Goal: Complete application form: Complete application form

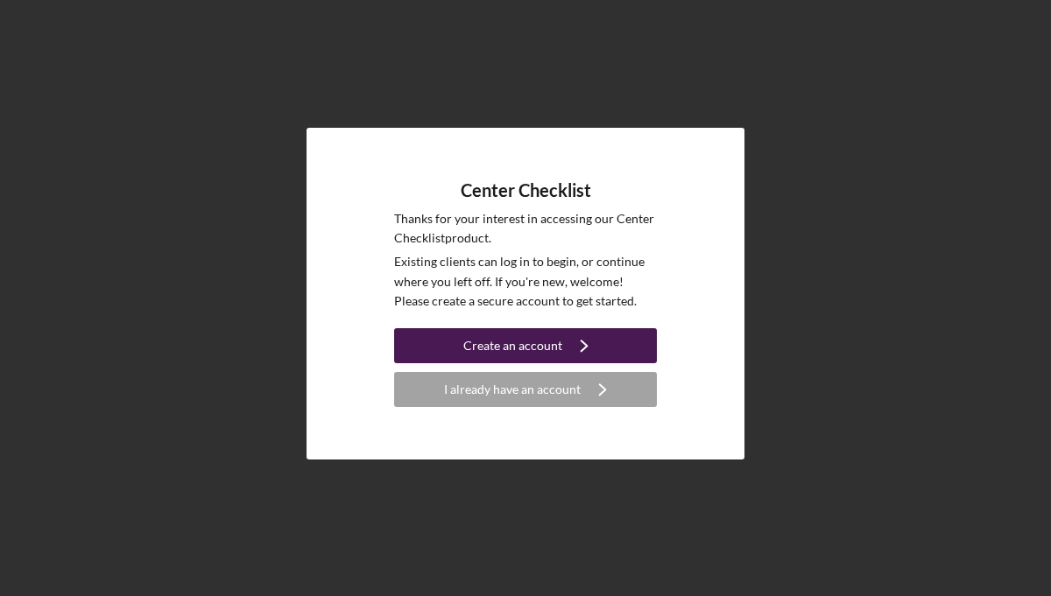
click at [570, 348] on icon "Icon/Navigate" at bounding box center [584, 346] width 44 height 44
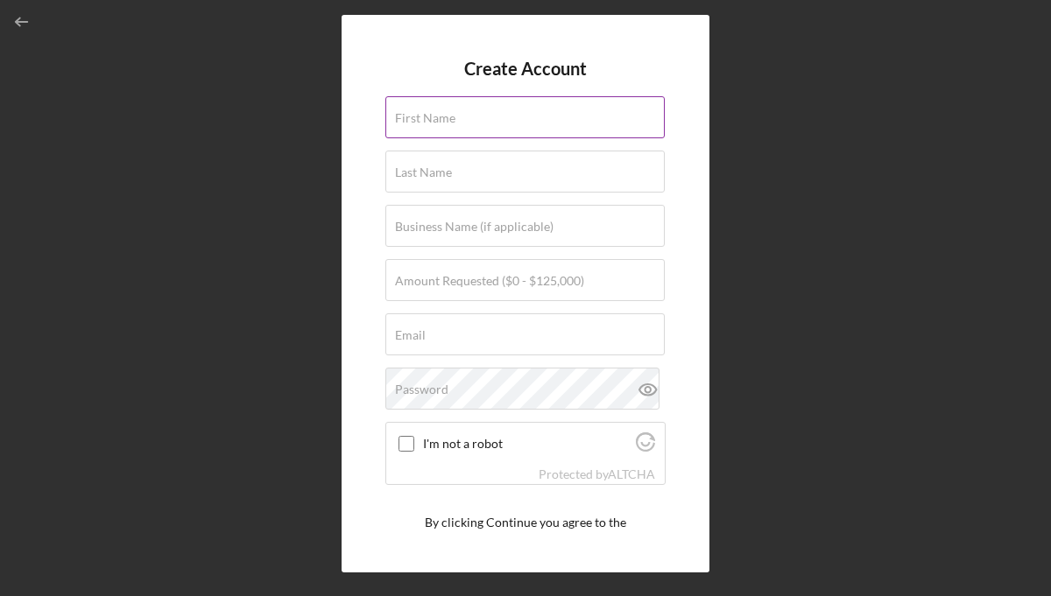
click at [590, 113] on div "First Name" at bounding box center [525, 118] width 280 height 44
type input "[PERSON_NAME]"
type input "Vesprini"
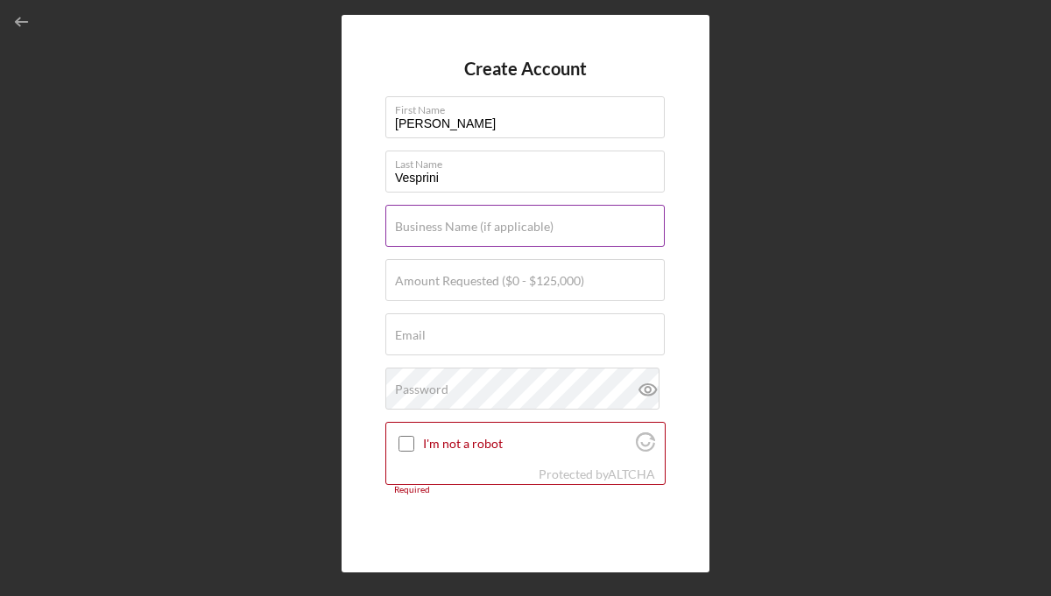
click at [503, 225] on label "Business Name (if applicable)" at bounding box center [474, 227] width 158 height 14
click at [503, 225] on input "Business Name (if applicable)" at bounding box center [524, 226] width 279 height 42
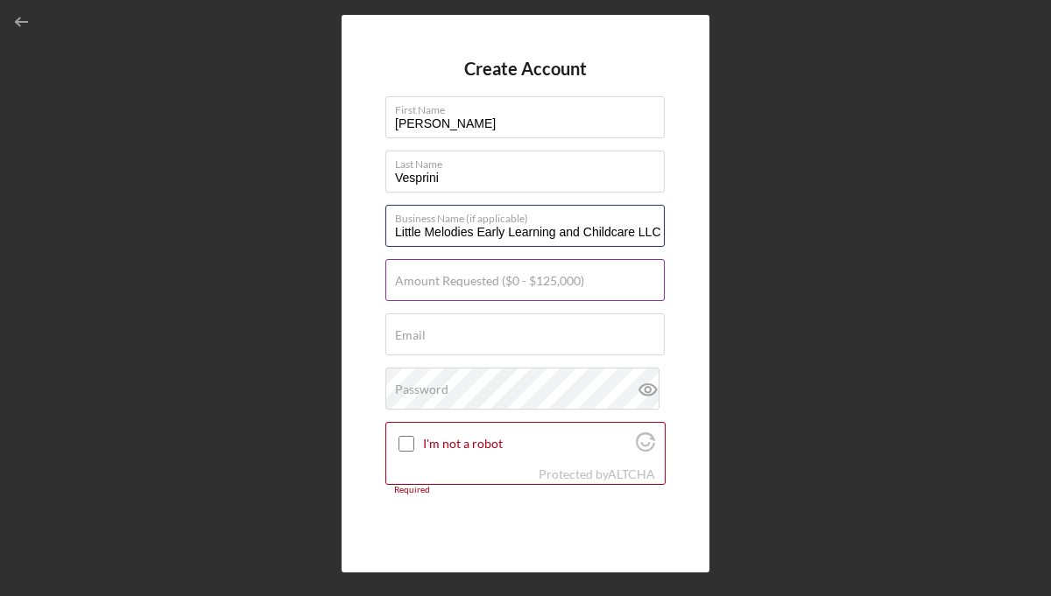
type input "Little Melodies Early Learning and Childcare LLC"
click at [426, 290] on input "Amount Requested ($0 - $125,000)" at bounding box center [524, 280] width 279 height 42
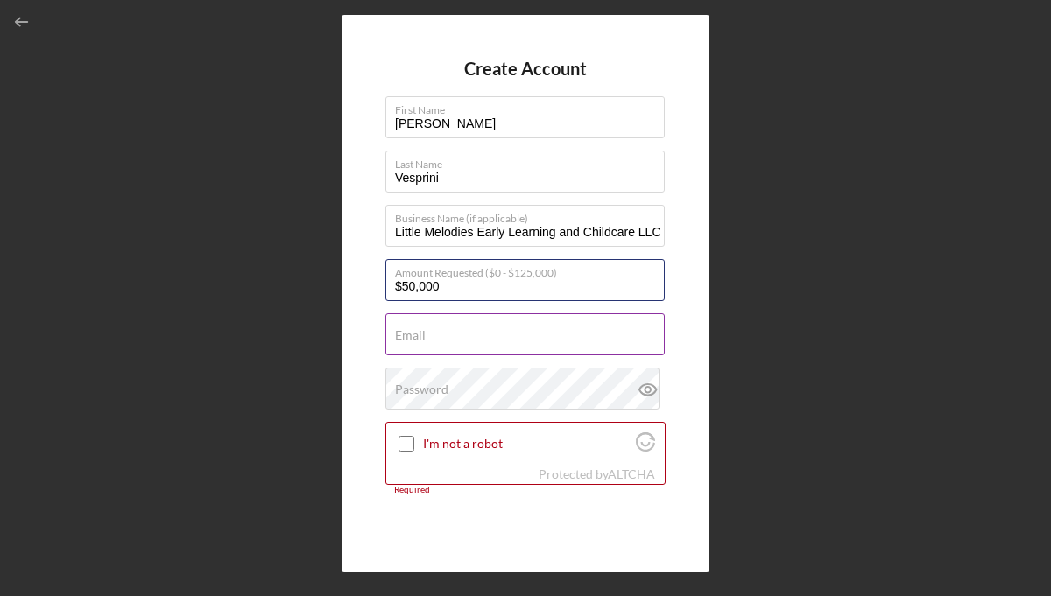
type input "$50,000"
click at [425, 342] on input "Email" at bounding box center [524, 334] width 279 height 42
type input "[PERSON_NAME][EMAIL_ADDRESS][DOMAIN_NAME]"
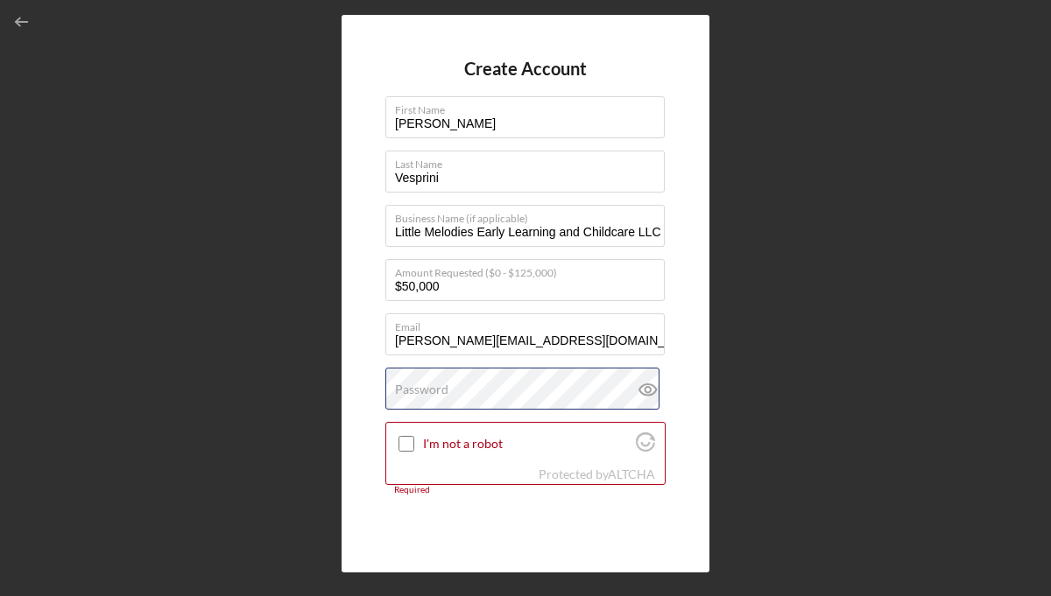
click at [490, 384] on div "Password" at bounding box center [525, 390] width 280 height 44
click at [405, 441] on input "I'm not a robot" at bounding box center [406, 444] width 16 height 16
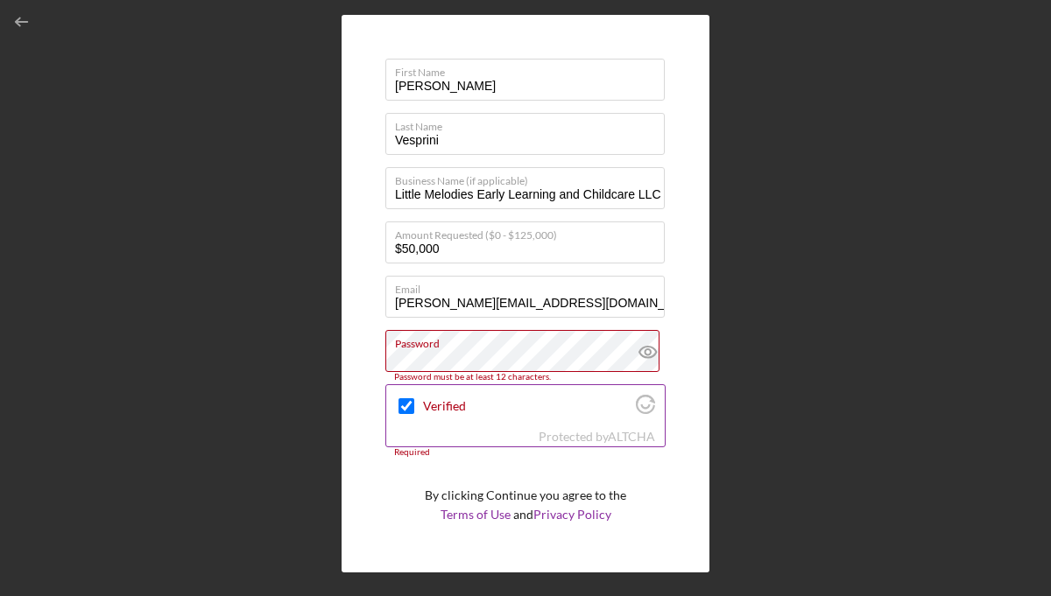
scroll to position [39, 0]
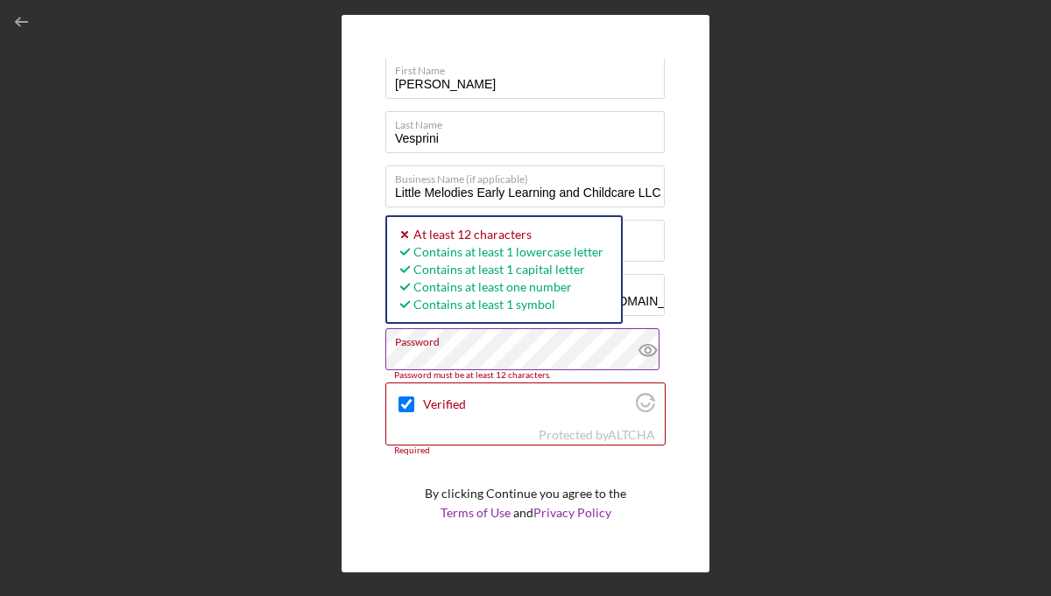
click at [637, 354] on icon at bounding box center [648, 350] width 44 height 44
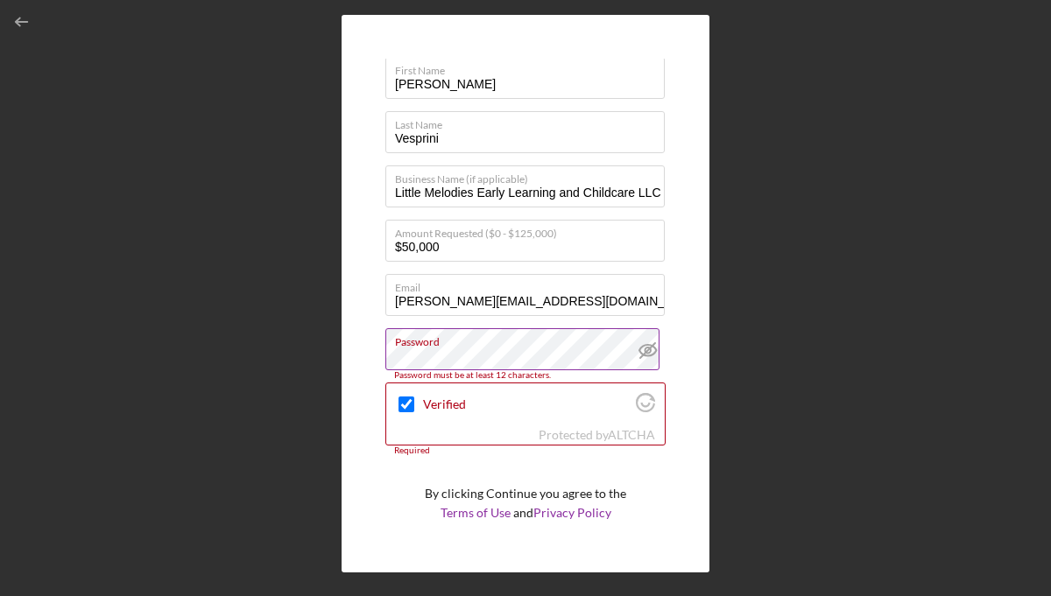
click at [553, 344] on label "Password" at bounding box center [530, 338] width 270 height 19
click at [486, 343] on label "Password" at bounding box center [530, 338] width 270 height 19
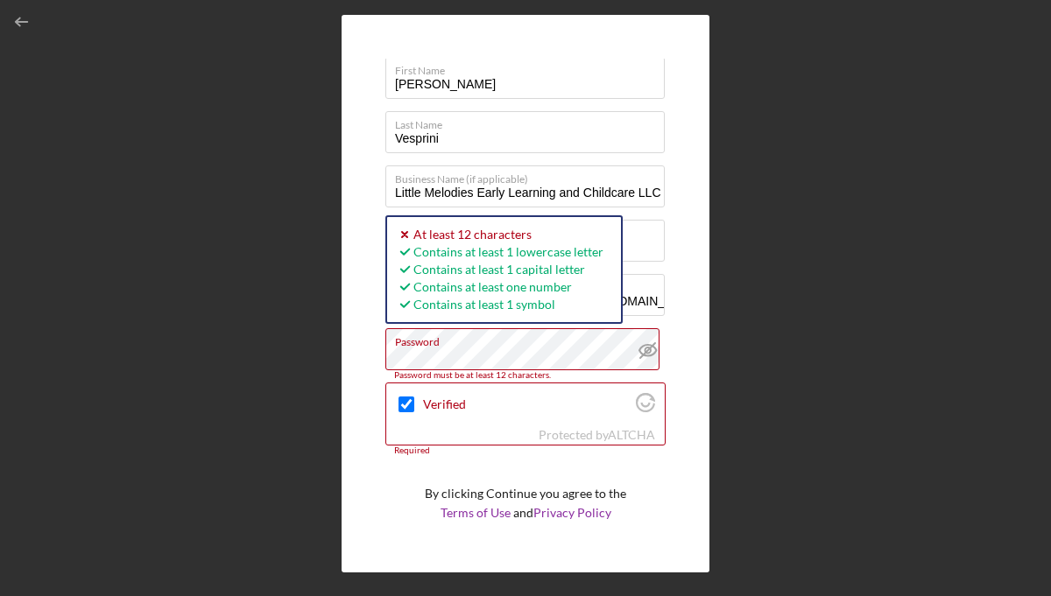
click at [373, 358] on div "Create Account First Name [PERSON_NAME] Last Name [PERSON_NAME] Business Name (…" at bounding box center [525, 294] width 368 height 558
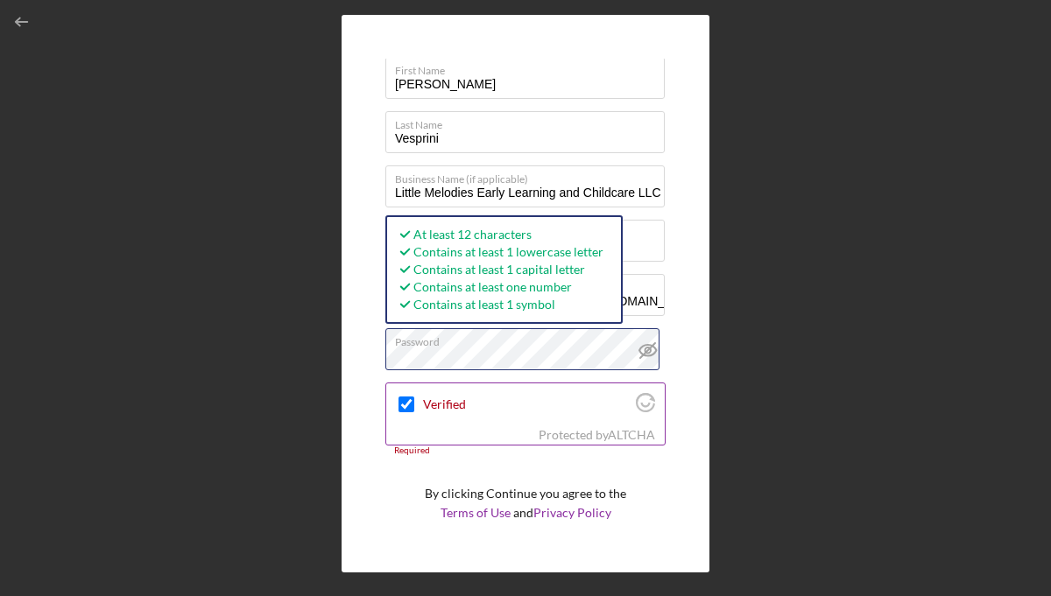
scroll to position [86, 0]
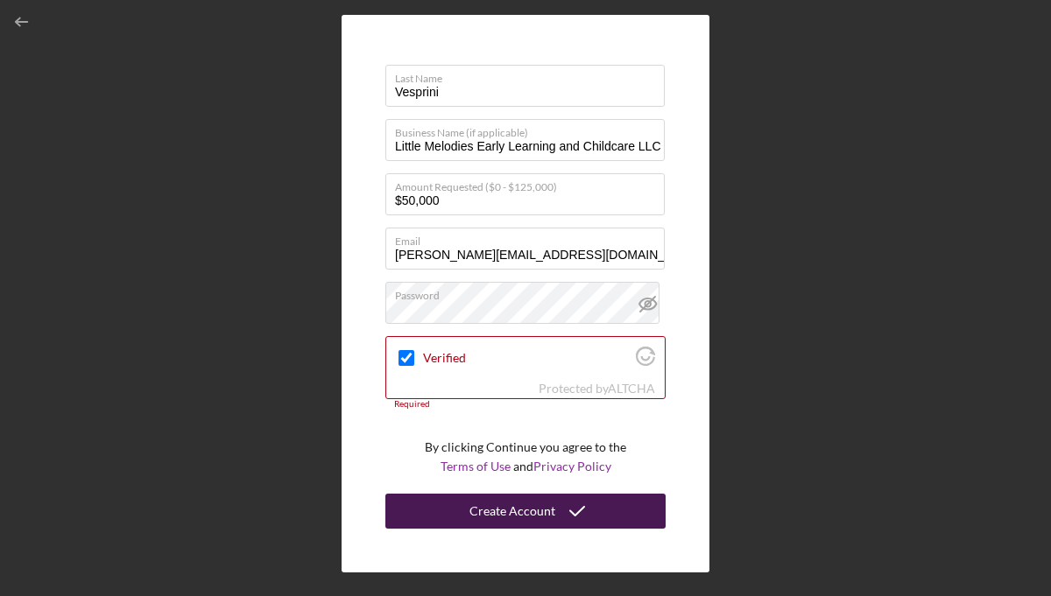
click at [513, 509] on div "Create Account" at bounding box center [512, 511] width 86 height 35
click at [609, 511] on button "Create Account" at bounding box center [525, 511] width 280 height 35
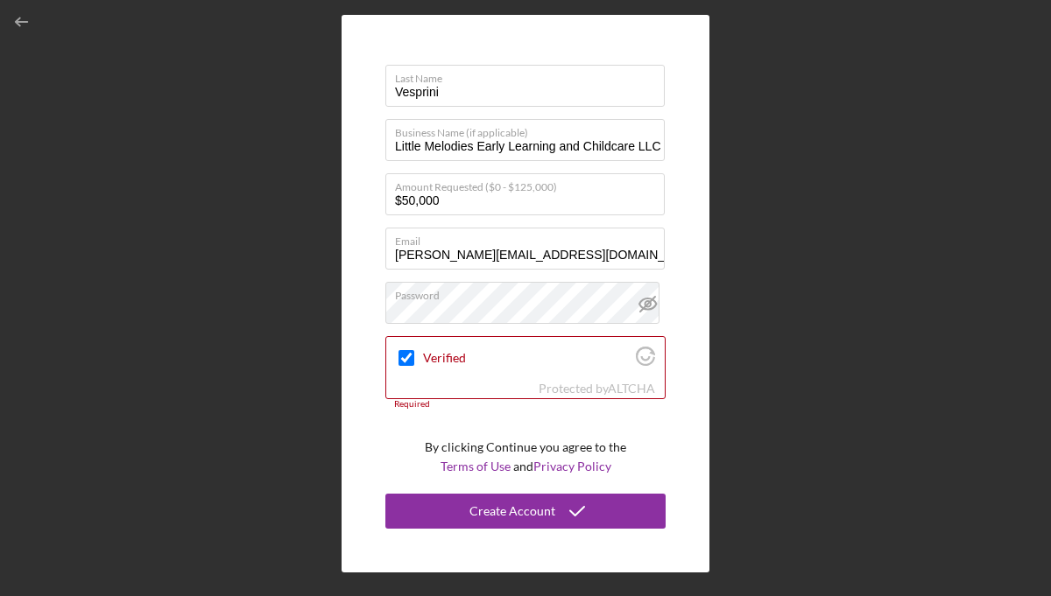
click at [762, 496] on div "Create Account First Name [PERSON_NAME] Last Name [PERSON_NAME] Business Name (…" at bounding box center [525, 294] width 1033 height 588
click at [529, 379] on div "Protected by [PERSON_NAME]" at bounding box center [525, 388] width 278 height 19
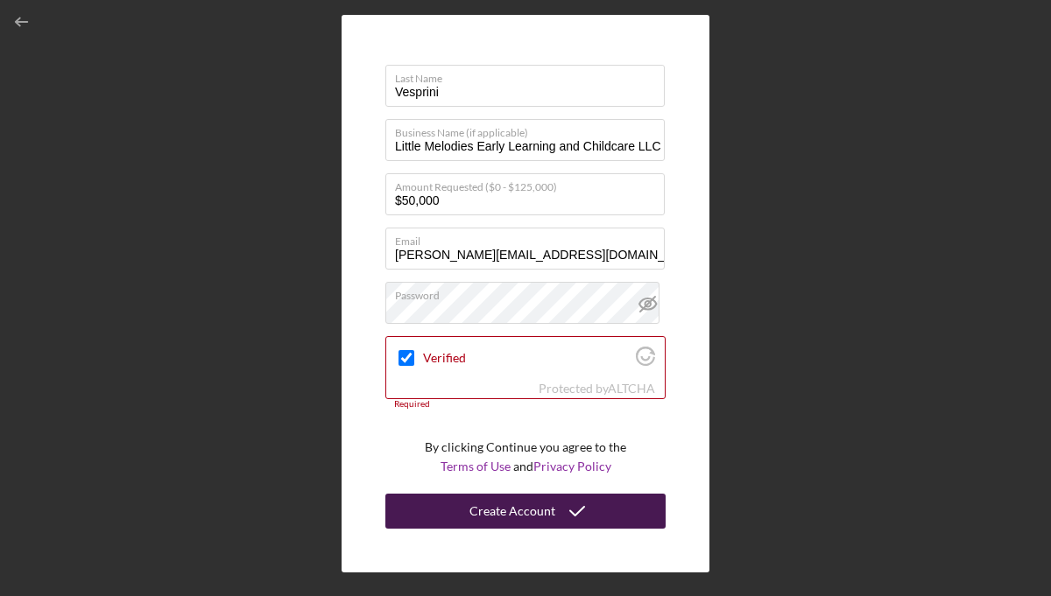
click at [501, 505] on div "Create Account" at bounding box center [512, 511] width 86 height 35
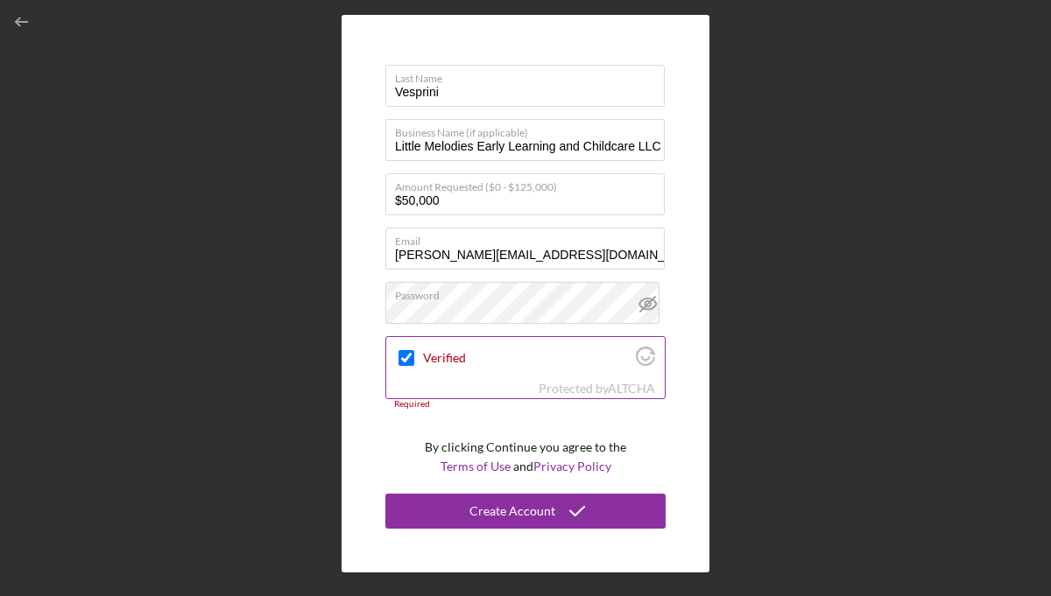
click at [409, 353] on input "Verified" at bounding box center [406, 358] width 16 height 16
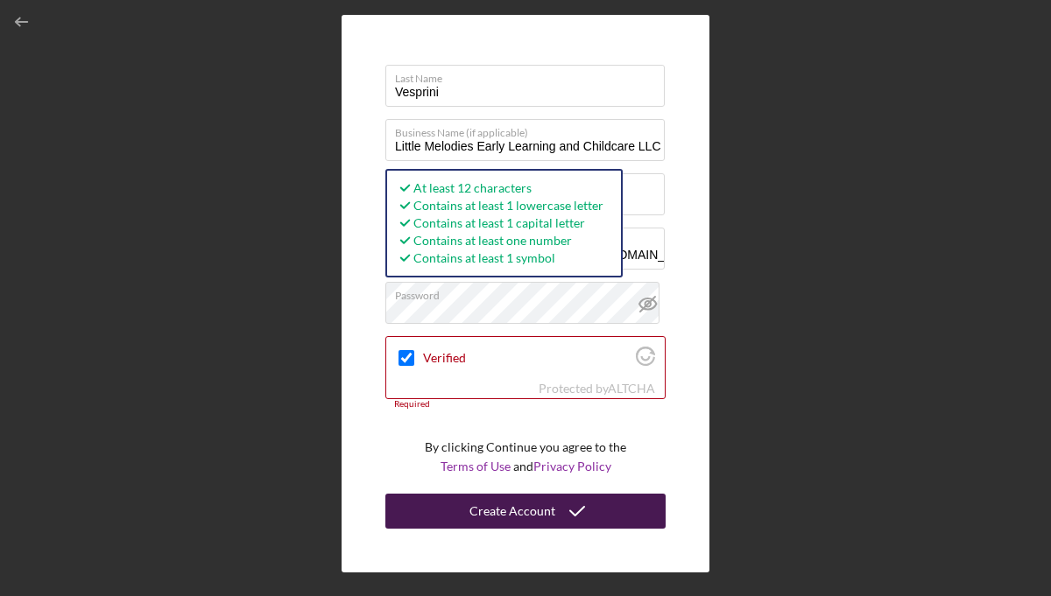
click at [495, 510] on div "Create Account" at bounding box center [512, 511] width 86 height 35
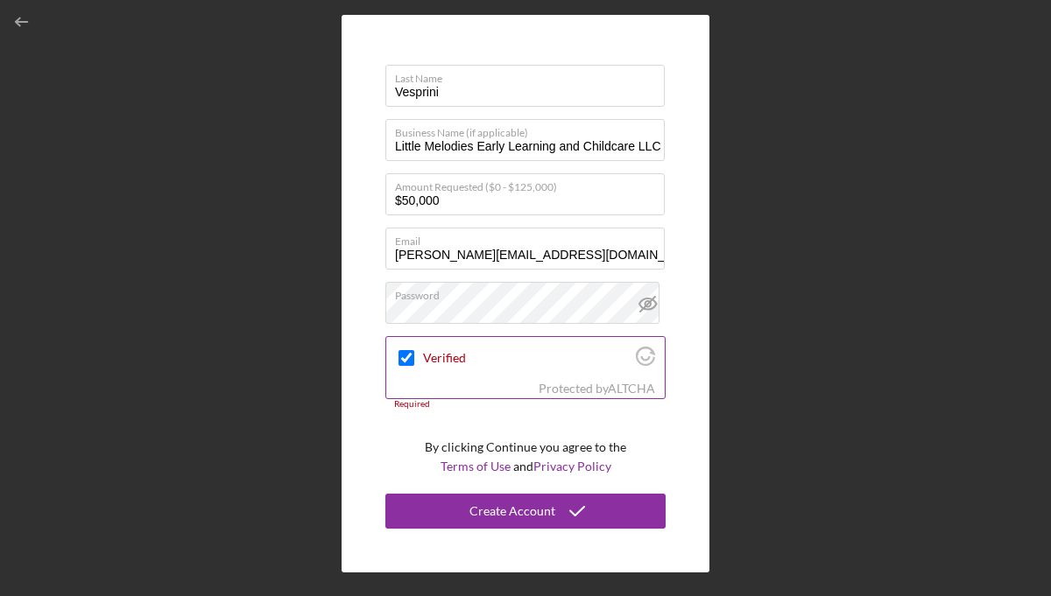
click at [588, 384] on div "Protected by [PERSON_NAME]" at bounding box center [596, 389] width 116 height 14
click at [642, 355] on icon "Visit Altcha.org" at bounding box center [645, 356] width 19 height 19
click at [471, 371] on div "Verified" at bounding box center [525, 357] width 278 height 41
click at [479, 464] on link "Terms of Use" at bounding box center [475, 466] width 70 height 15
click at [531, 374] on div "Verified" at bounding box center [525, 357] width 278 height 41
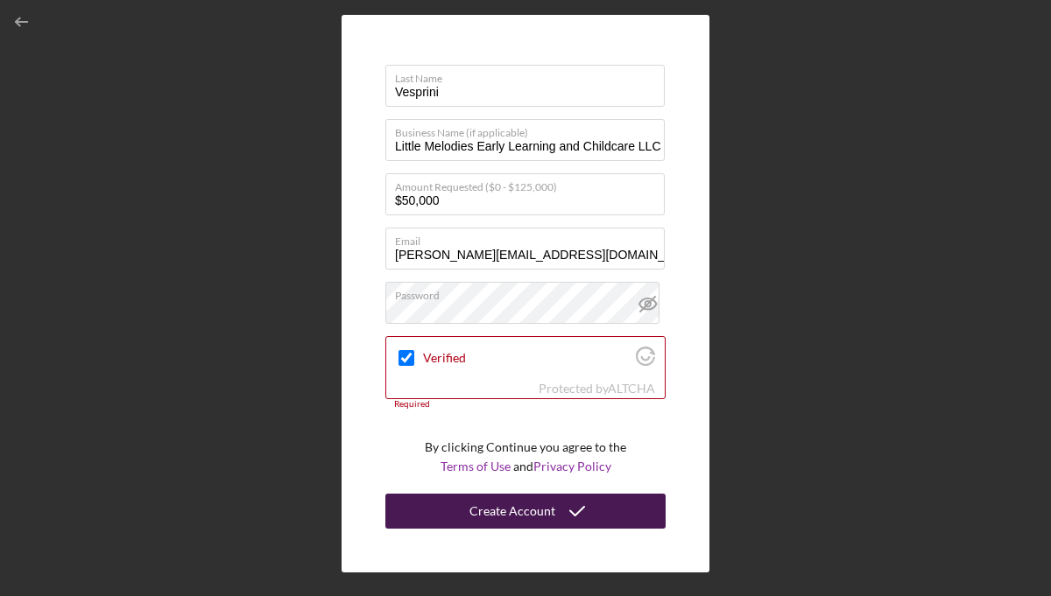
click at [510, 507] on div "Create Account" at bounding box center [512, 511] width 86 height 35
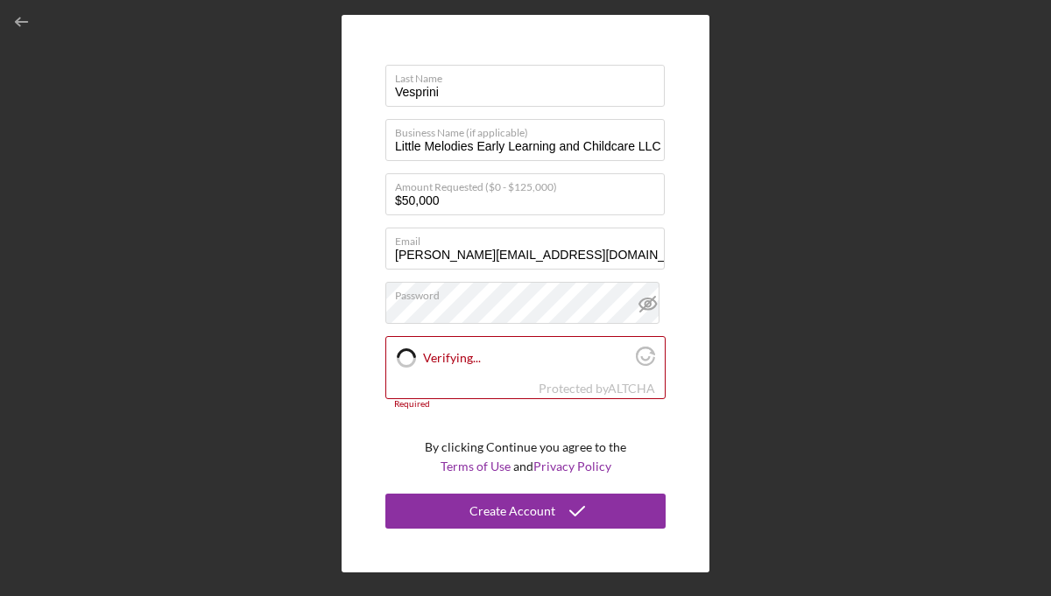
checkbox input "true"
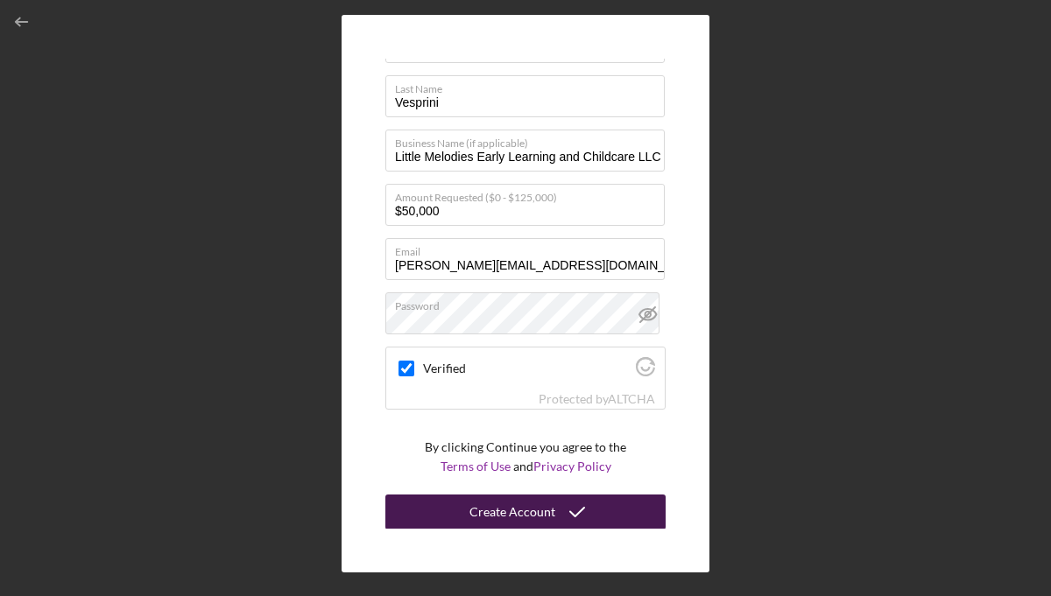
click at [502, 512] on div "Create Account" at bounding box center [512, 512] width 86 height 35
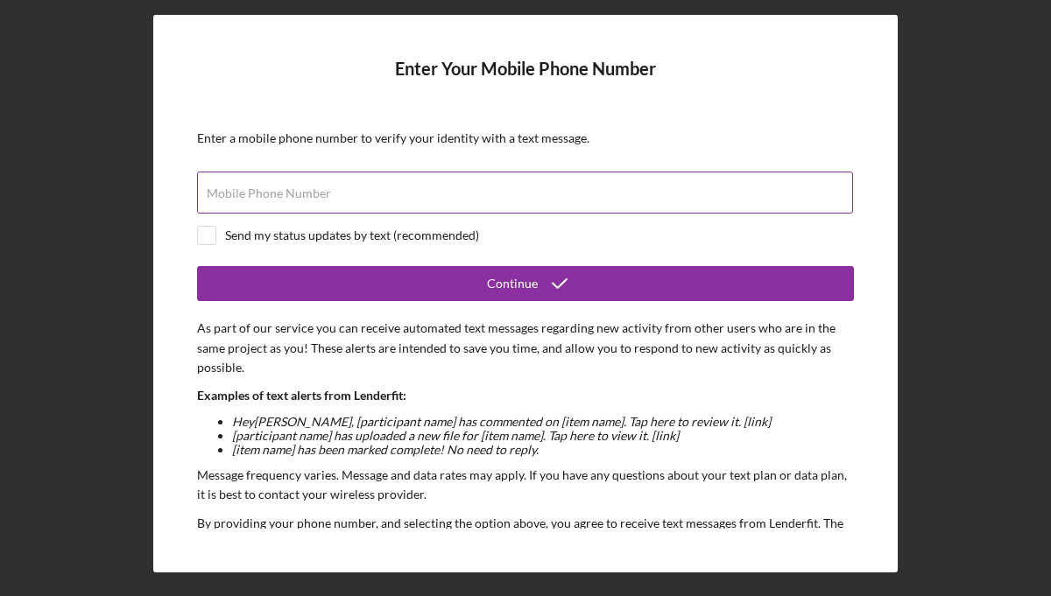
click at [301, 207] on input "Mobile Phone Number" at bounding box center [525, 193] width 656 height 42
type input "[PHONE_NUMBER]"
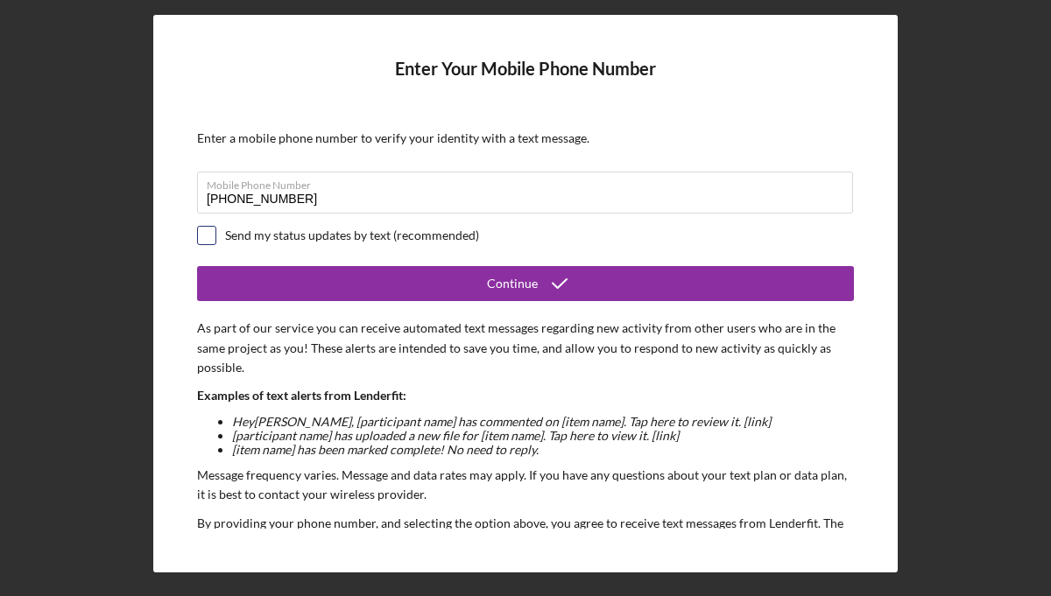
click at [213, 236] on input "checkbox" at bounding box center [207, 236] width 18 height 18
checkbox input "true"
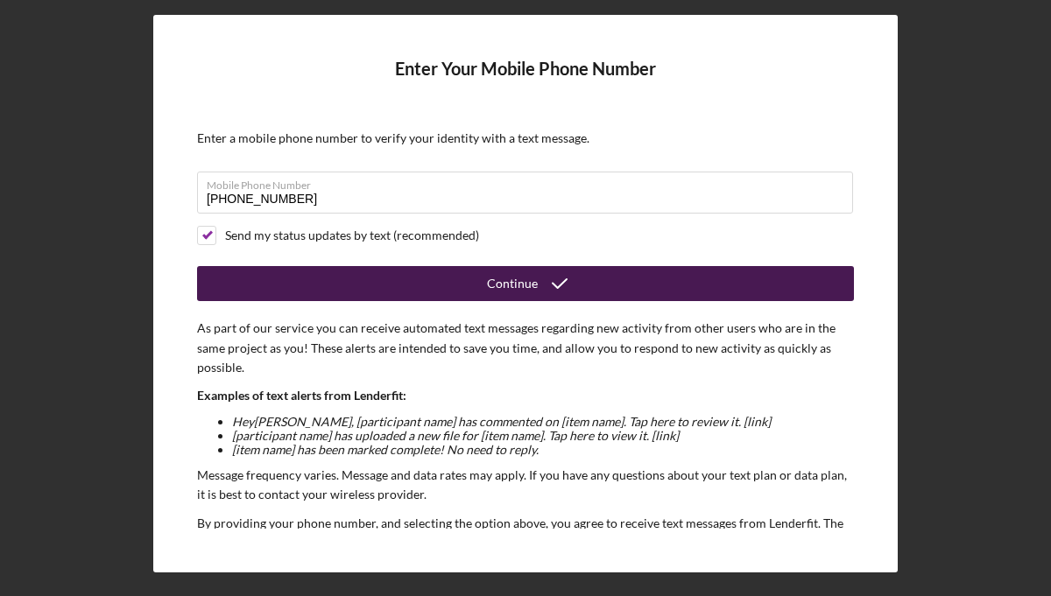
click at [453, 280] on button "Continue" at bounding box center [525, 283] width 657 height 35
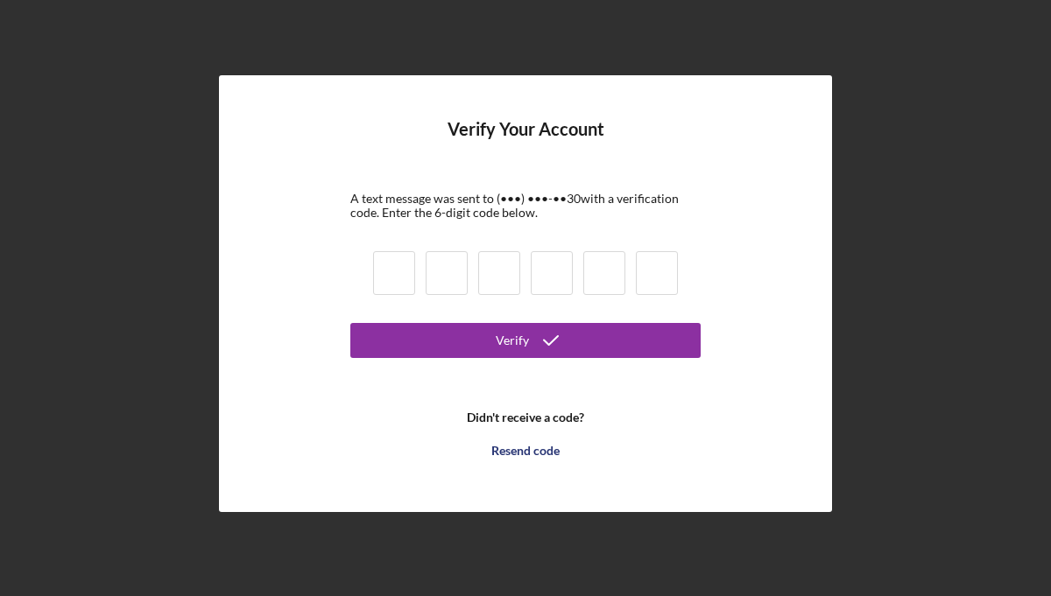
click at [384, 283] on input at bounding box center [394, 273] width 42 height 44
type input "8"
type input "7"
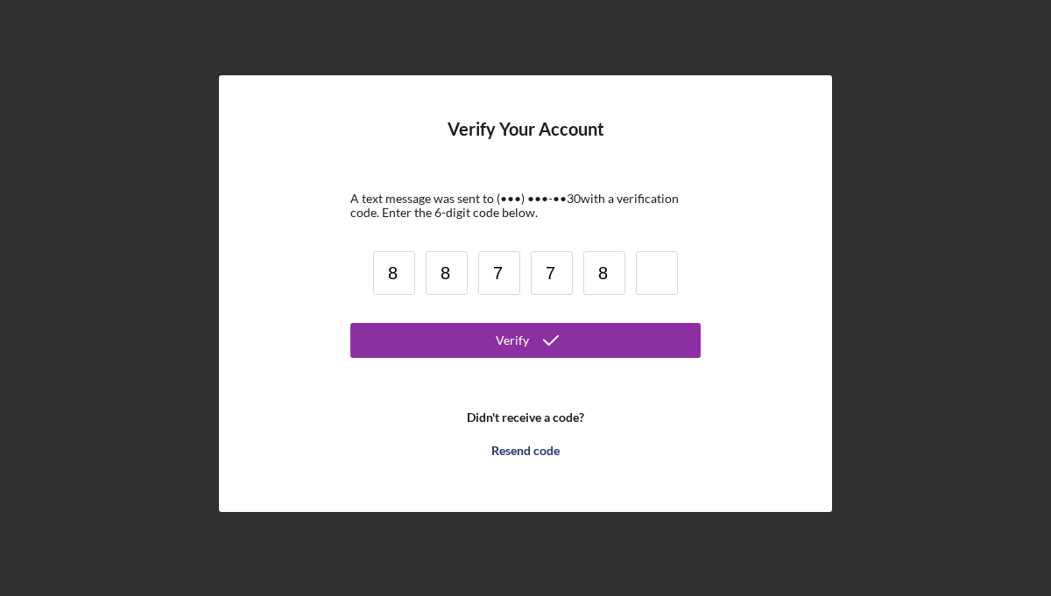
type input "8"
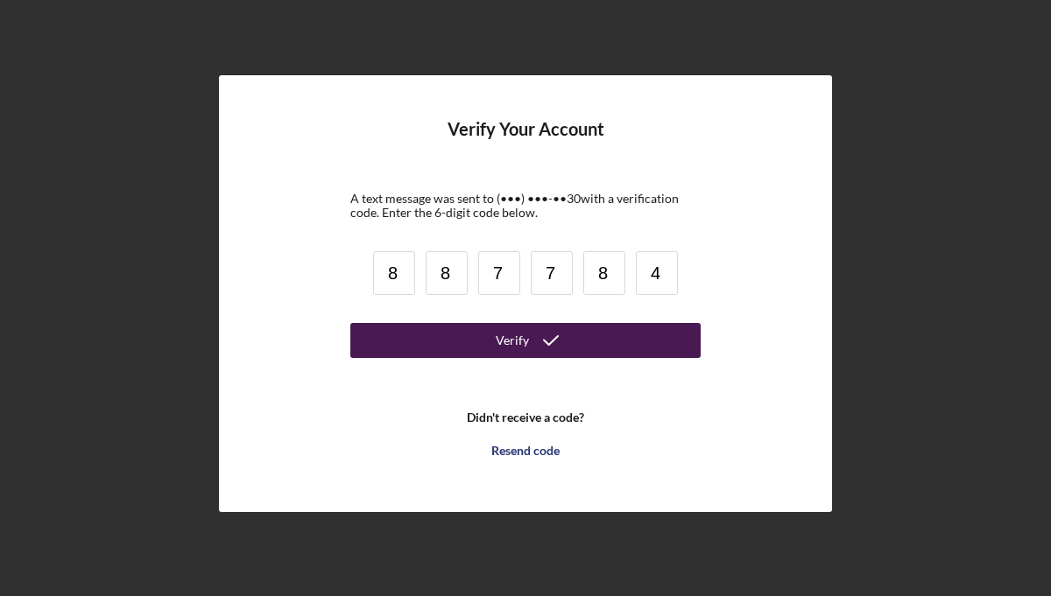
type input "4"
click at [479, 341] on button "Verify" at bounding box center [525, 340] width 350 height 35
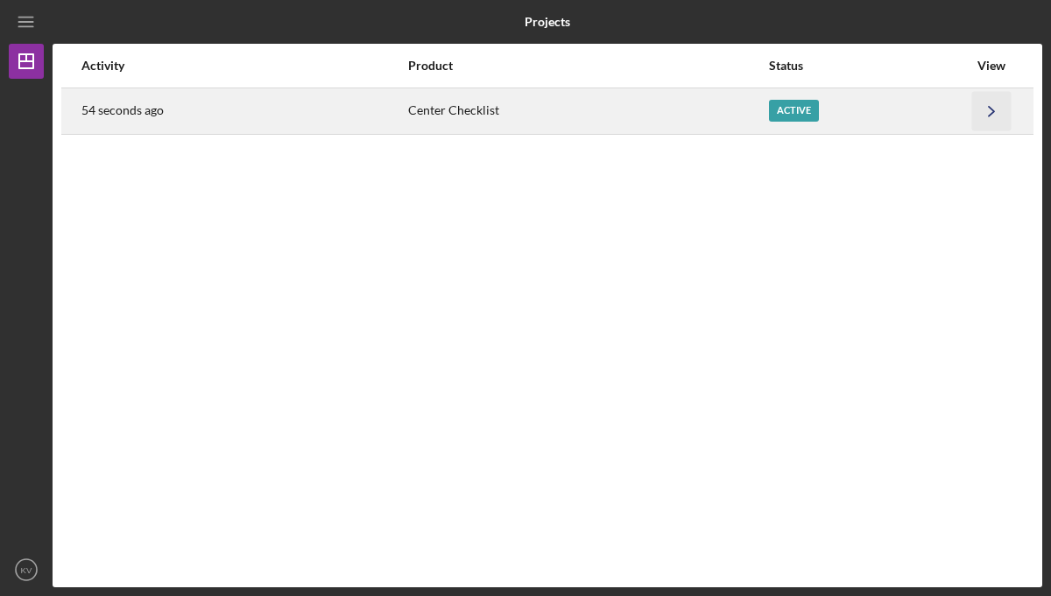
click at [989, 110] on icon "Icon/Navigate" at bounding box center [991, 110] width 39 height 39
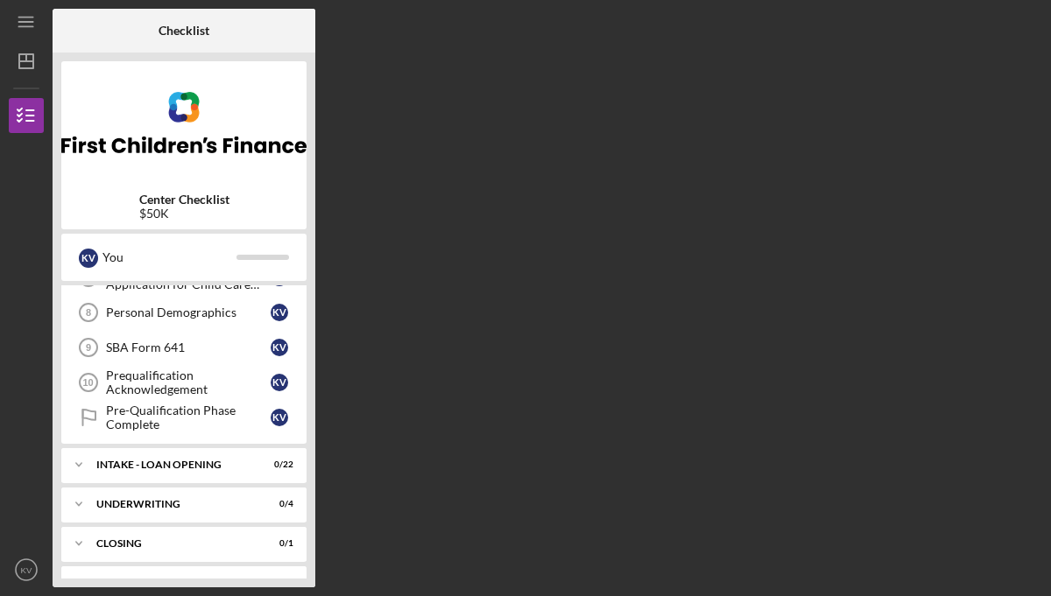
scroll to position [290, 0]
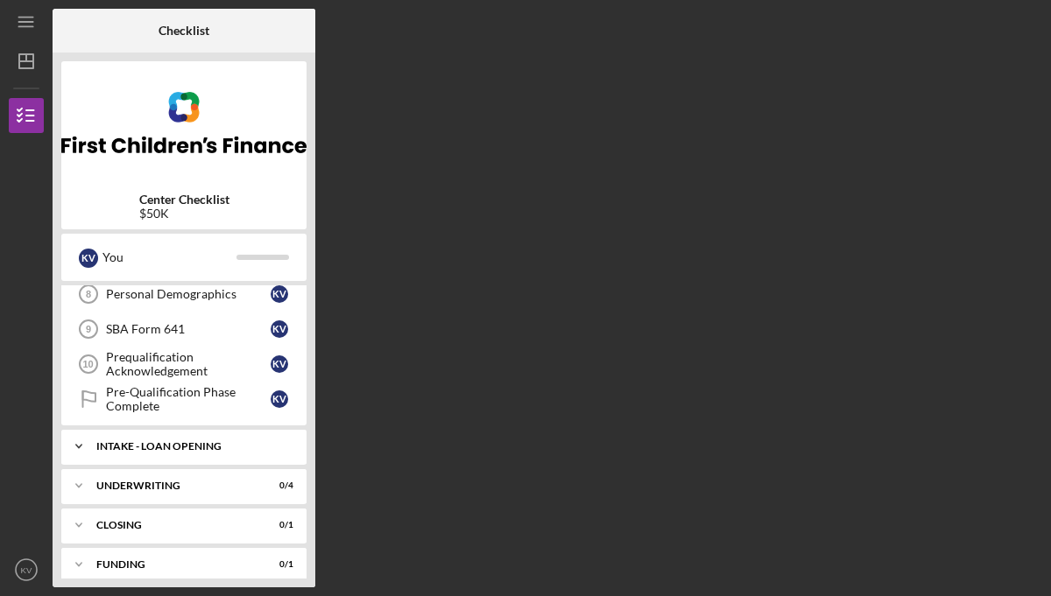
click at [181, 444] on div "INTAKE - LOAN OPENING" at bounding box center [190, 446] width 188 height 11
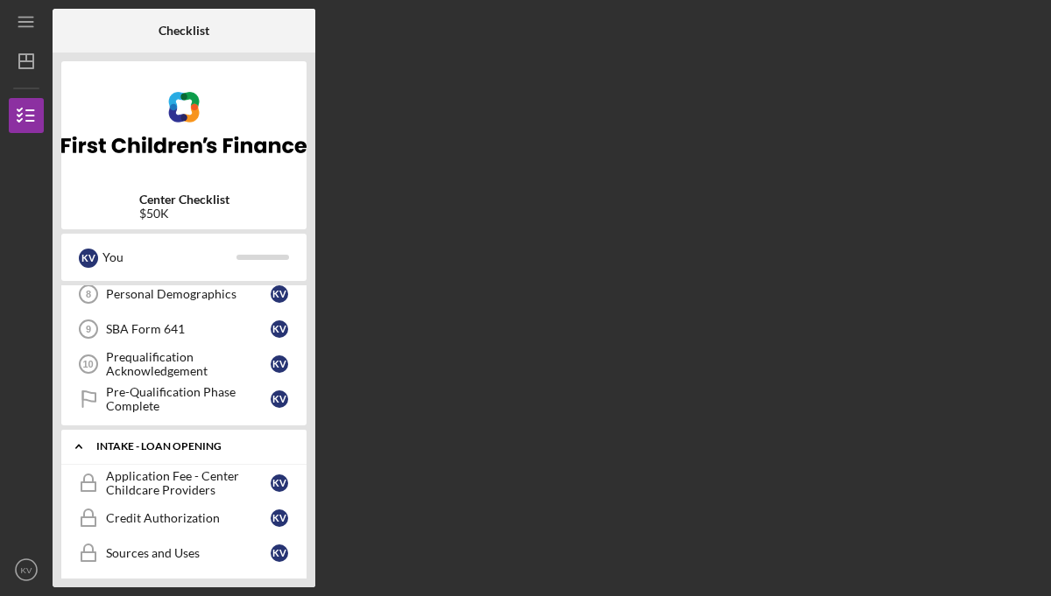
click at [271, 443] on div "INTAKE - LOAN OPENING" at bounding box center [190, 446] width 188 height 11
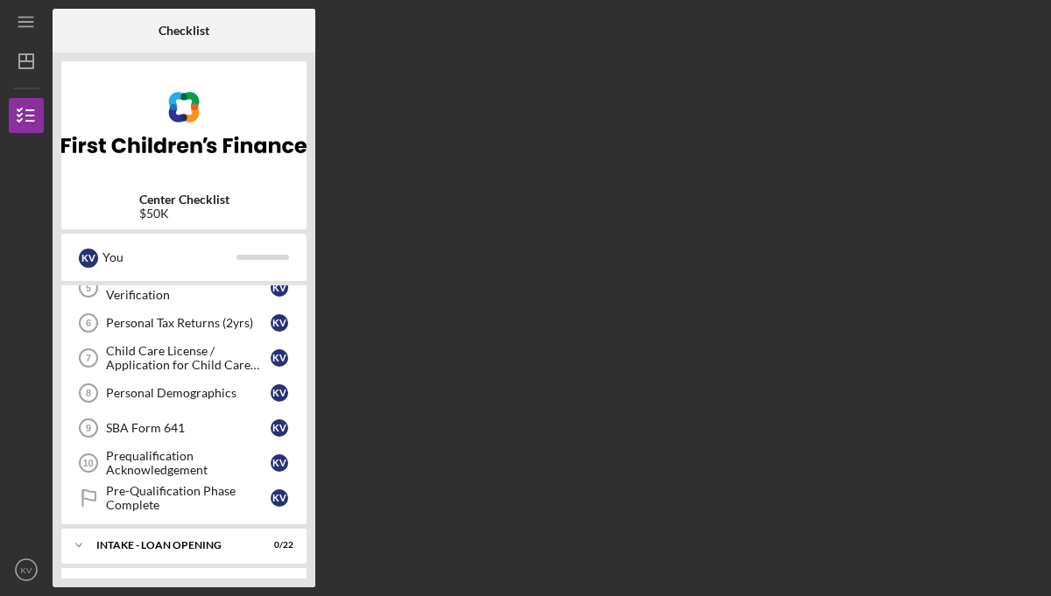
scroll to position [190, 0]
click at [211, 491] on div "Pre-Qualification Phase Complete" at bounding box center [188, 499] width 165 height 28
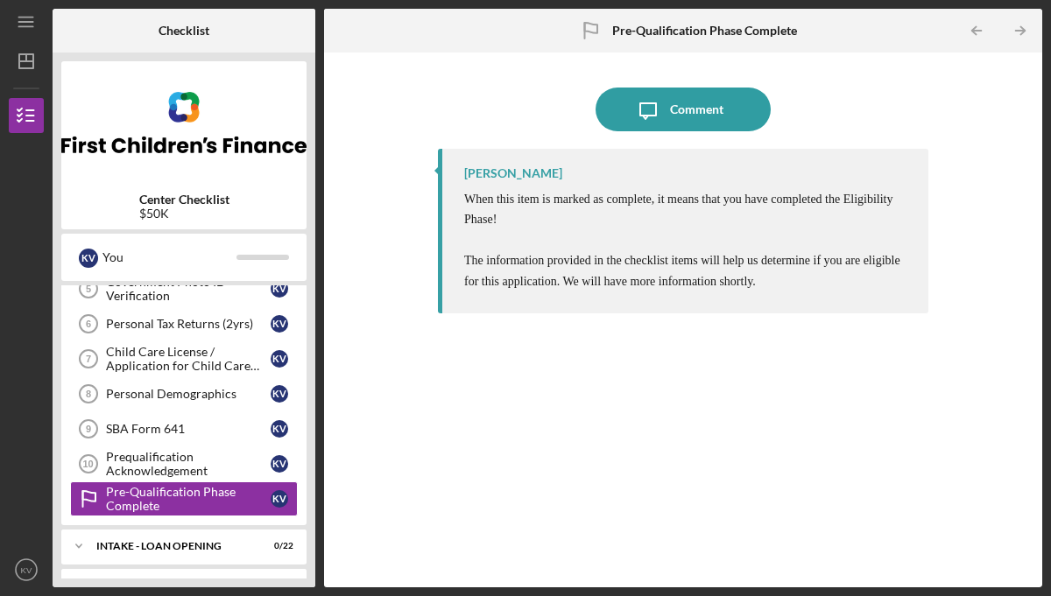
click at [393, 468] on div "Icon/Message Comment [PERSON_NAME] When this item is marked as complete, it mea…" at bounding box center [683, 319] width 700 height 517
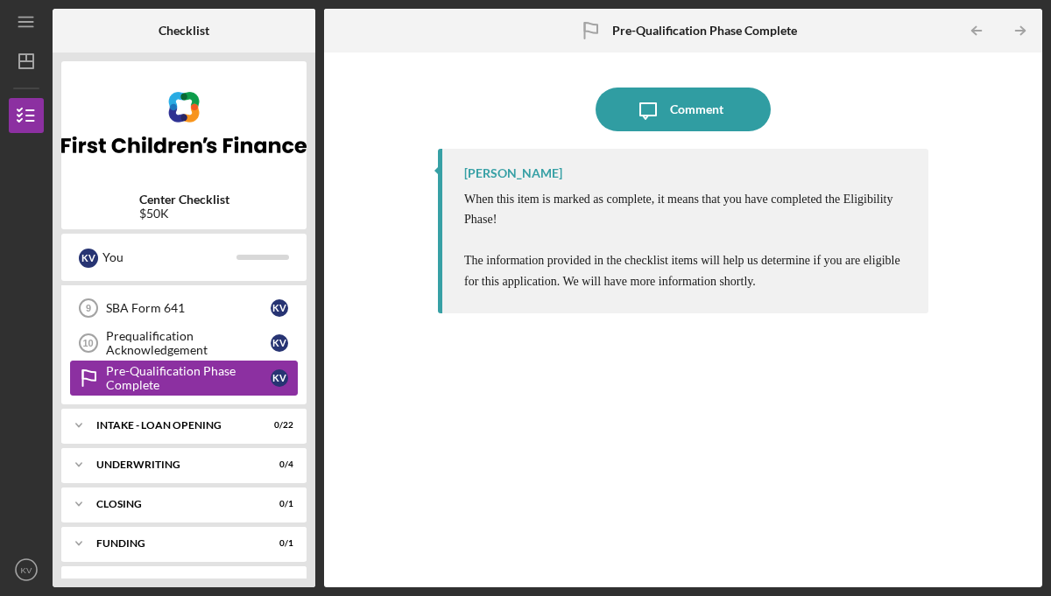
scroll to position [342, 0]
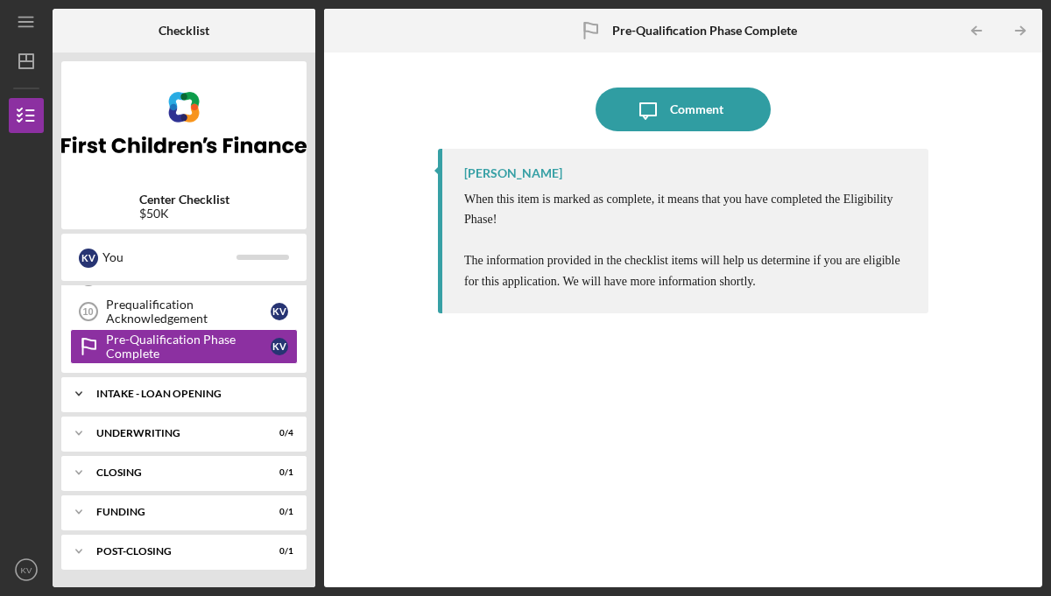
click at [199, 390] on div "INTAKE - LOAN OPENING" at bounding box center [190, 394] width 188 height 11
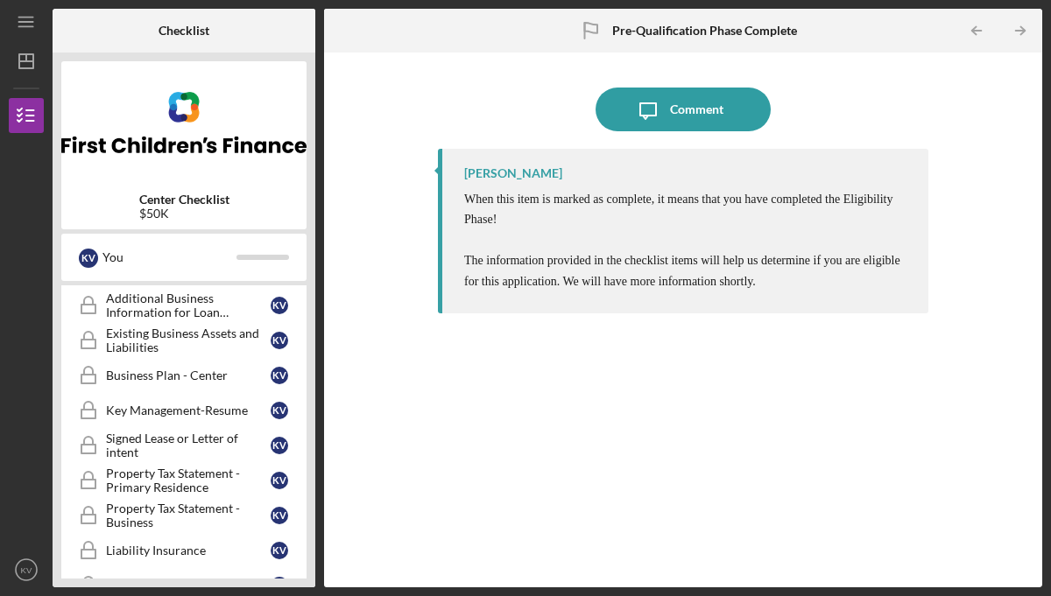
scroll to position [724, 0]
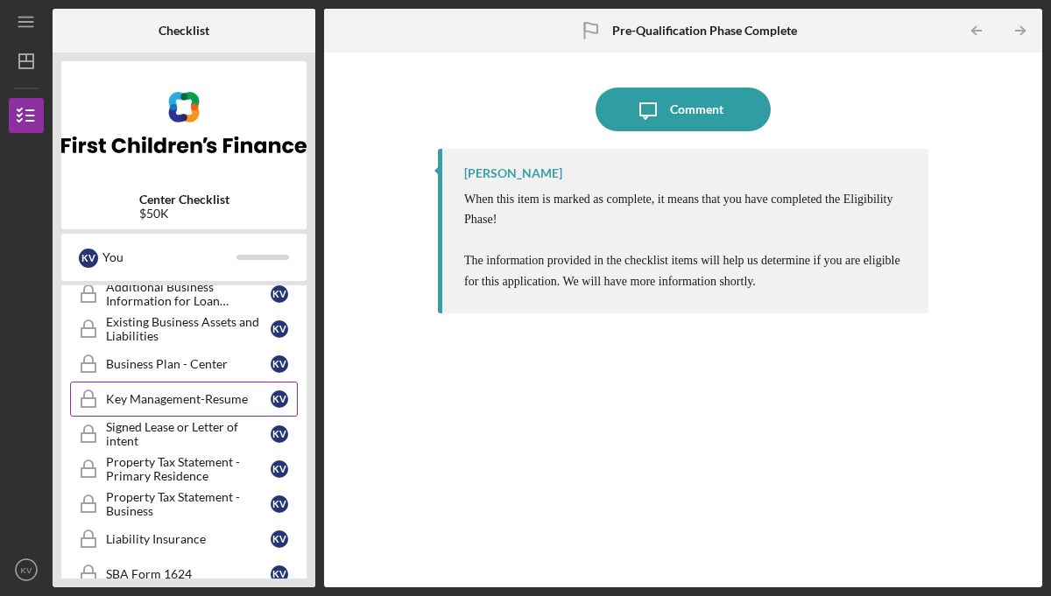
click at [205, 399] on div "Key Management-Resume" at bounding box center [188, 399] width 165 height 14
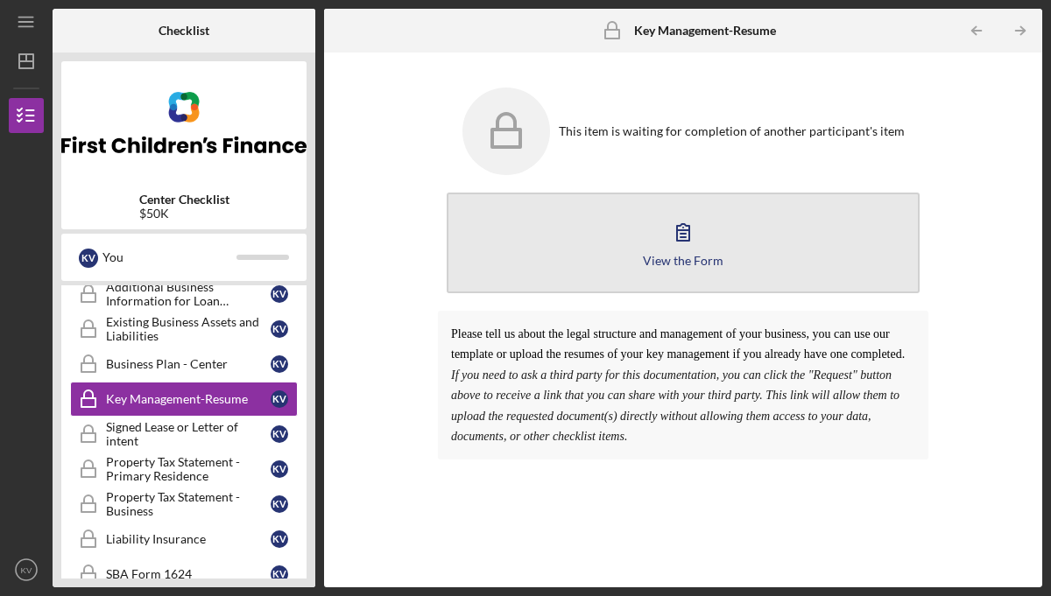
click at [692, 228] on icon "button" at bounding box center [683, 232] width 44 height 44
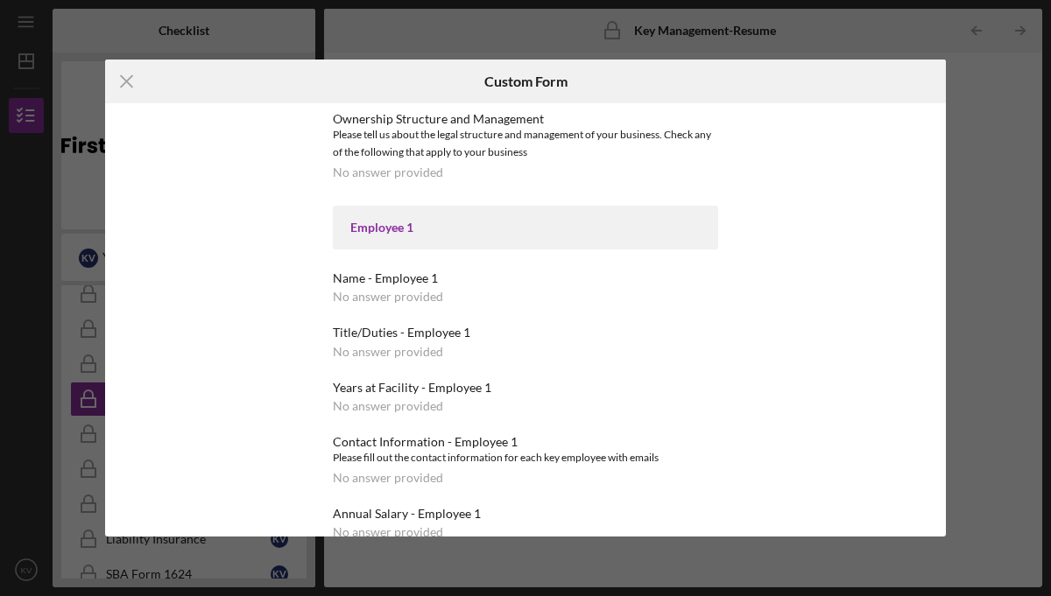
click at [130, 76] on line at bounding box center [126, 81] width 11 height 11
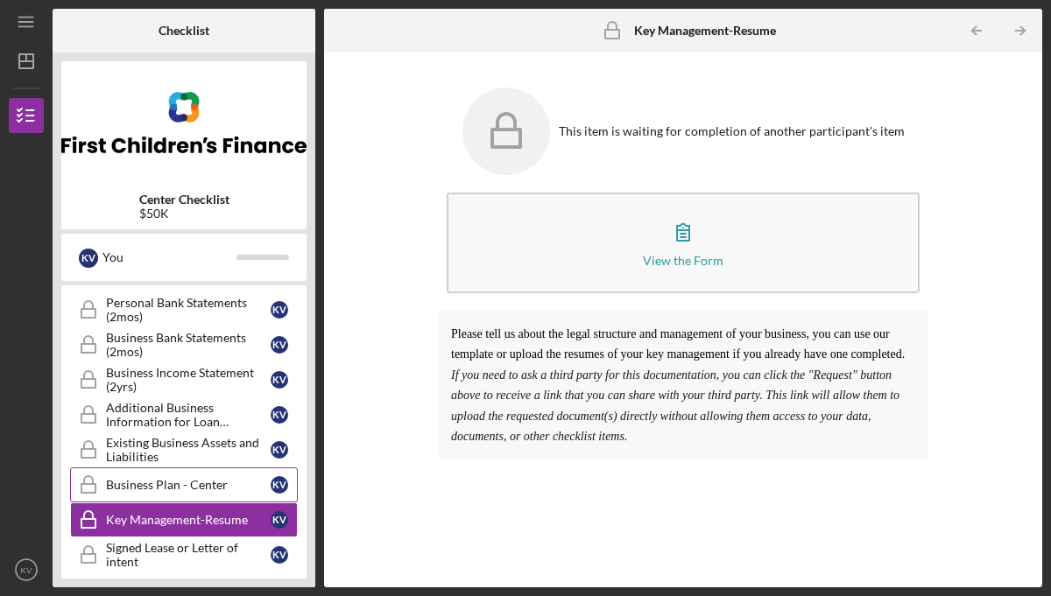
scroll to position [602, 0]
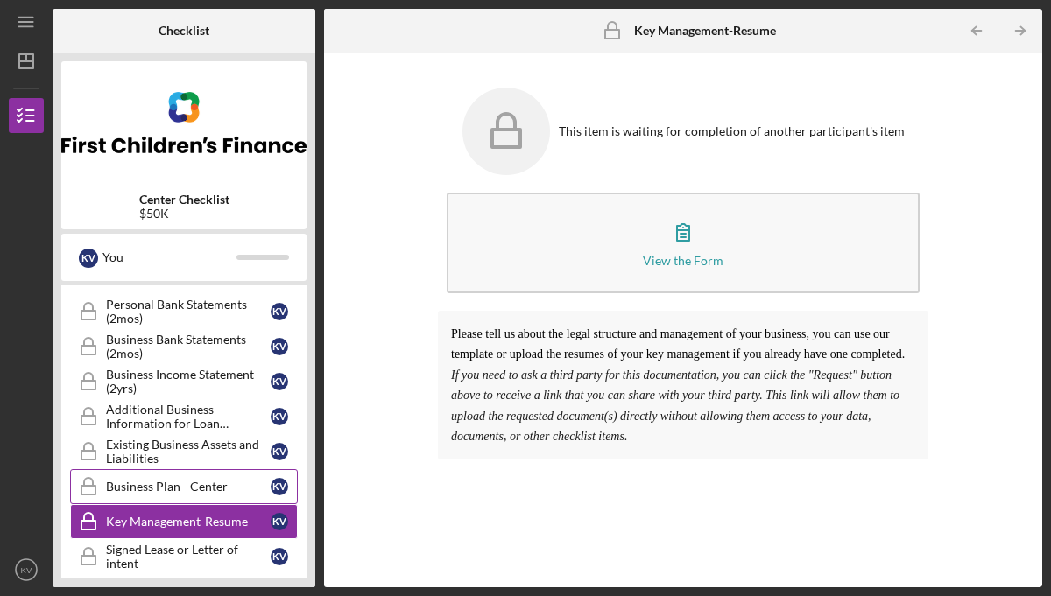
click at [112, 481] on div "Business Plan - Center" at bounding box center [188, 487] width 165 height 14
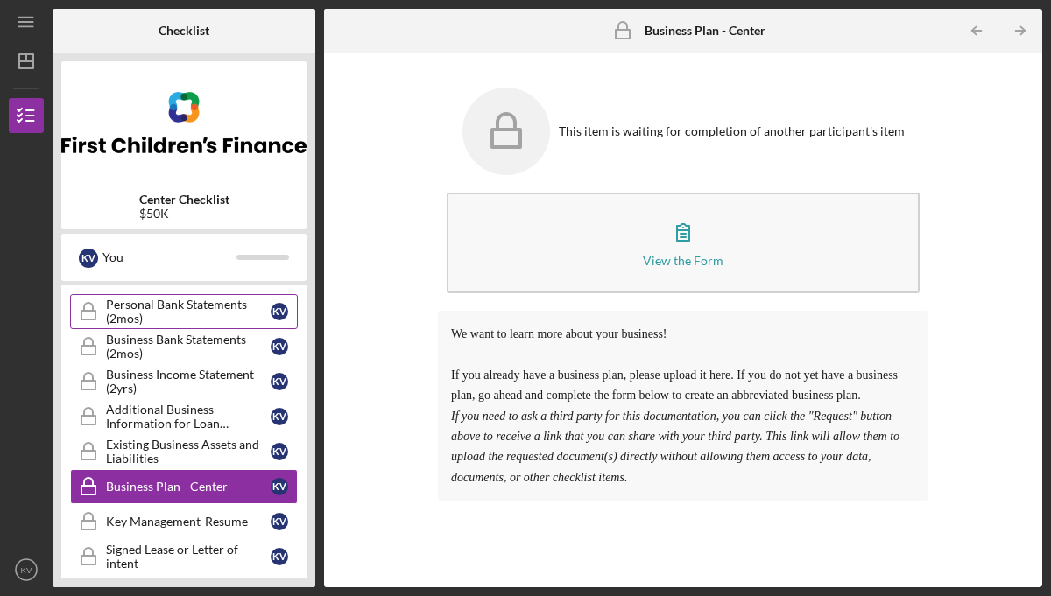
click at [196, 310] on div "Personal Bank Statements (2mos)" at bounding box center [188, 312] width 165 height 28
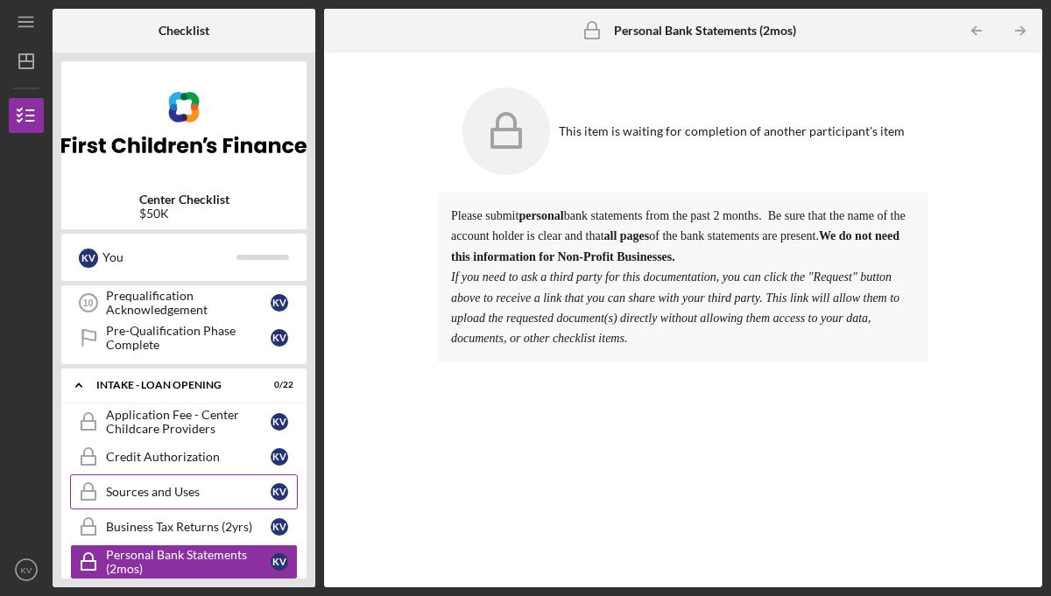
scroll to position [322, 0]
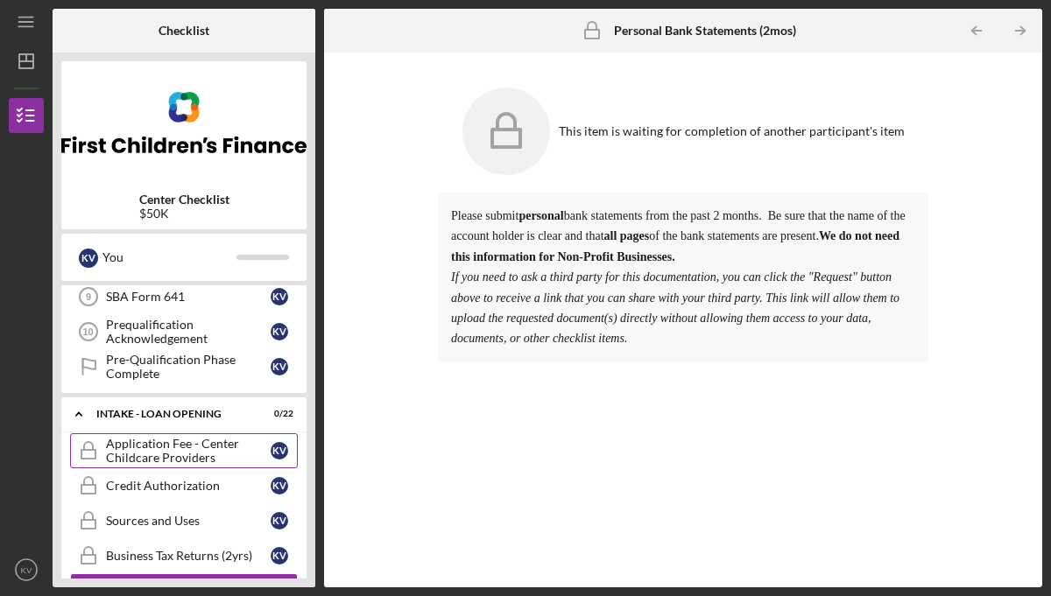
click at [186, 452] on div "Application Fee - Center Childcare Providers" at bounding box center [188, 451] width 165 height 28
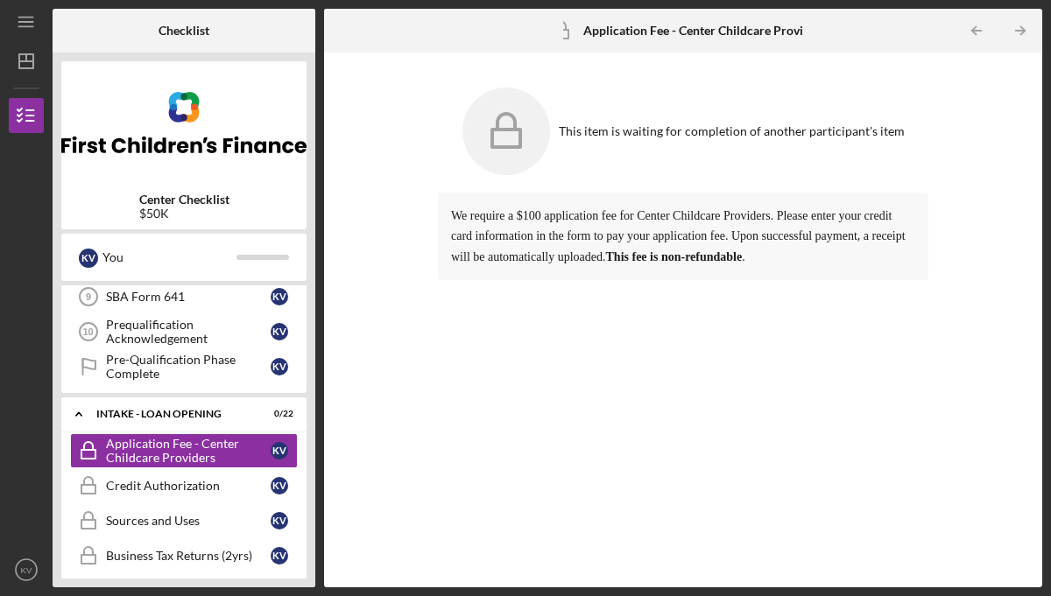
click at [513, 121] on icon at bounding box center [506, 132] width 88 height 88
click at [785, 136] on div "This item is waiting for completion of another participant's item" at bounding box center [732, 131] width 346 height 14
click at [665, 238] on span "We require a $100 application fee for Center Childcare Providers. Please enter …" at bounding box center [678, 236] width 454 height 54
click at [1026, 24] on icon "Icon/Table Pagination Arrow" at bounding box center [1019, 30] width 39 height 39
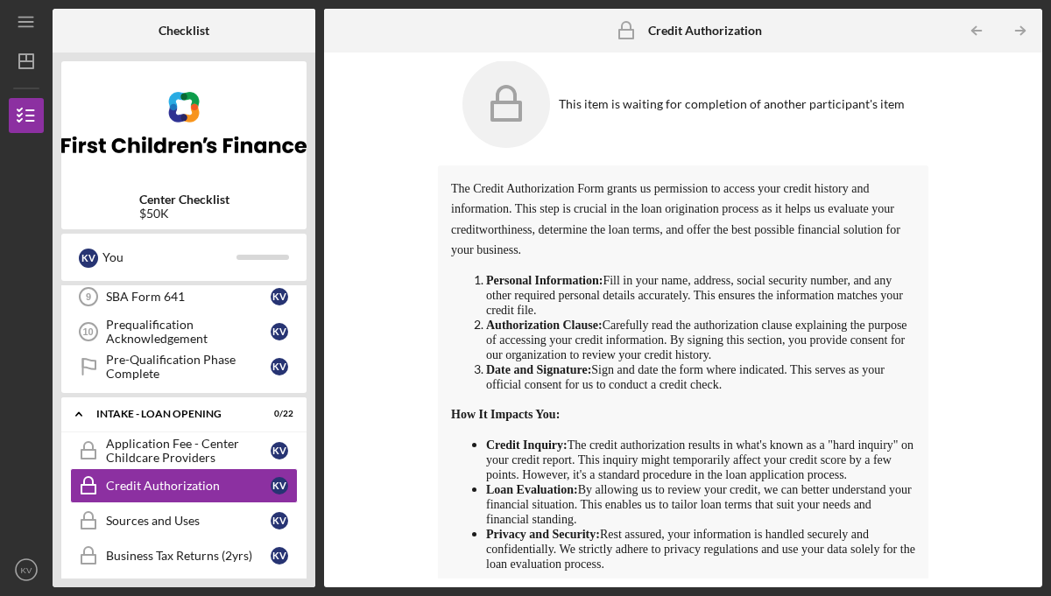
scroll to position [46, 0]
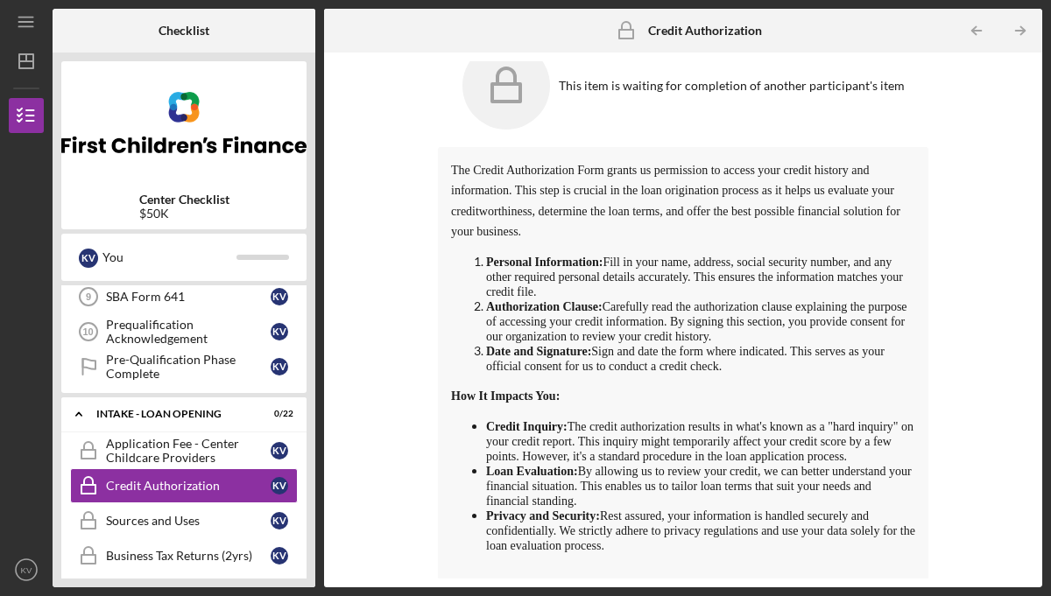
click at [552, 319] on span "Carefully read the authorization clause explaining the purpose of accessing you…" at bounding box center [696, 321] width 421 height 43
click at [525, 341] on span "Carefully read the authorization clause explaining the purpose of accessing you…" at bounding box center [696, 321] width 421 height 43
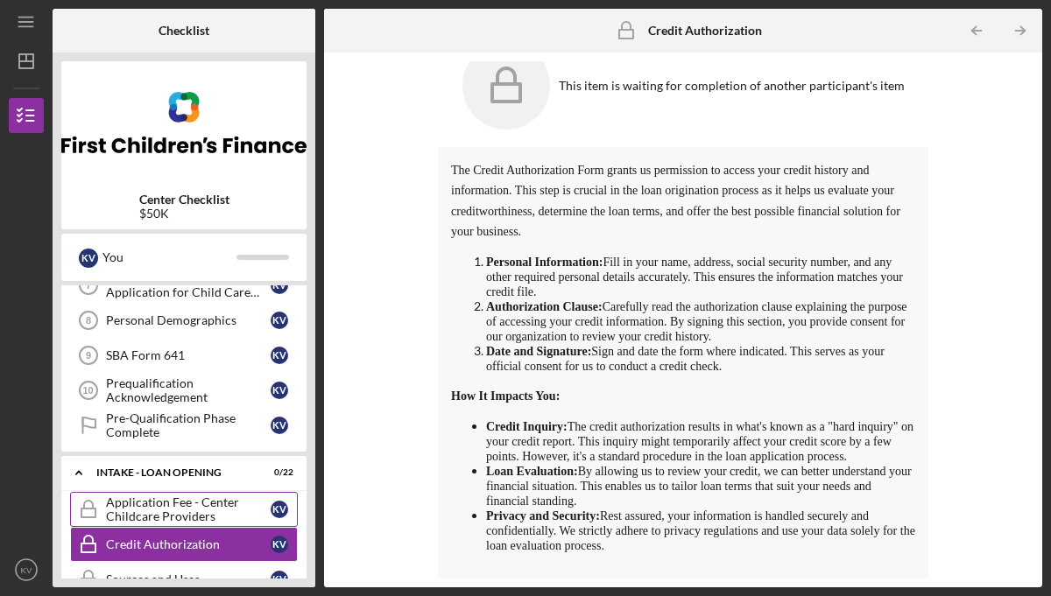
scroll to position [446, 0]
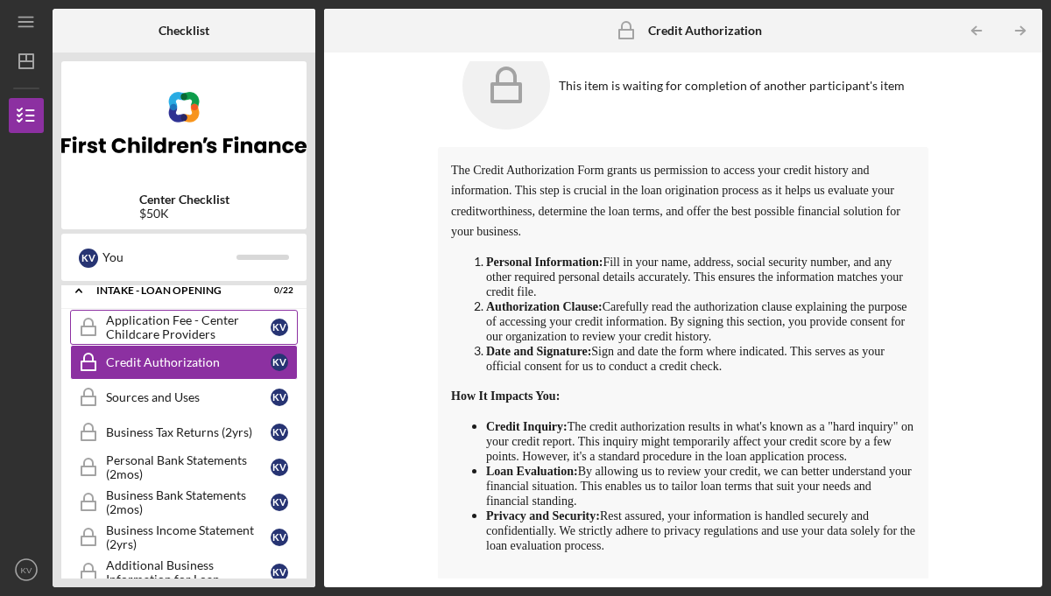
click at [168, 329] on div "Application Fee - Center Childcare Providers" at bounding box center [188, 327] width 165 height 28
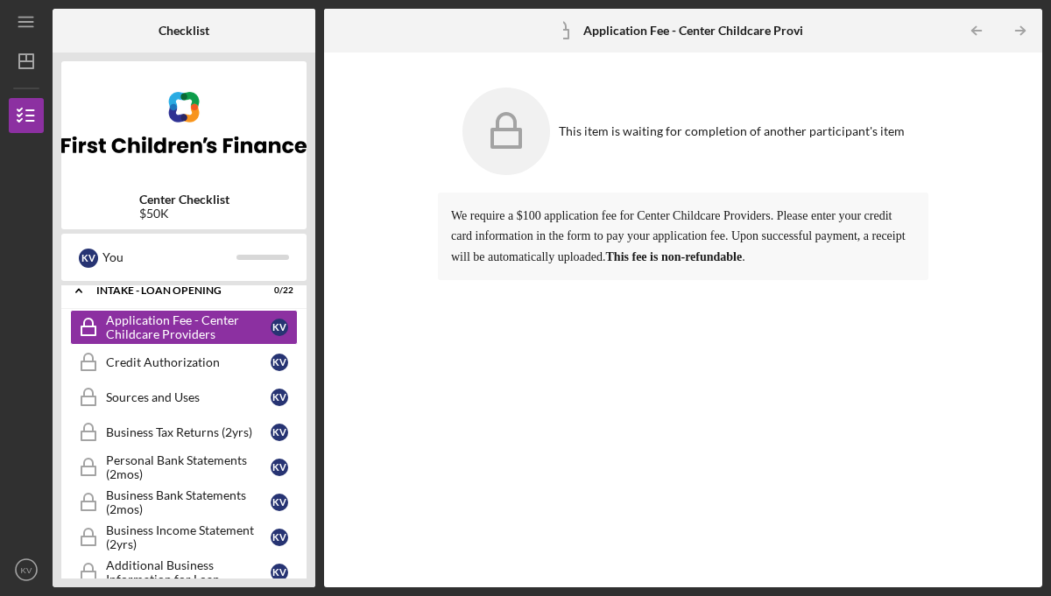
click at [574, 28] on icon "Application Fee - Center Childcare Providers" at bounding box center [561, 31] width 44 height 44
click at [615, 28] on b "Application Fee - Center Childcare Providers" at bounding box center [704, 31] width 243 height 14
click at [143, 429] on div "Business Tax Returns (2yrs)" at bounding box center [188, 433] width 165 height 14
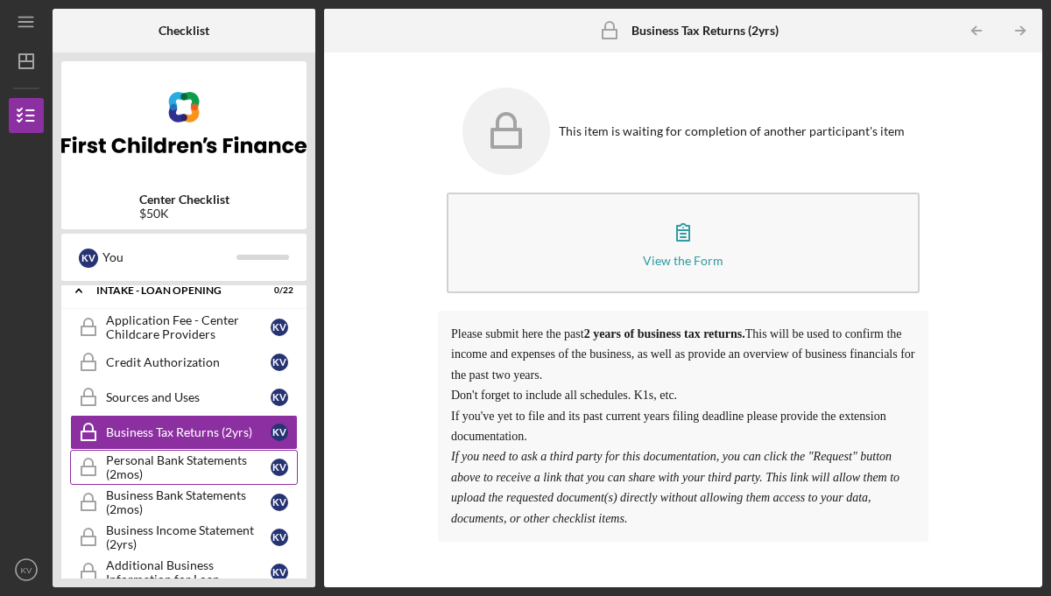
click at [208, 462] on div "Personal Bank Statements (2mos)" at bounding box center [188, 468] width 165 height 28
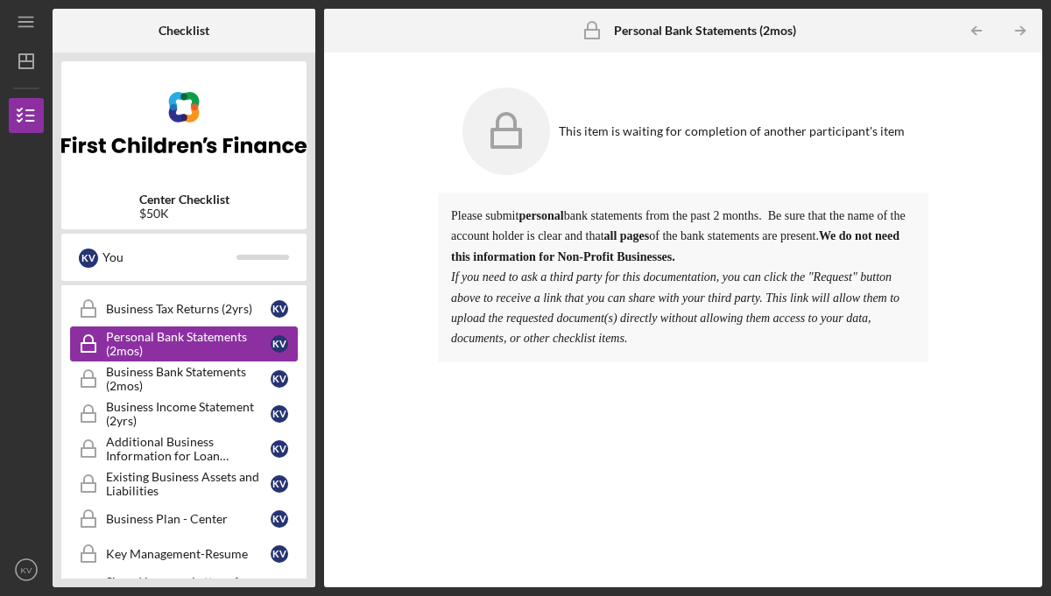
scroll to position [570, 0]
click at [156, 372] on div "Business Bank Statements (2mos)" at bounding box center [188, 378] width 165 height 28
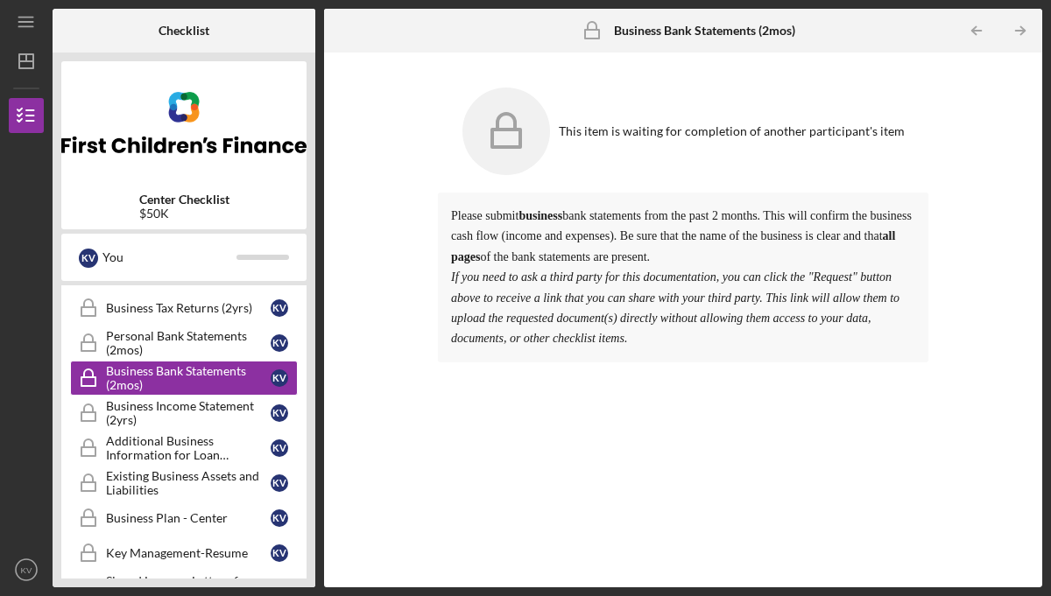
click at [507, 123] on icon at bounding box center [506, 132] width 88 height 88
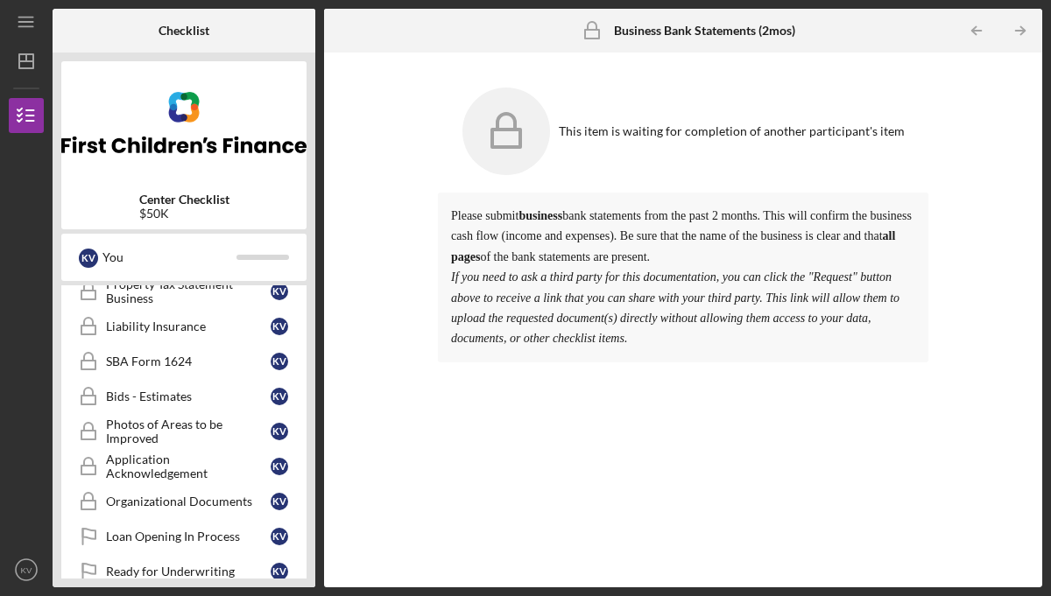
scroll to position [939, 0]
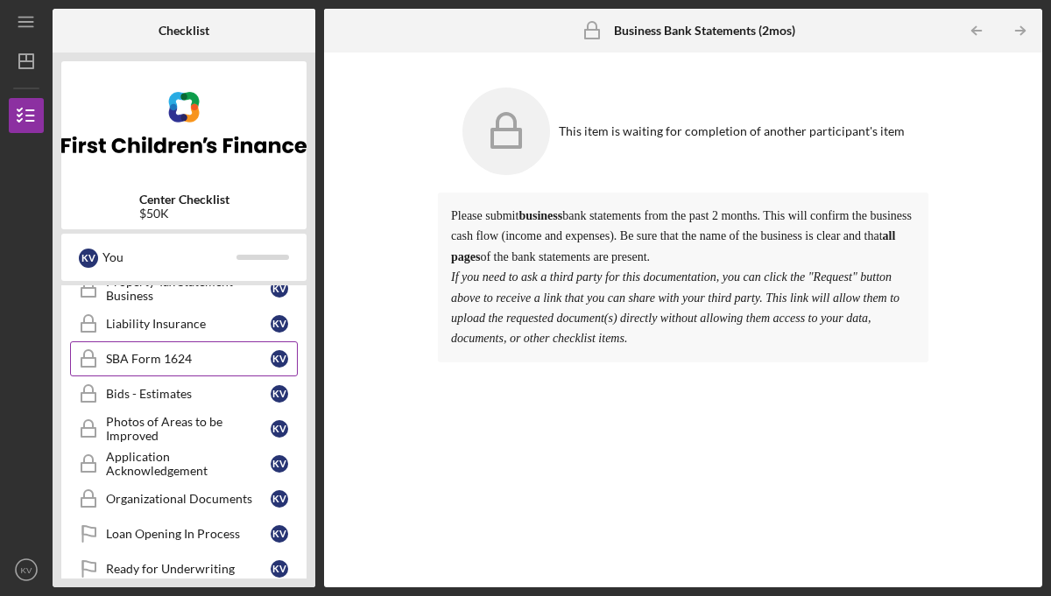
click at [151, 360] on div "SBA Form 1624" at bounding box center [188, 359] width 165 height 14
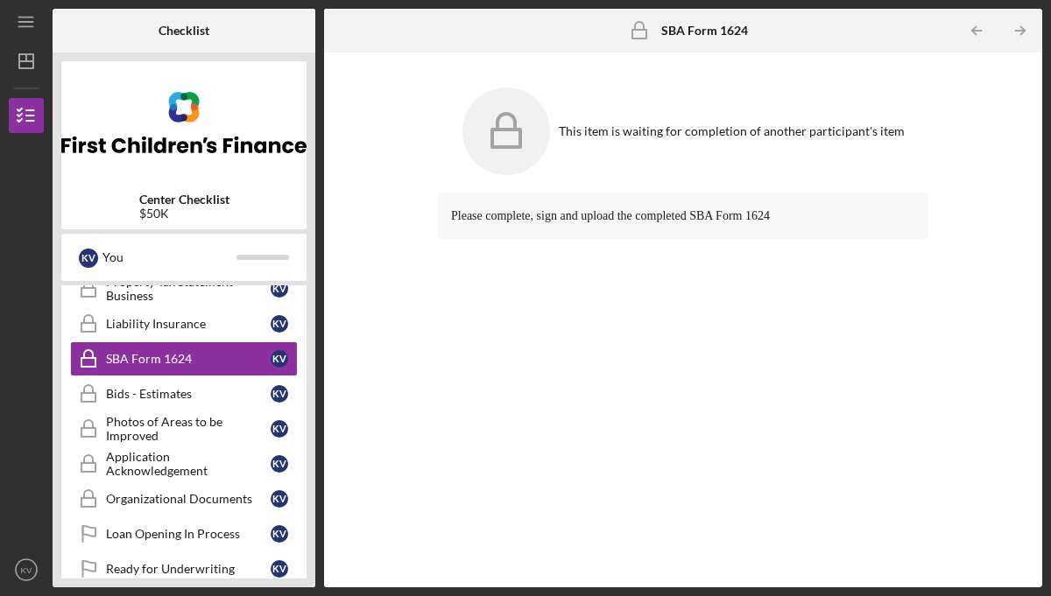
click at [572, 221] on span "Please complete, sign and upload the completed SBA Form 1624" at bounding box center [610, 215] width 319 height 13
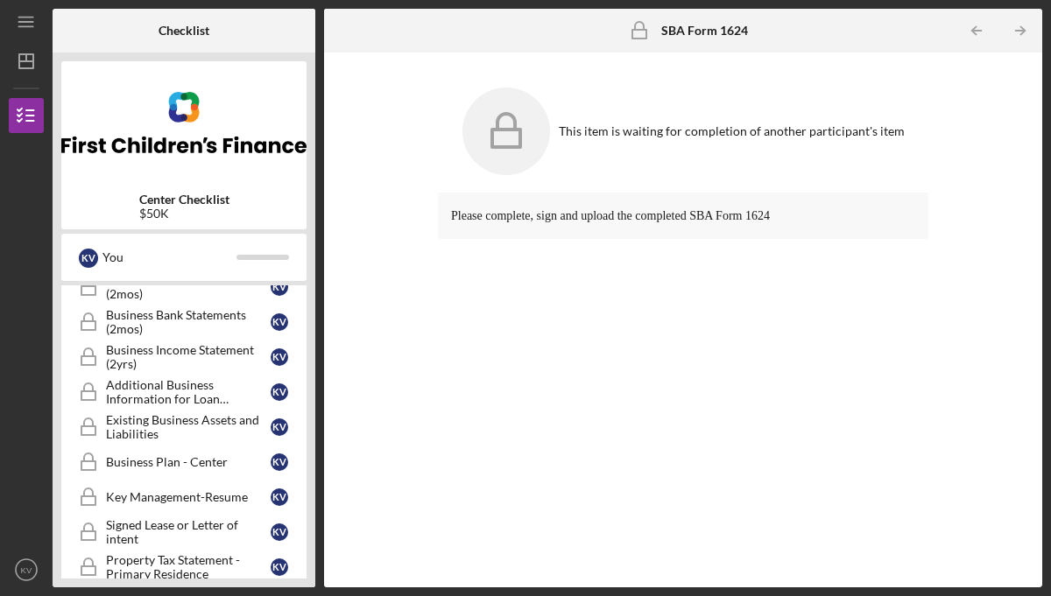
scroll to position [371, 0]
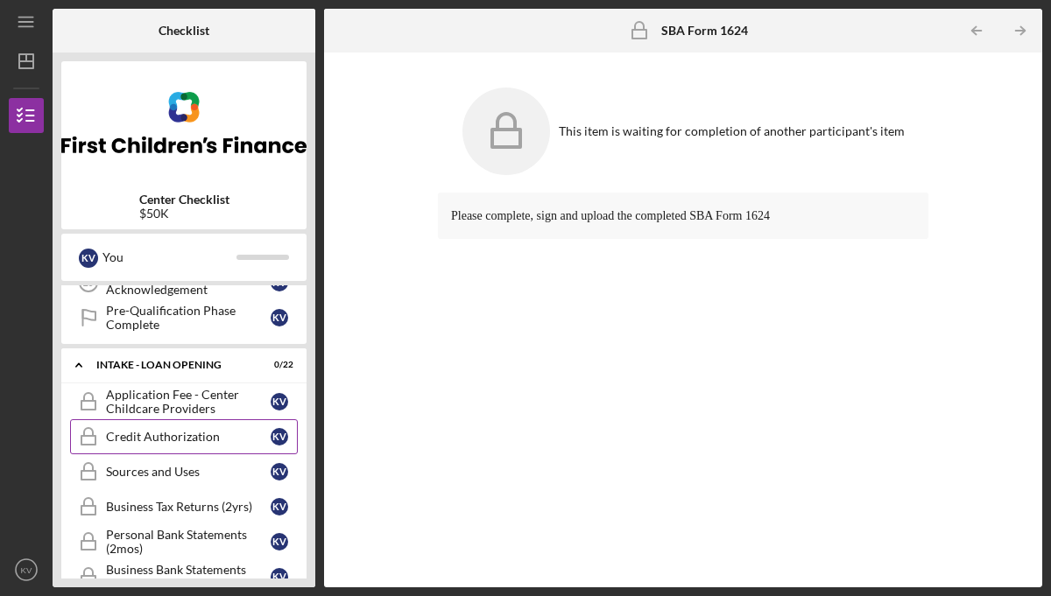
click at [151, 435] on div "Credit Authorization" at bounding box center [188, 437] width 165 height 14
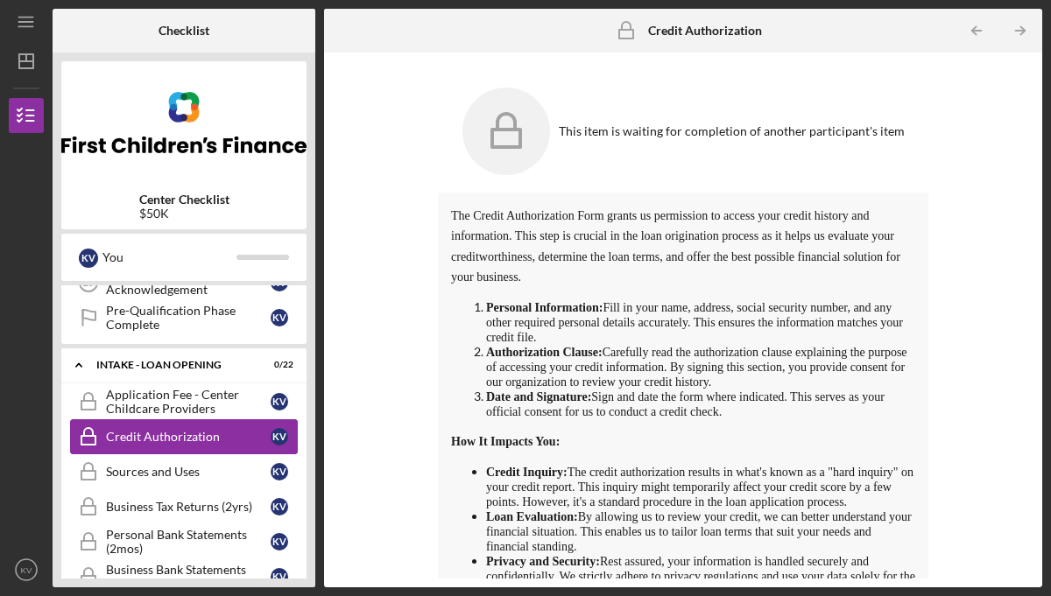
scroll to position [344, 0]
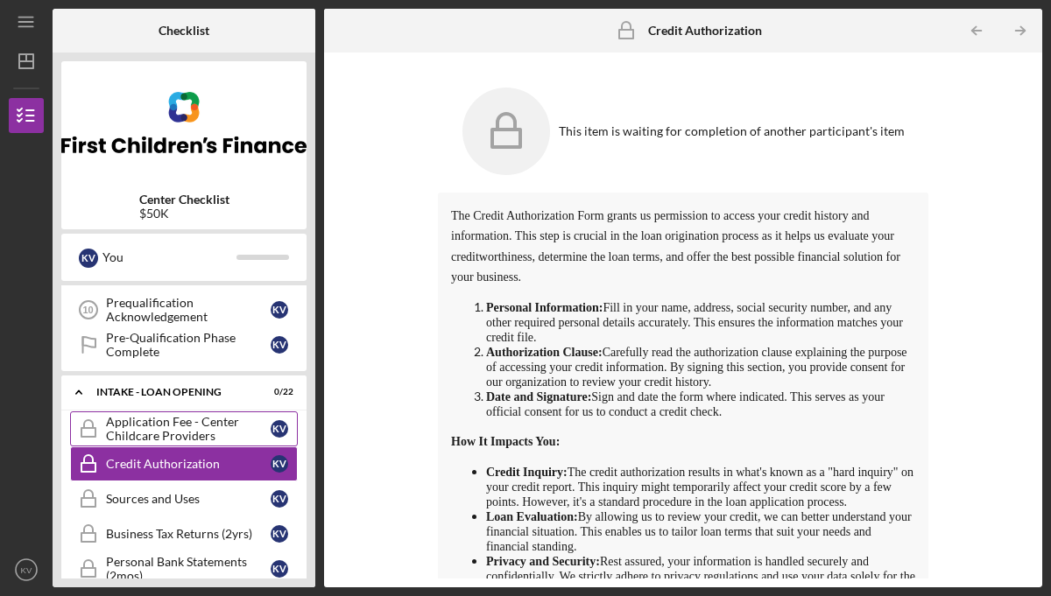
click at [158, 425] on div "Application Fee - Center Childcare Providers" at bounding box center [188, 429] width 165 height 28
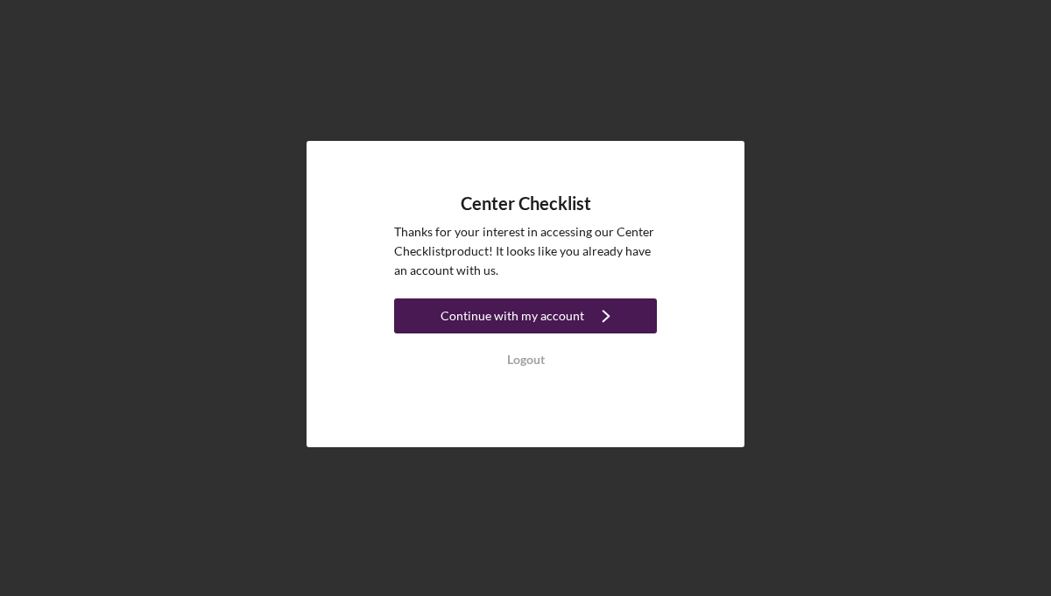
click at [550, 314] on div "Continue with my account" at bounding box center [512, 316] width 144 height 35
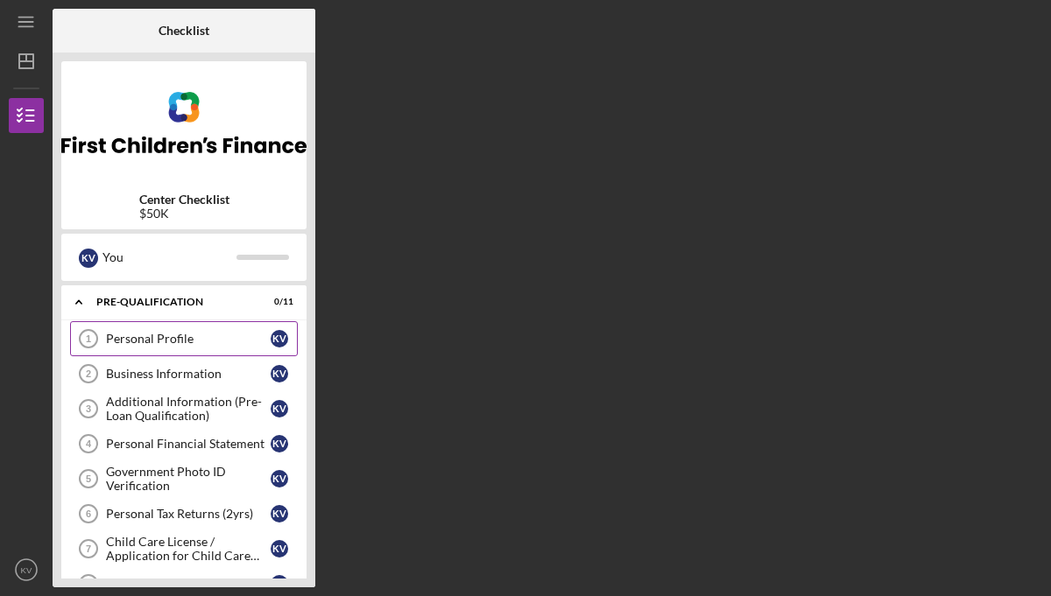
click at [161, 335] on div "Personal Profile" at bounding box center [188, 339] width 165 height 14
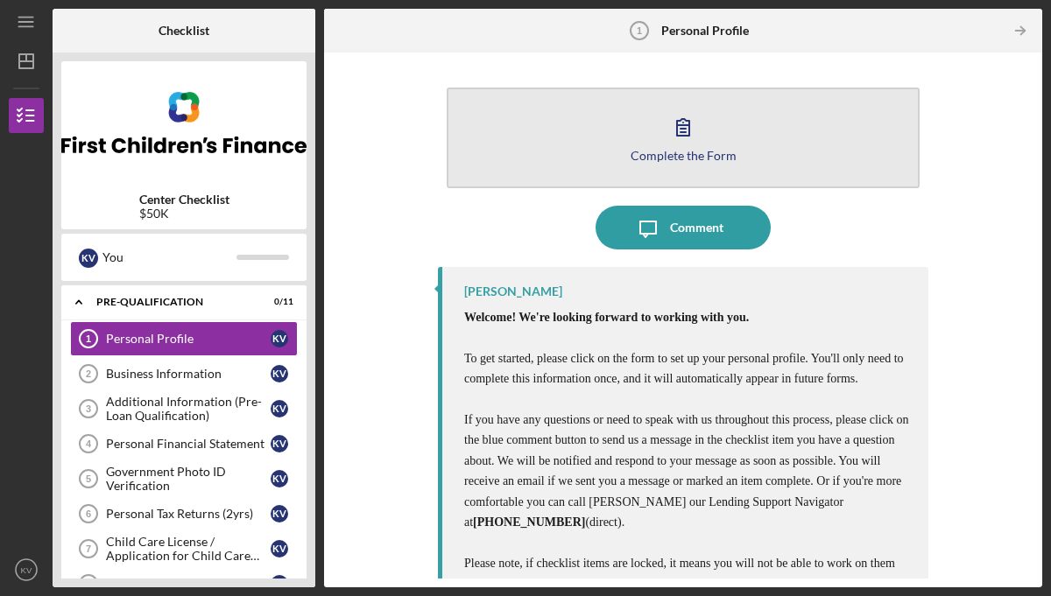
click at [700, 160] on div "Complete the Form" at bounding box center [683, 155] width 106 height 13
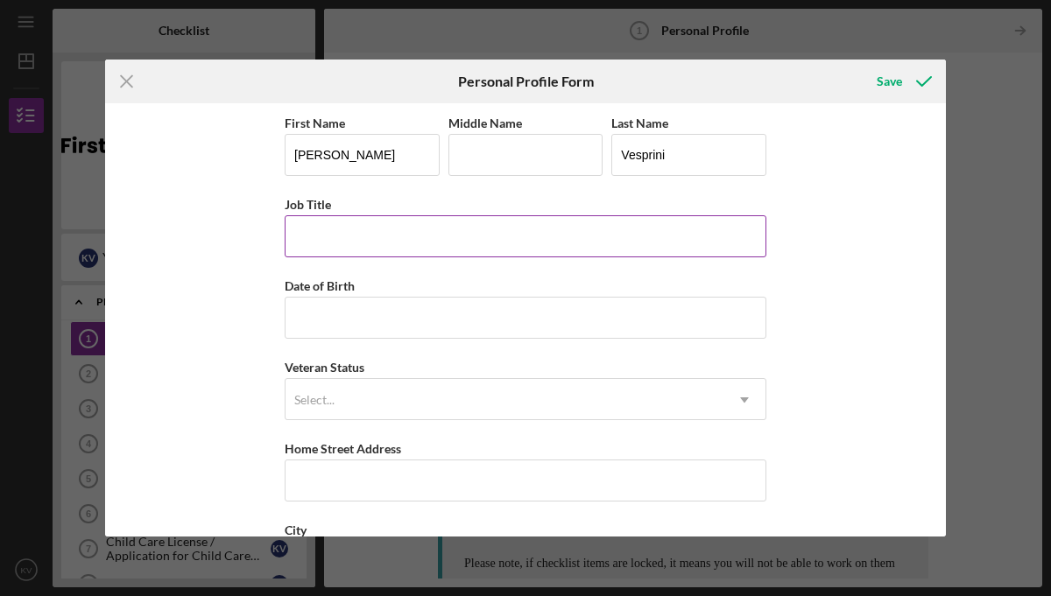
click at [358, 229] on input "Job Title" at bounding box center [526, 236] width 482 height 42
click at [496, 157] on input "Middle Name" at bounding box center [525, 155] width 155 height 42
type input "Isabel"
click at [448, 229] on input "Job Title" at bounding box center [526, 236] width 482 height 42
type input "CEO/Director"
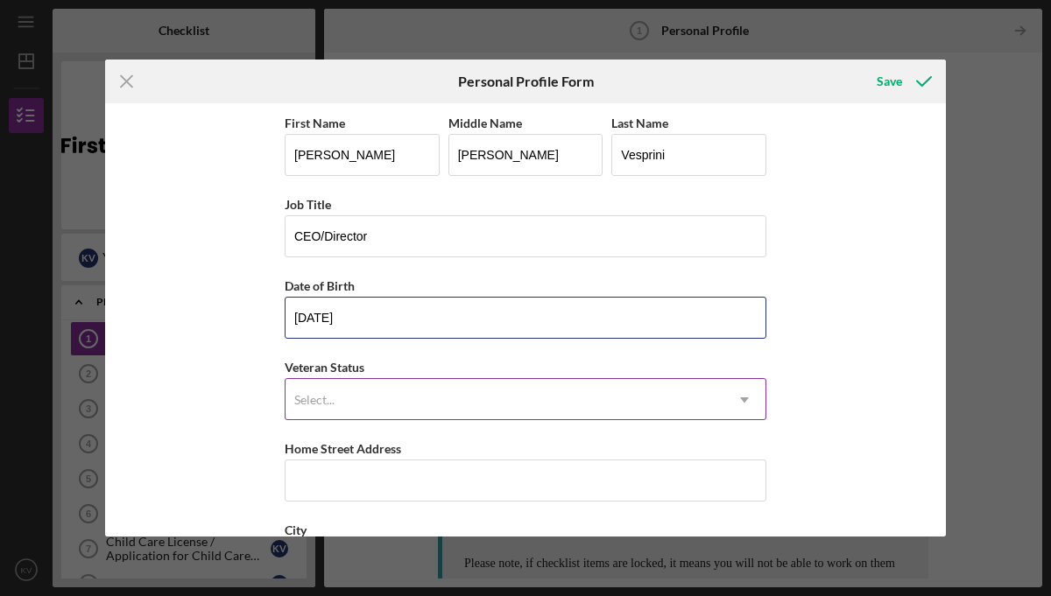
type input "01/18/1971"
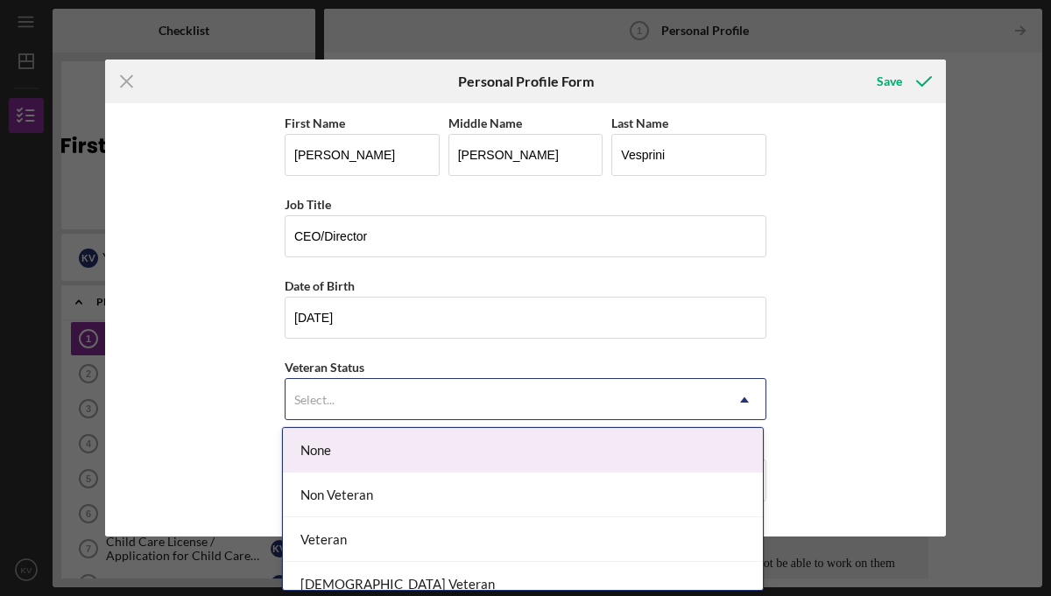
click at [374, 394] on div "Select..." at bounding box center [504, 400] width 438 height 40
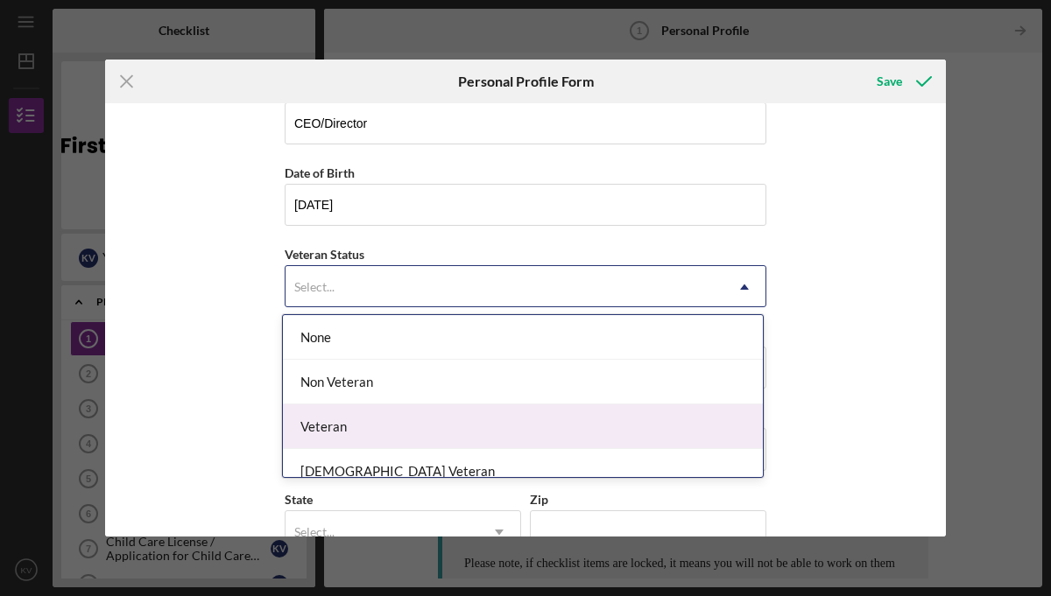
scroll to position [17, 0]
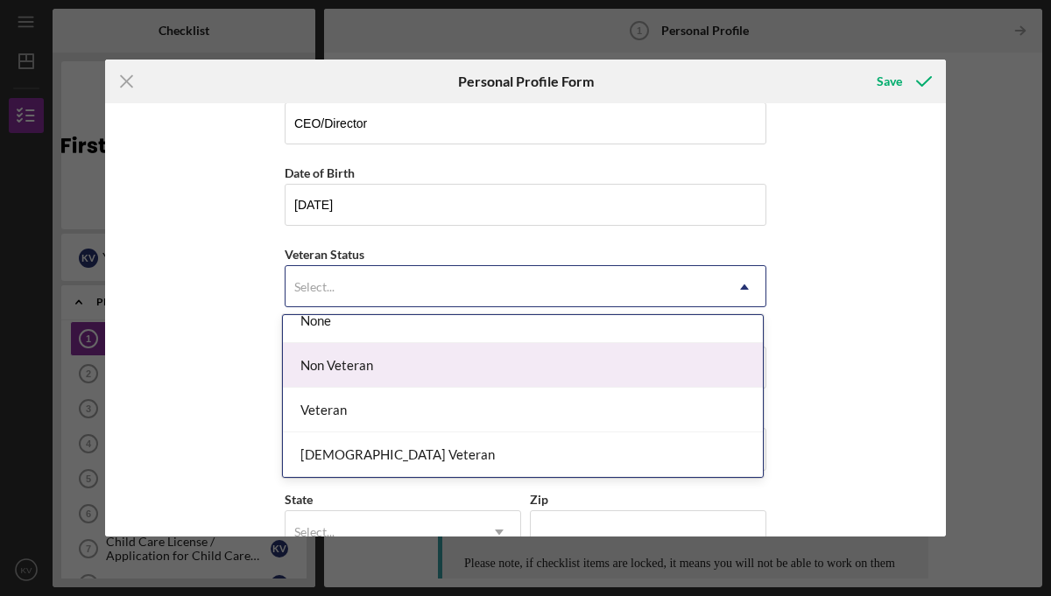
click at [359, 370] on div "Non Veteran" at bounding box center [523, 365] width 480 height 45
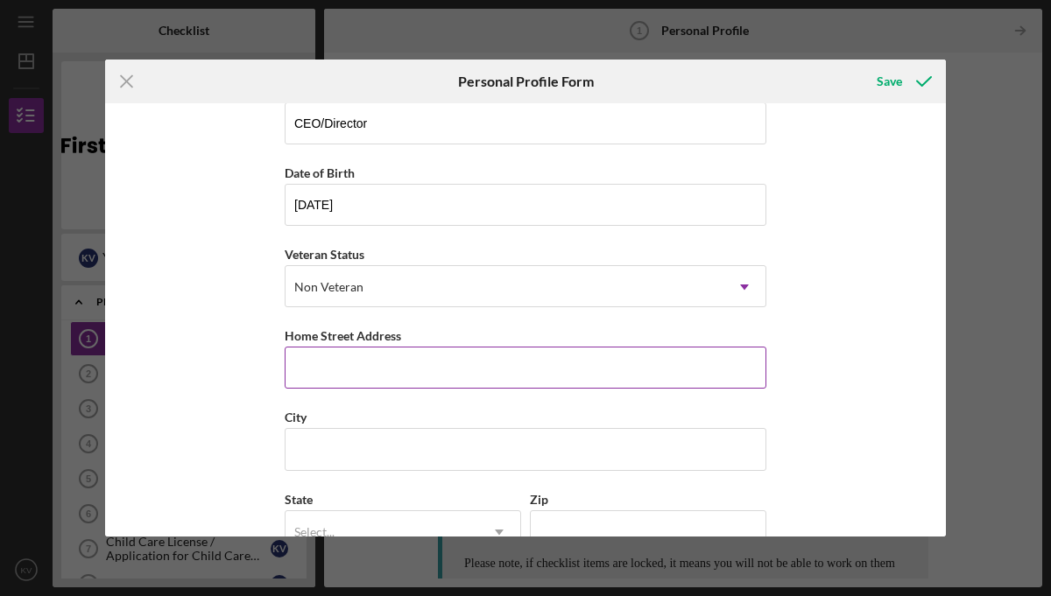
click at [314, 368] on input "Home Street Address" at bounding box center [526, 368] width 482 height 42
type input "509 Northshore Dr"
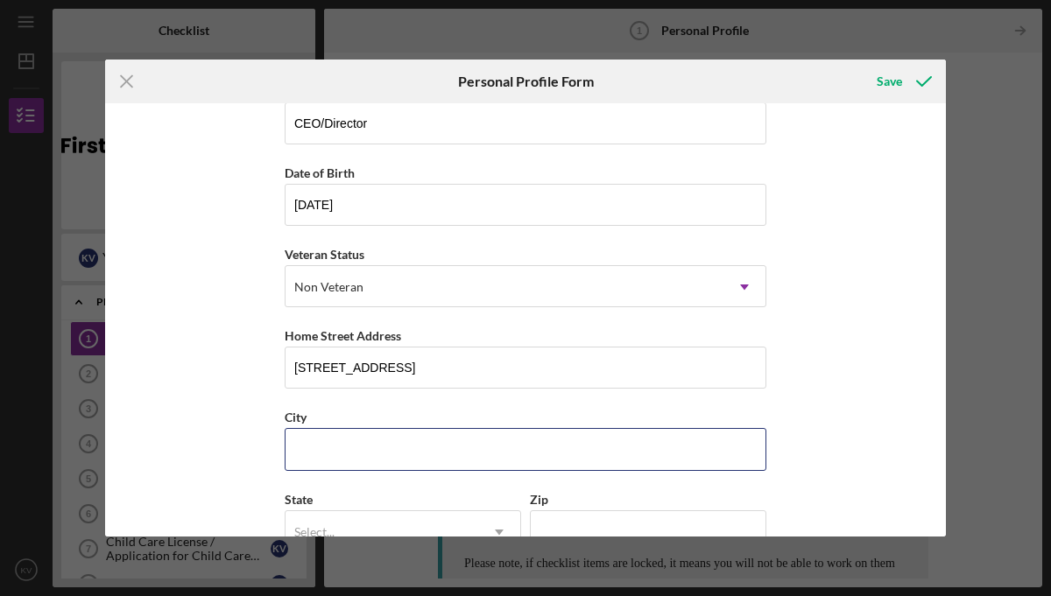
type input "Saint Clair Shores"
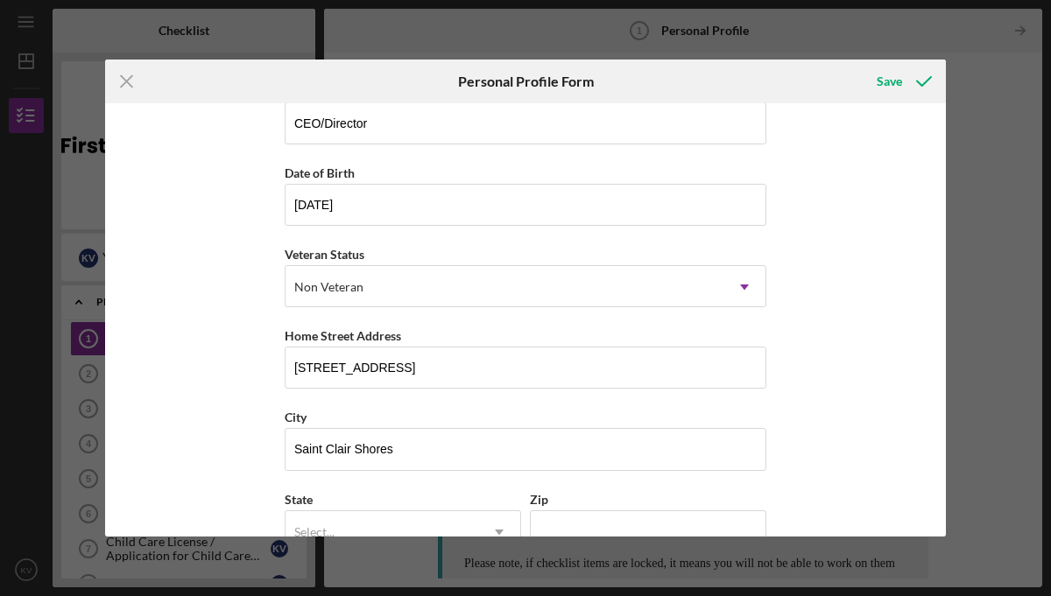
type input "Michigan"
type input "48080"
type input "United States"
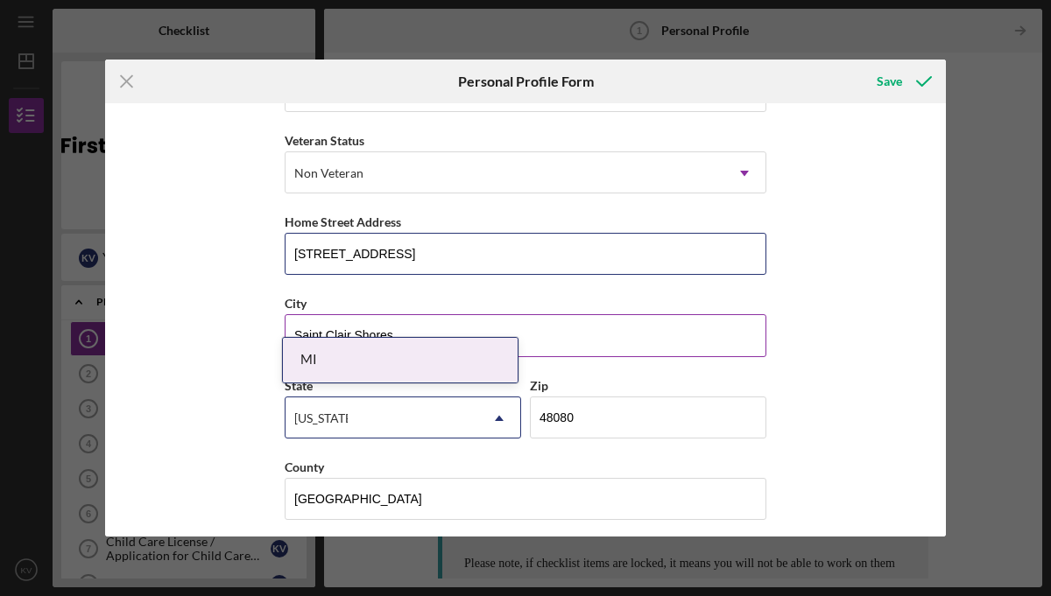
scroll to position [236, 0]
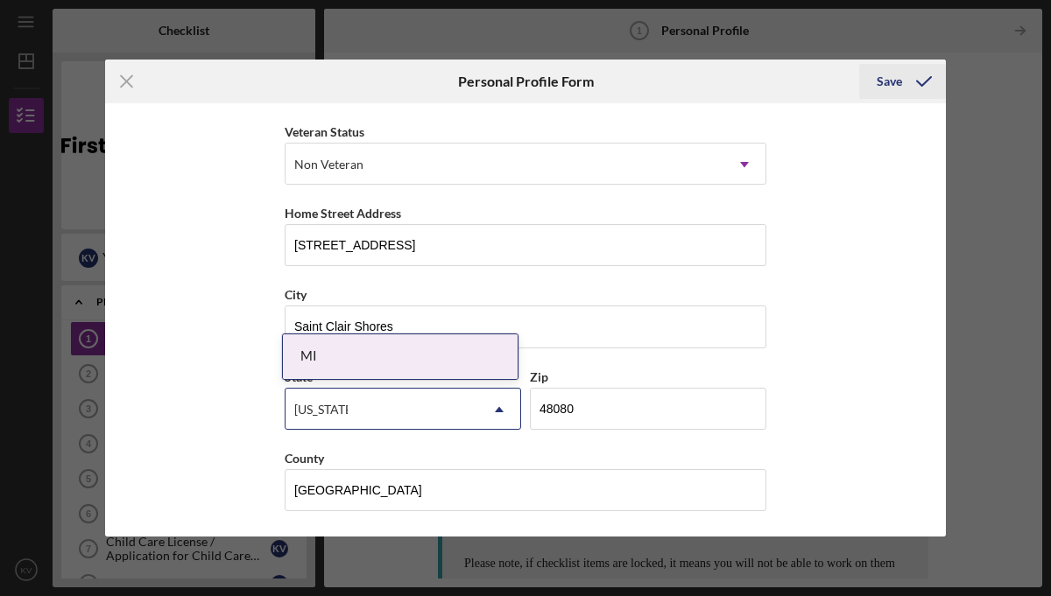
click at [893, 84] on div "Save" at bounding box center [888, 81] width 25 height 35
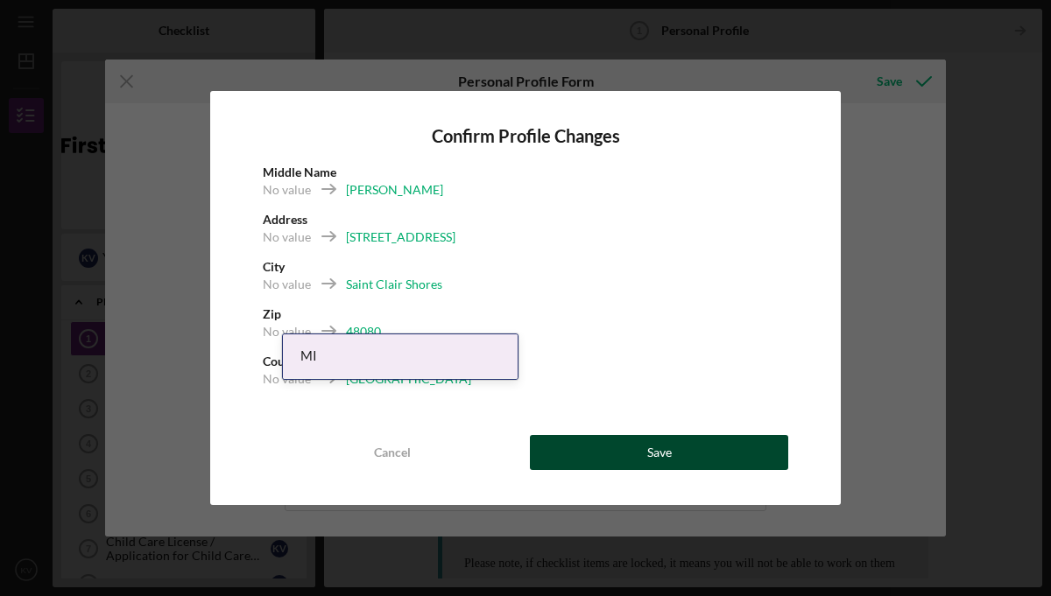
click at [672, 448] on button "Save" at bounding box center [659, 452] width 258 height 35
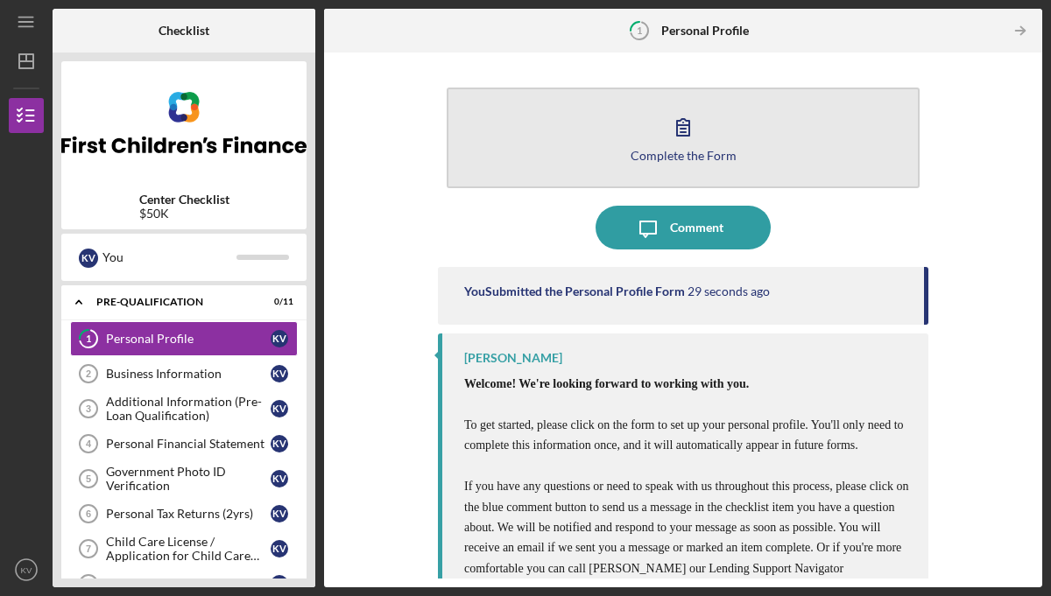
click at [684, 129] on icon "button" at bounding box center [683, 127] width 44 height 44
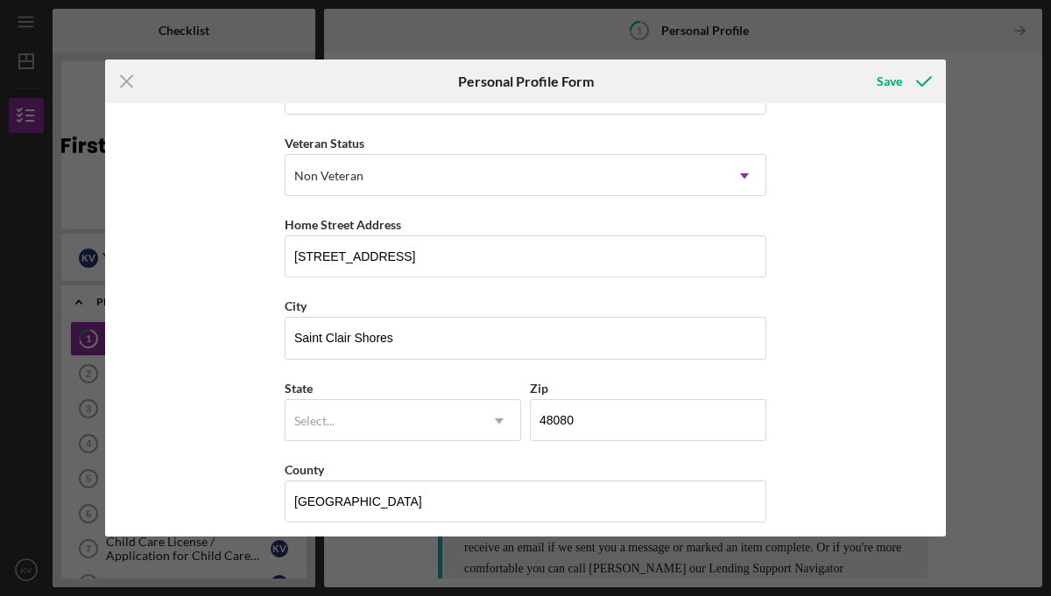
scroll to position [236, 0]
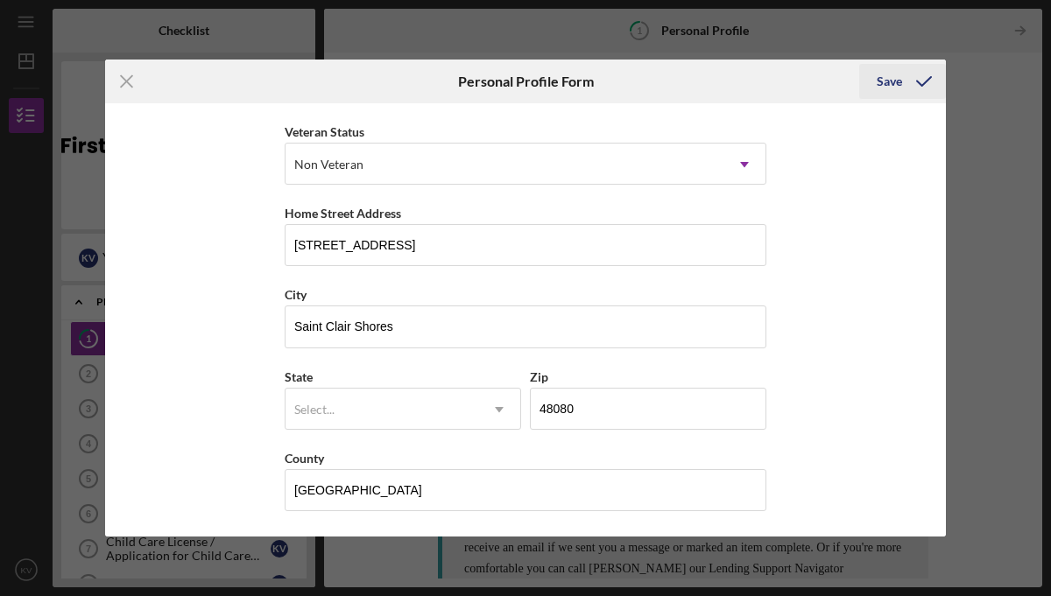
click at [893, 80] on div "Save" at bounding box center [888, 81] width 25 height 35
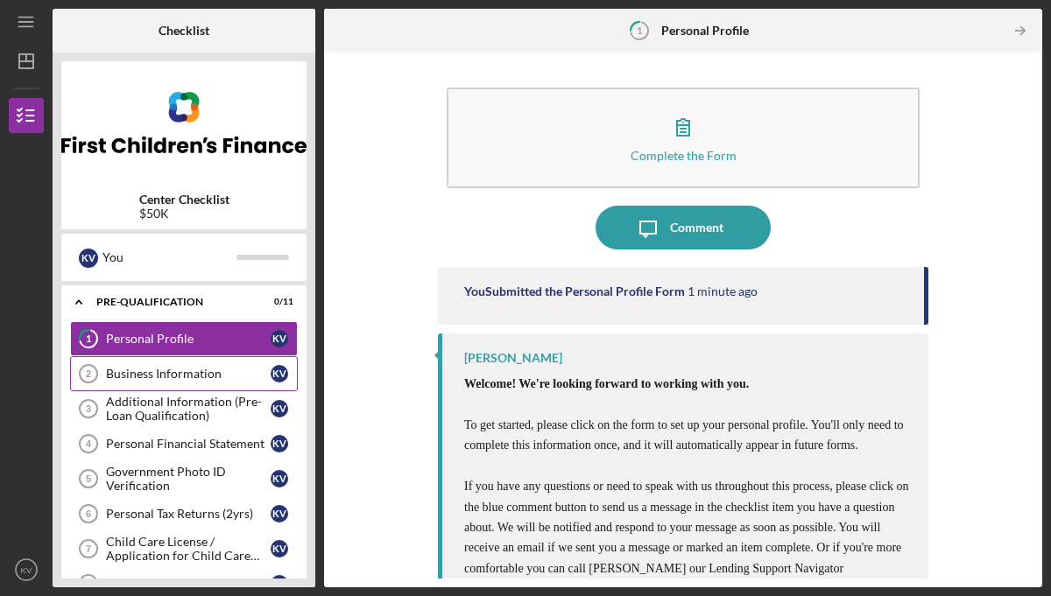
click at [196, 373] on div "Business Information" at bounding box center [188, 374] width 165 height 14
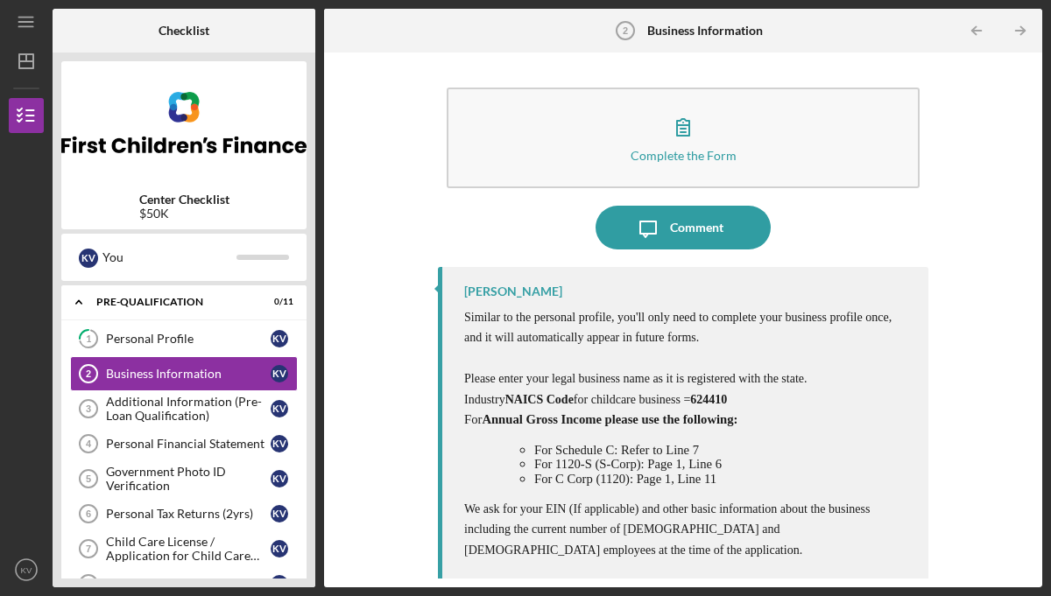
scroll to position [5, 0]
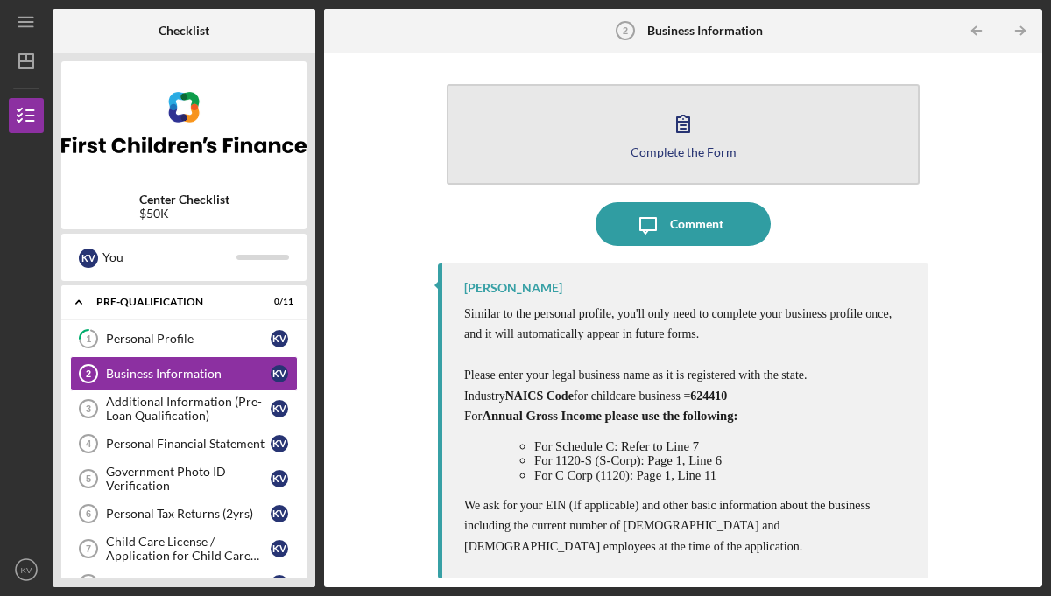
click at [681, 129] on icon "button" at bounding box center [683, 124] width 12 height 17
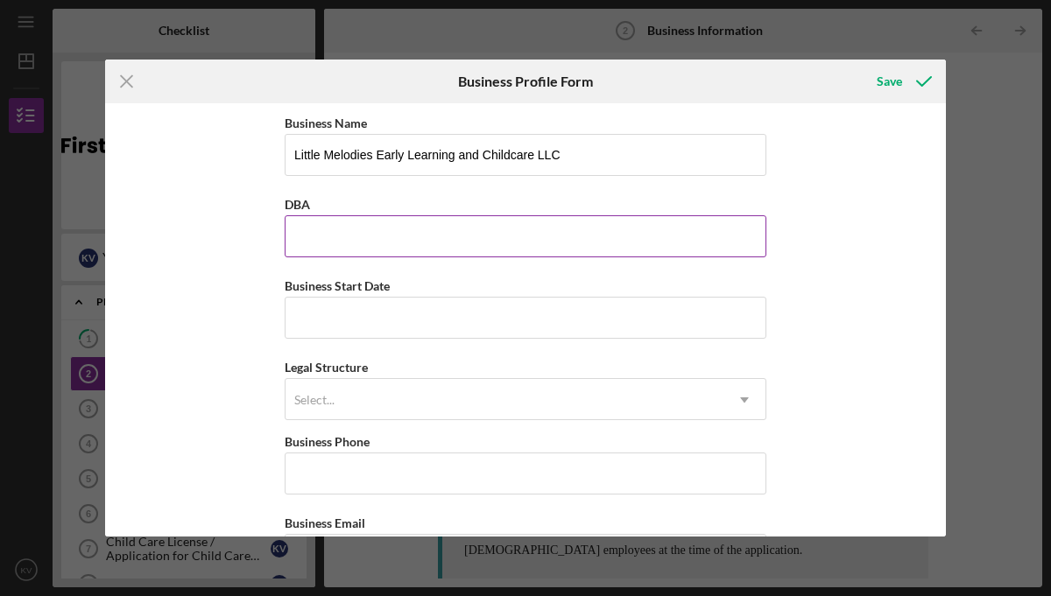
click at [516, 233] on input "DBA" at bounding box center [526, 236] width 482 height 42
click at [521, 237] on input "DBA" at bounding box center [526, 236] width 482 height 42
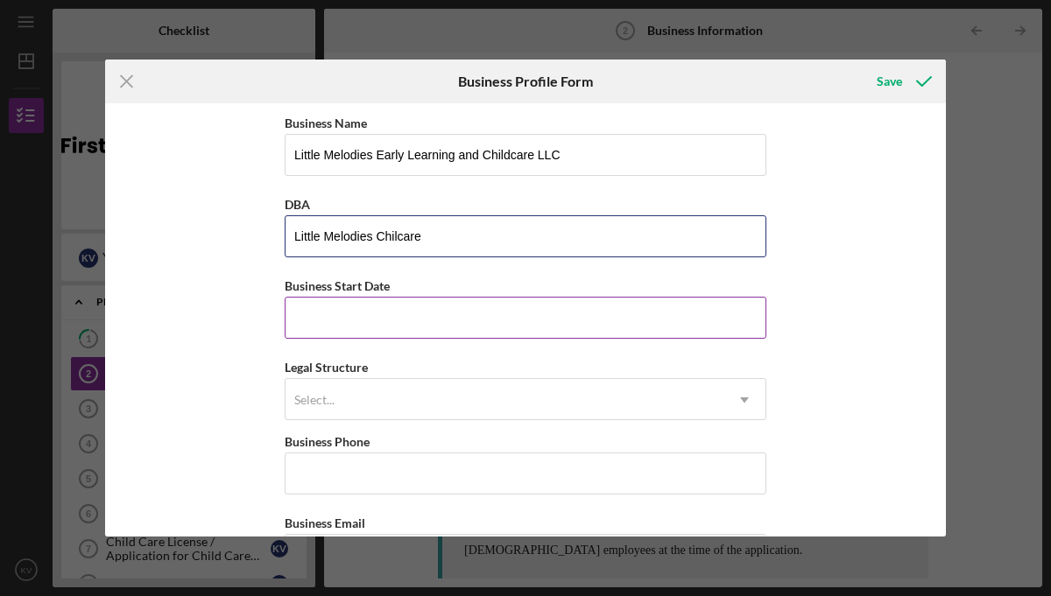
type input "Little Melodies Chilcare"
click at [458, 319] on input "Business Start Date" at bounding box center [526, 318] width 482 height 42
click at [305, 316] on input "10/01/2025" at bounding box center [526, 318] width 482 height 42
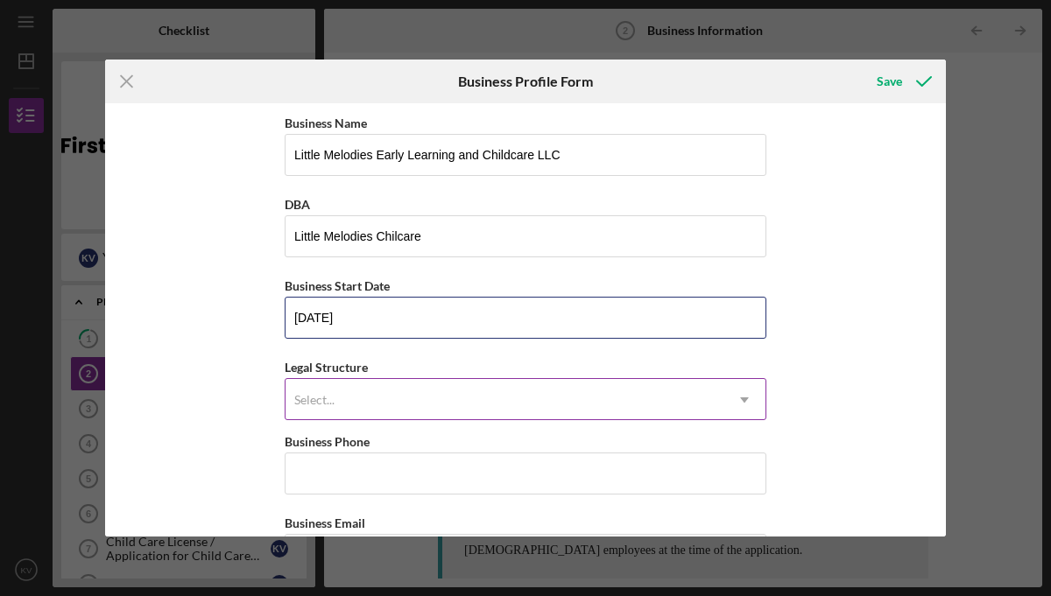
type input "11/01/2025"
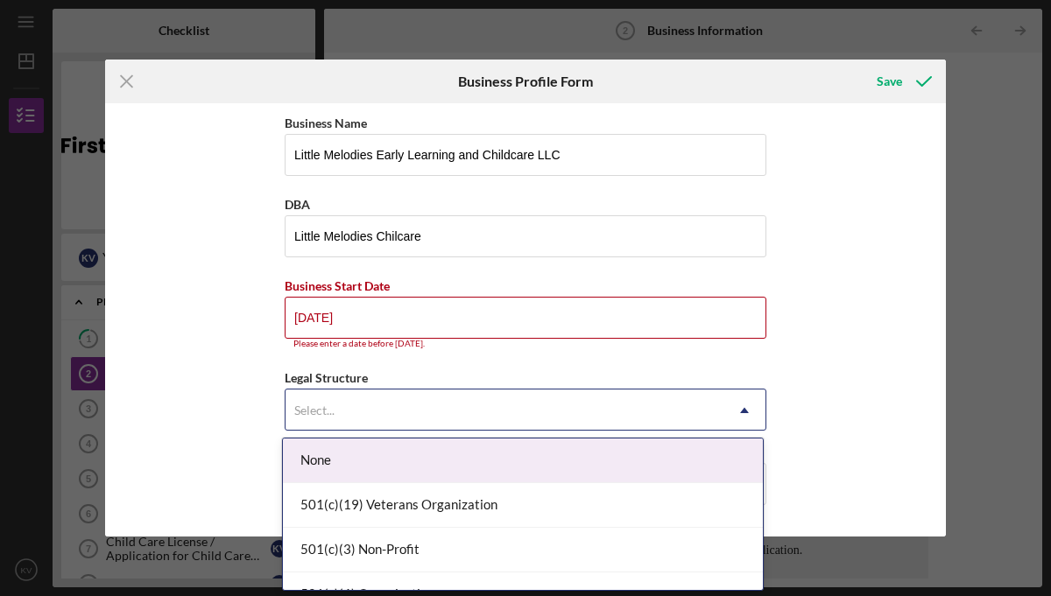
click at [333, 390] on div "Select... Icon/Dropdown Arrow" at bounding box center [526, 410] width 482 height 42
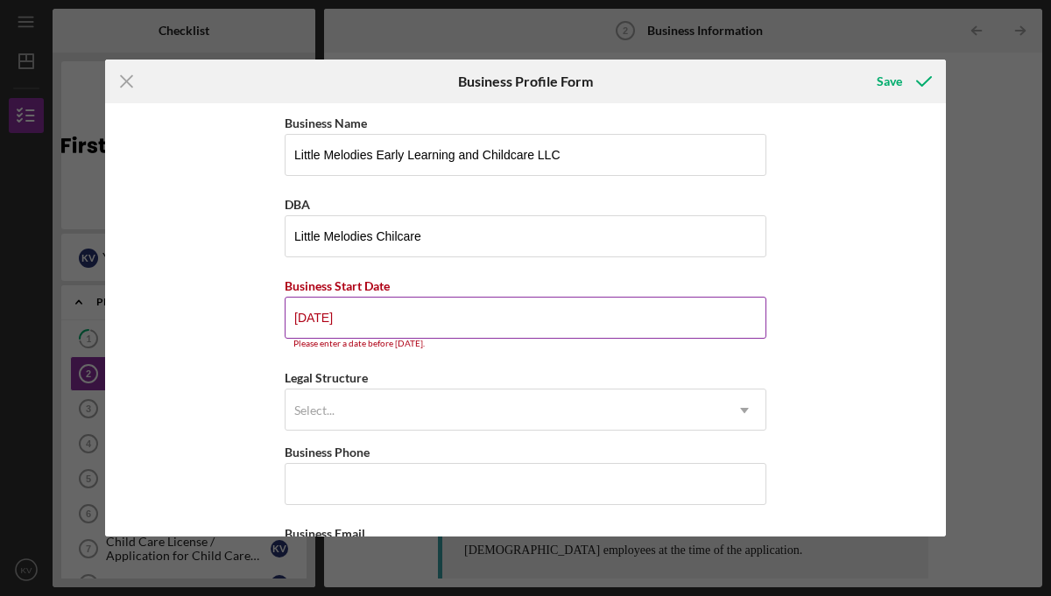
click at [415, 306] on input "11/01/2025" at bounding box center [526, 318] width 482 height 42
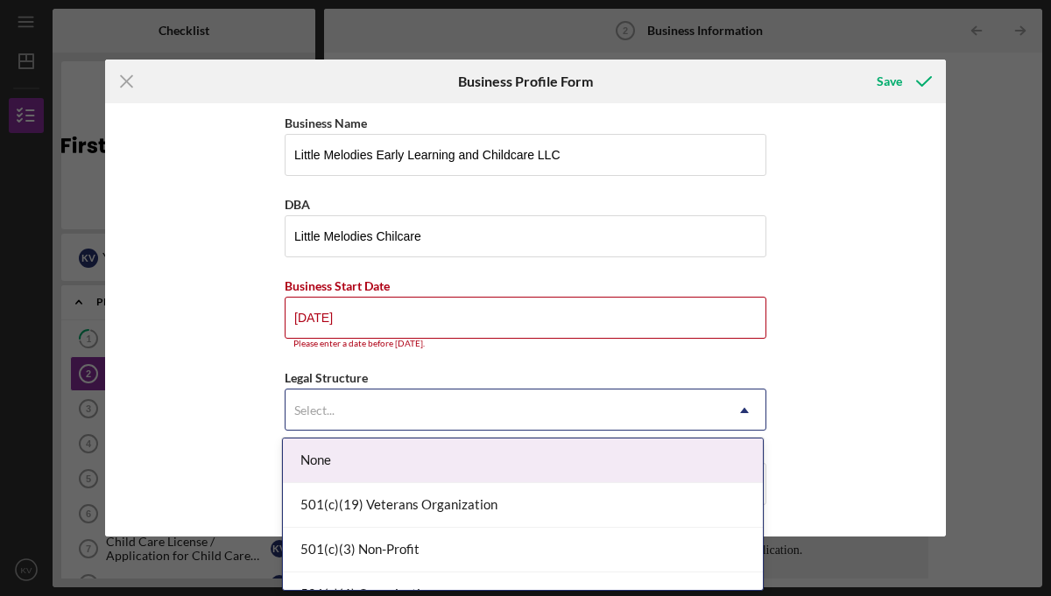
click at [344, 399] on div "Select..." at bounding box center [504, 411] width 438 height 40
click at [358, 320] on input "11/01/2025" at bounding box center [526, 318] width 482 height 42
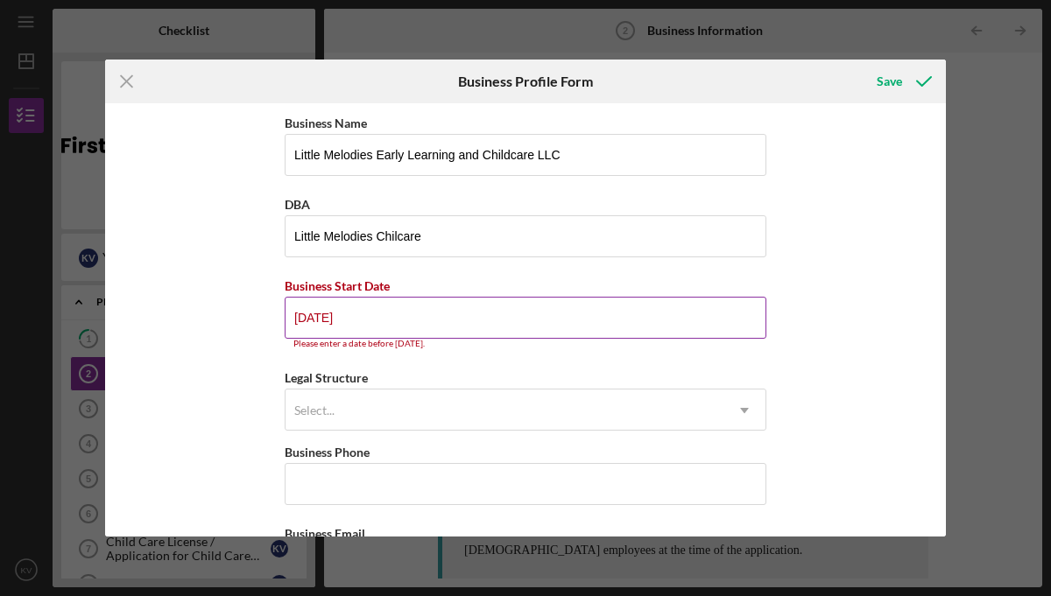
click at [358, 320] on input "11/01/2025" at bounding box center [526, 318] width 482 height 42
click at [325, 320] on input "08/dd/yyyy" at bounding box center [526, 318] width 482 height 42
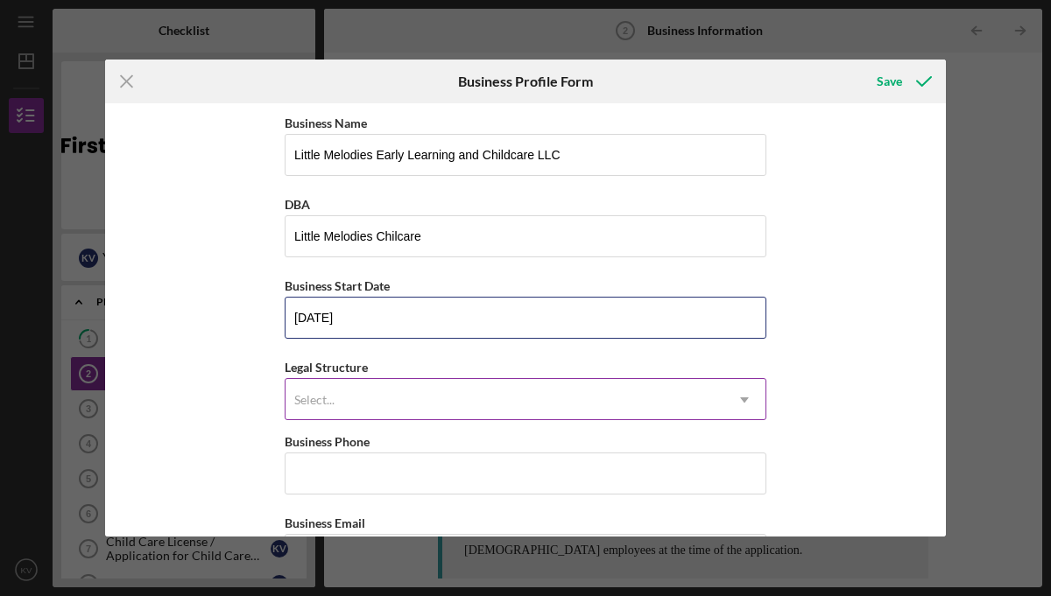
type input "08/01/2025"
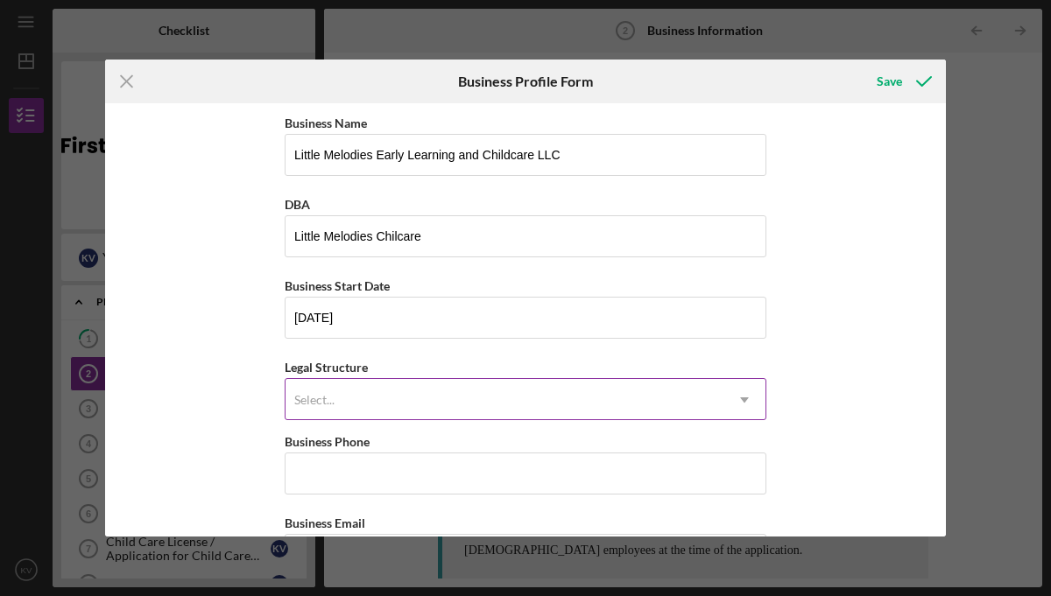
click at [301, 405] on div "Select..." at bounding box center [314, 400] width 40 height 14
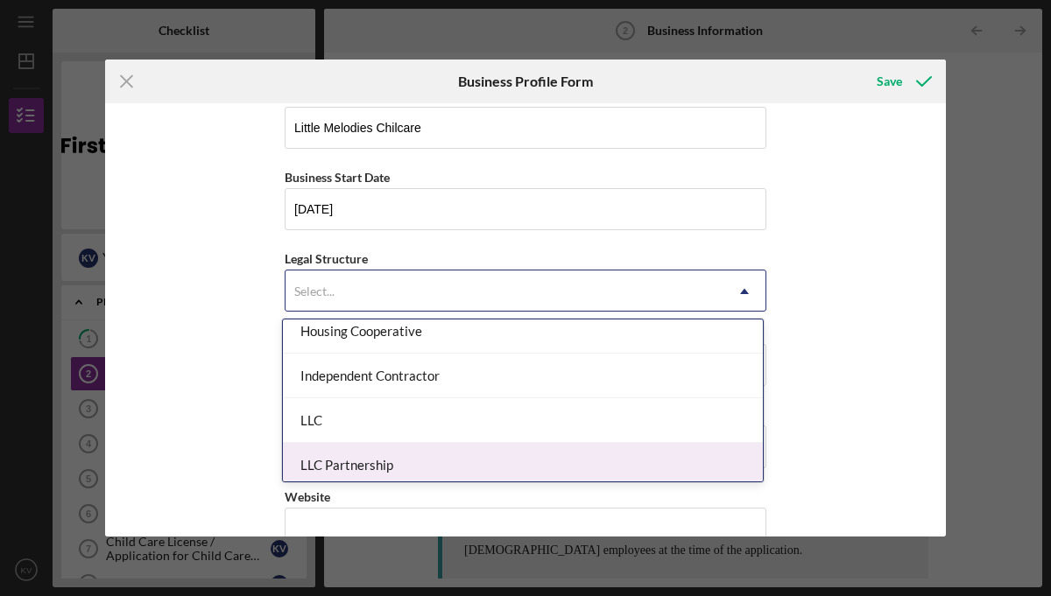
scroll to position [230, 0]
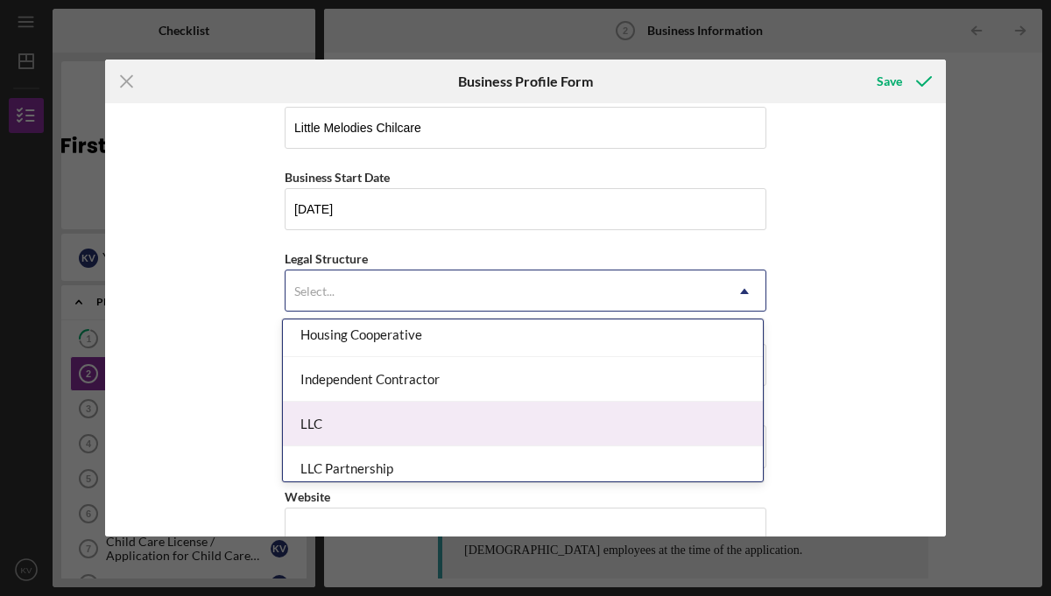
click at [334, 420] on div "LLC" at bounding box center [523, 424] width 480 height 45
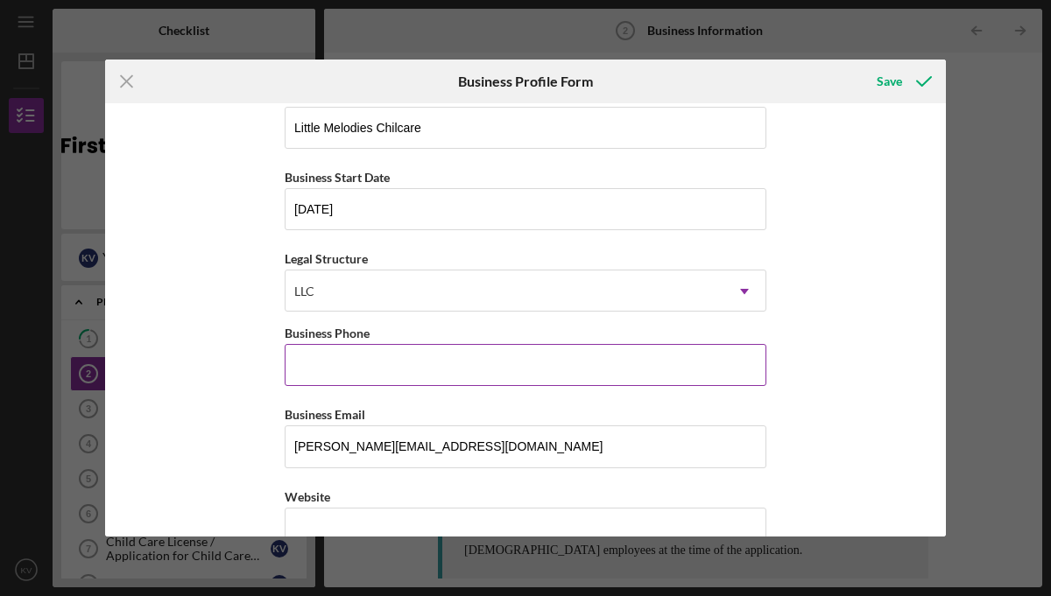
click at [326, 364] on input "Business Phone" at bounding box center [526, 365] width 482 height 42
type input "[PHONE_NUMBER]"
type input "509 Northshore Dr"
type input "Saint Clair Shores"
type input "Michigan"
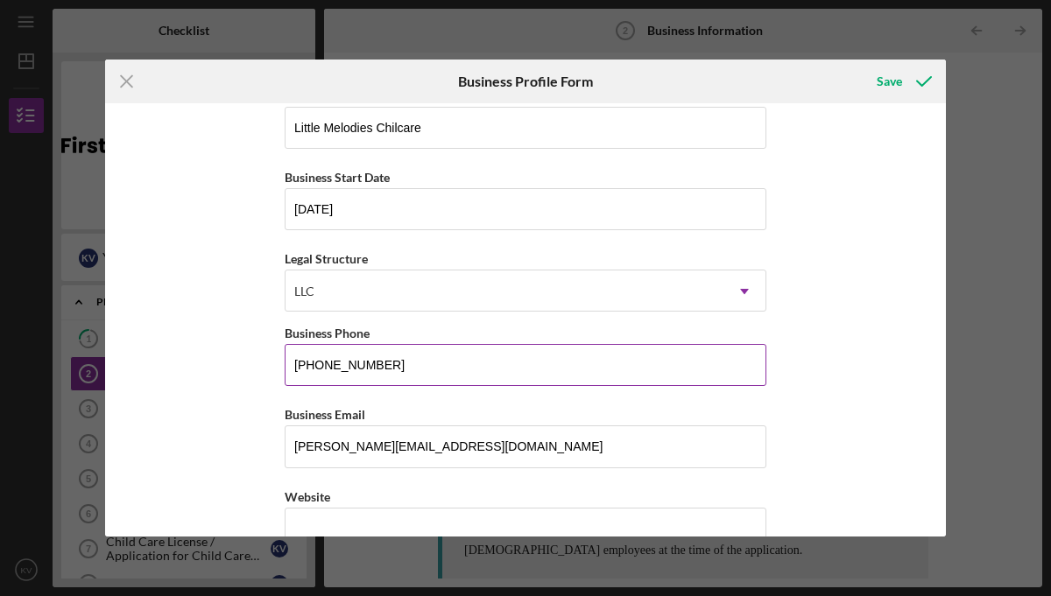
type input "48080"
type input "Michigan"
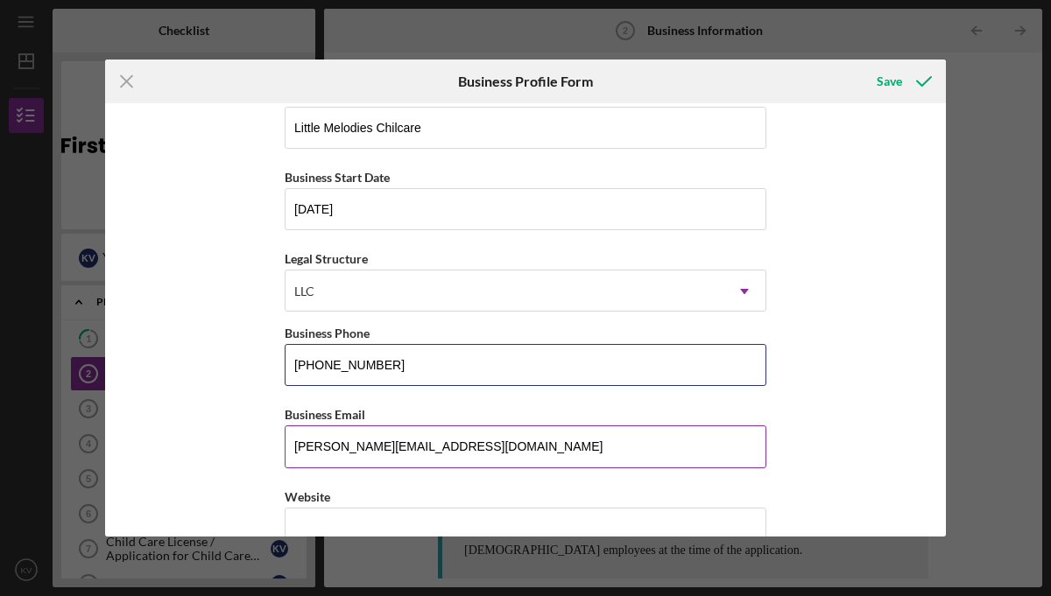
type input "[PHONE_NUMBER]"
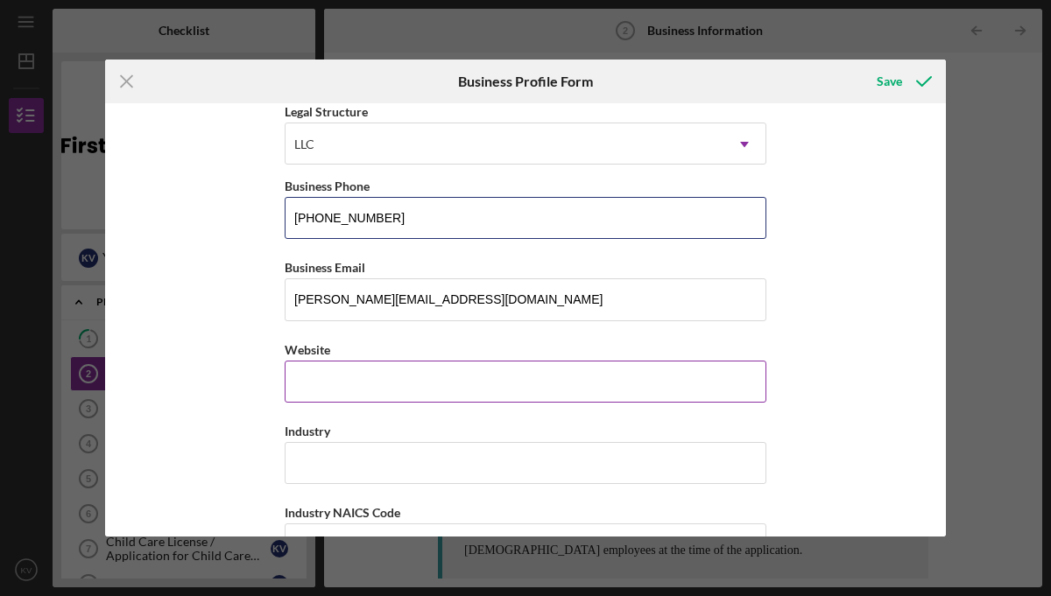
scroll to position [257, 0]
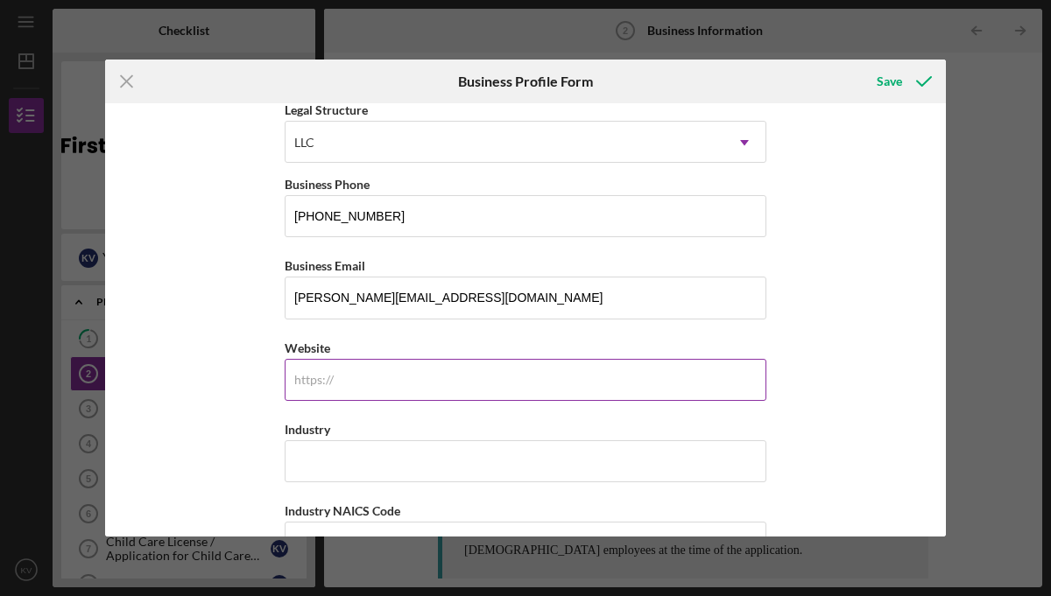
click at [395, 366] on input "Website" at bounding box center [526, 380] width 482 height 42
click at [331, 381] on input "littlemelodieschildcare.com" at bounding box center [526, 380] width 482 height 42
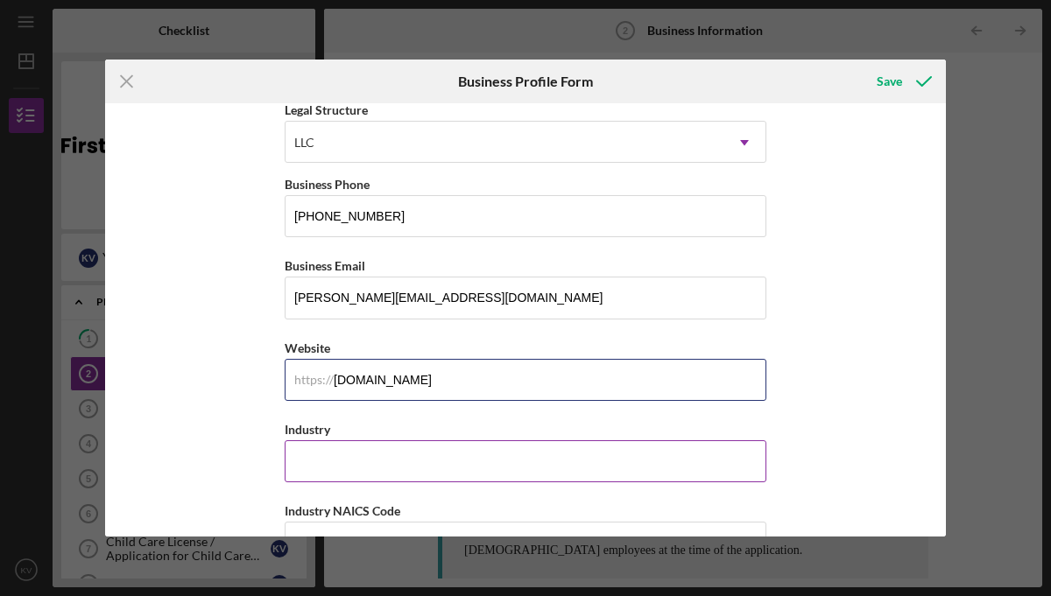
type input "www.littlemelodieschildcare.com"
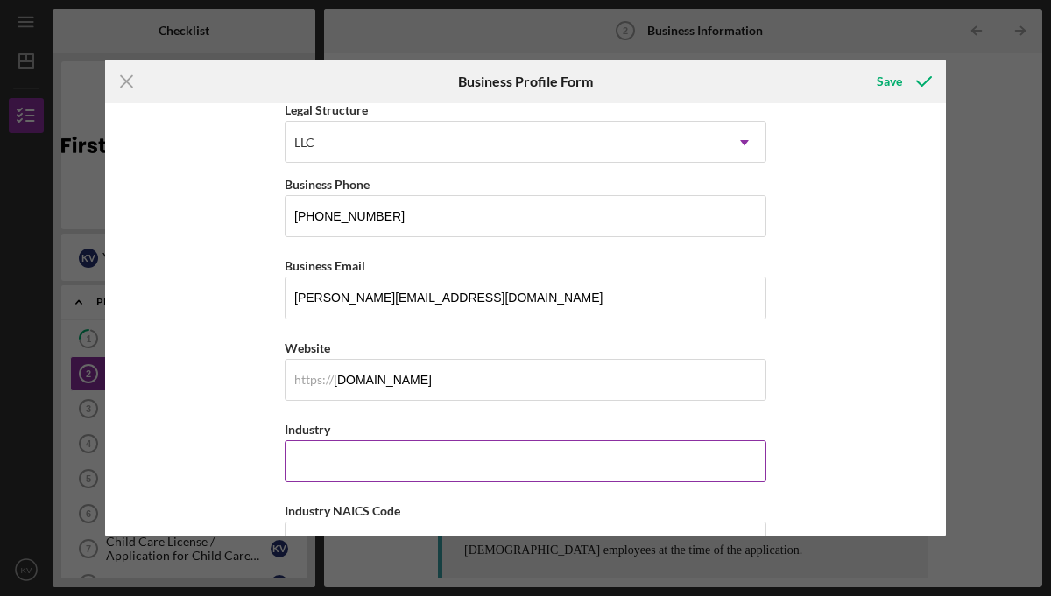
click at [374, 461] on input "Industry" at bounding box center [526, 461] width 482 height 42
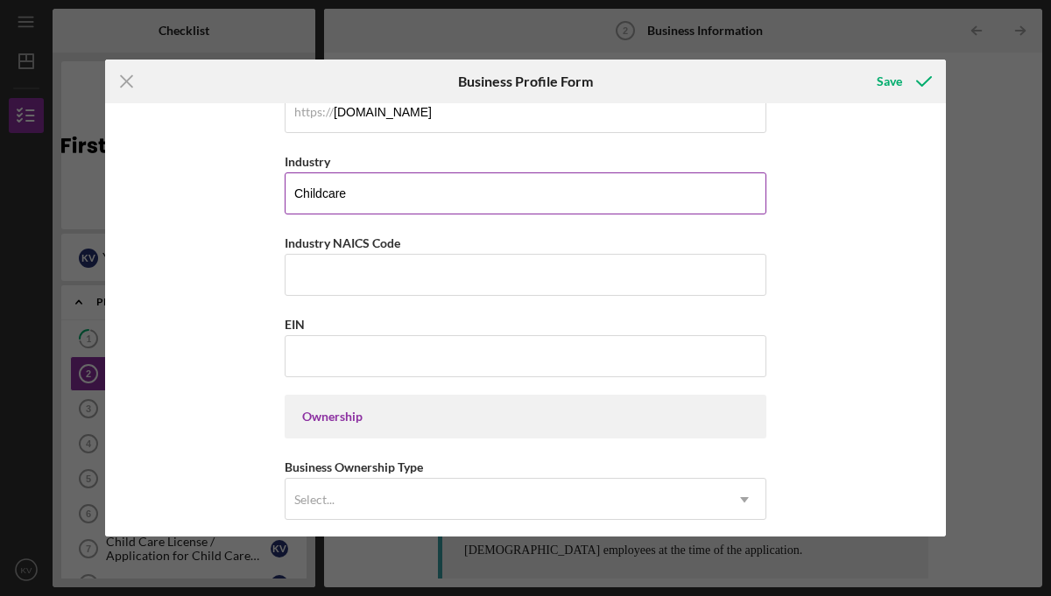
scroll to position [571, 0]
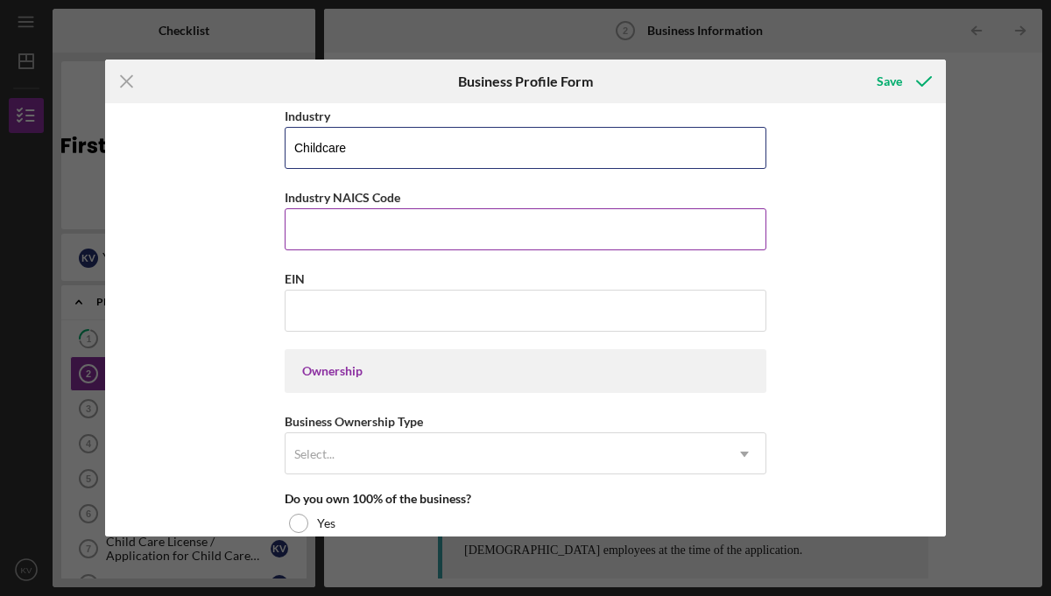
type input "Childcare"
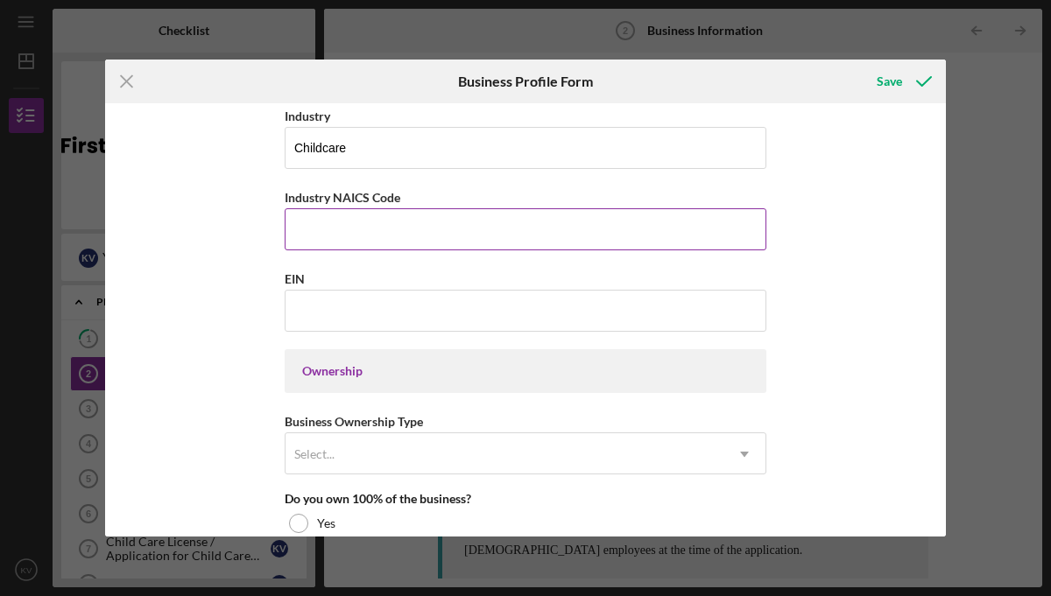
click at [341, 244] on input "Industry NAICS Code" at bounding box center [526, 229] width 482 height 42
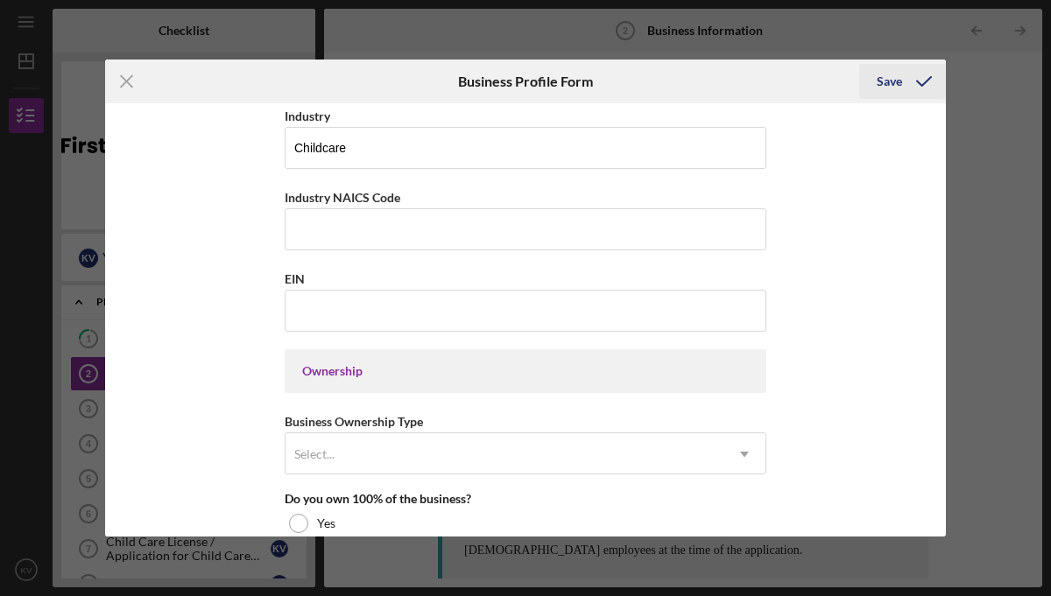
click at [886, 83] on div "Save" at bounding box center [888, 81] width 25 height 35
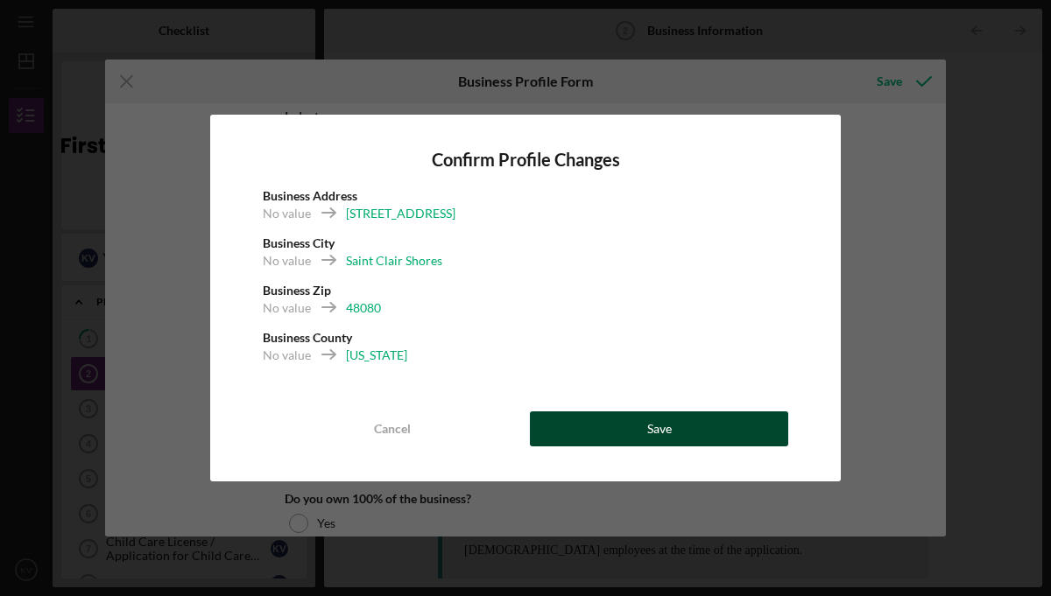
click at [574, 416] on button "Save" at bounding box center [659, 429] width 258 height 35
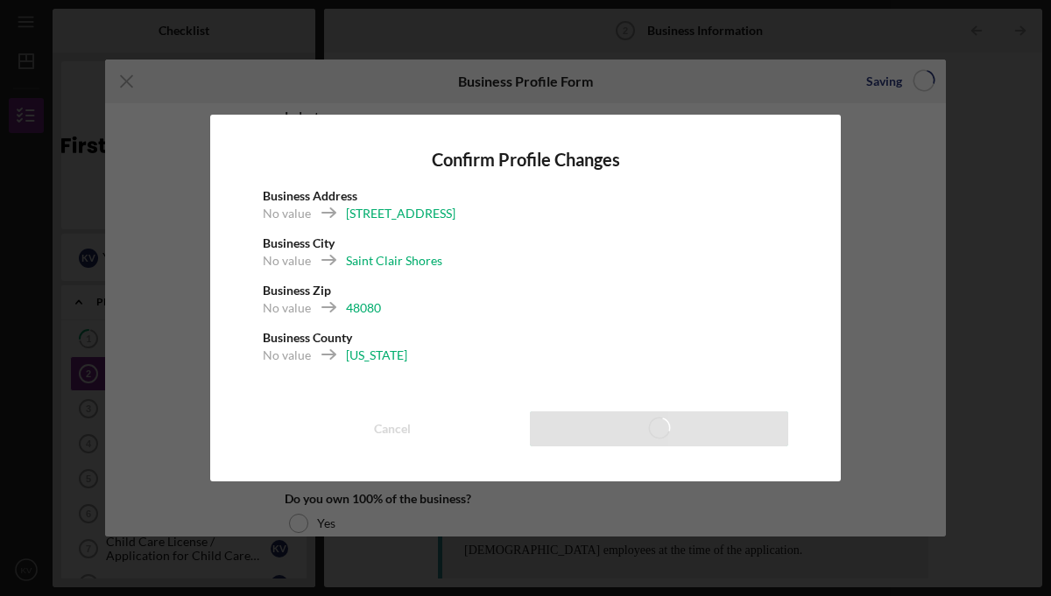
scroll to position [61, 0]
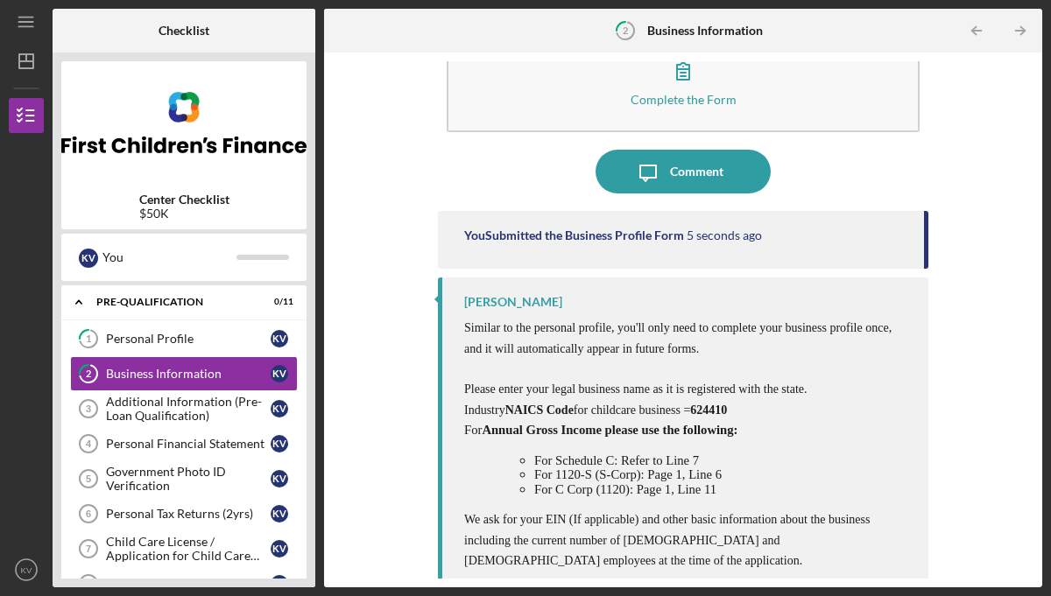
scroll to position [72, 0]
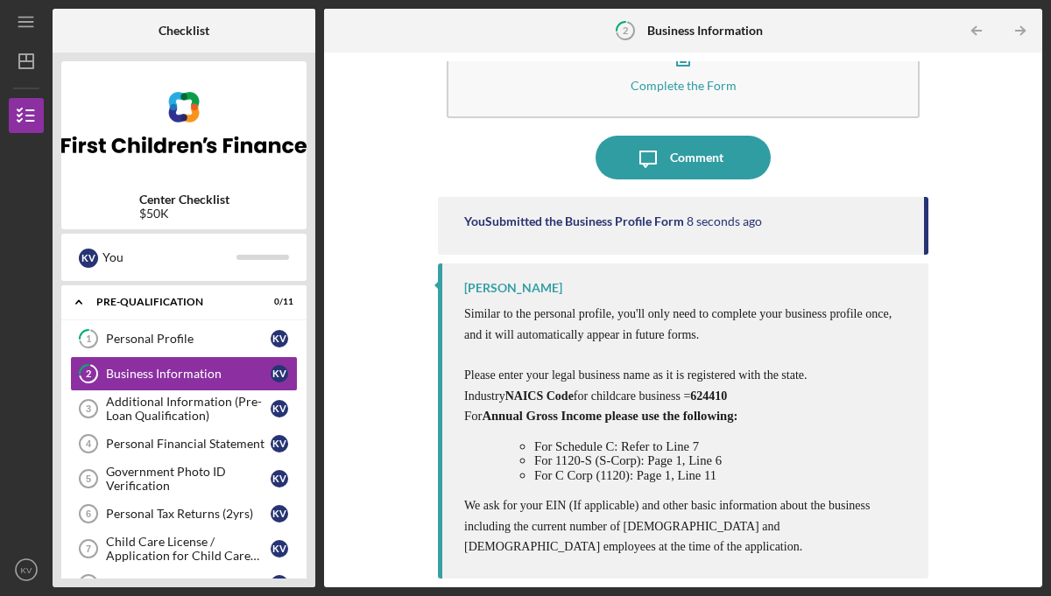
click at [700, 393] on span "624410" at bounding box center [708, 396] width 37 height 13
drag, startPoint x: 700, startPoint y: 393, endPoint x: 734, endPoint y: 398, distance: 34.4
click at [727, 397] on span "624410" at bounding box center [708, 396] width 37 height 13
copy span "624410"
click at [144, 369] on div "Business Information" at bounding box center [188, 374] width 165 height 14
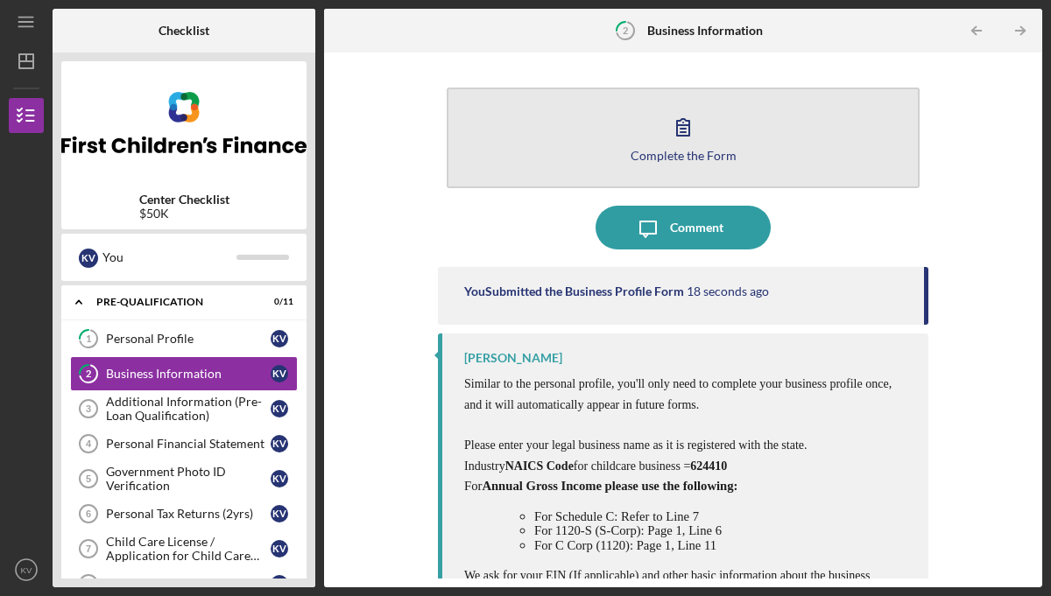
click at [668, 115] on icon "button" at bounding box center [683, 127] width 44 height 44
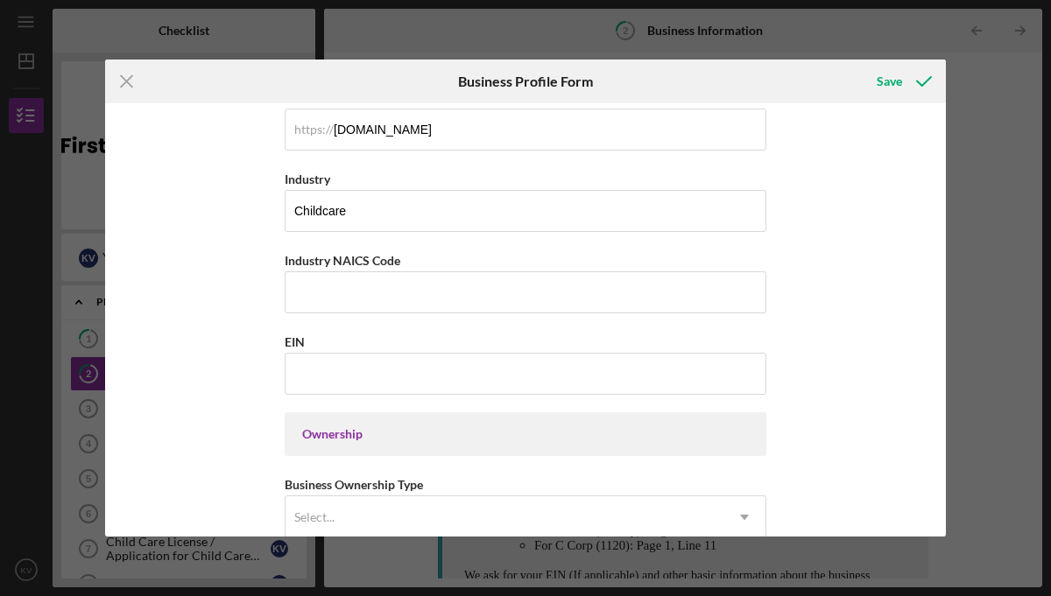
scroll to position [530, 0]
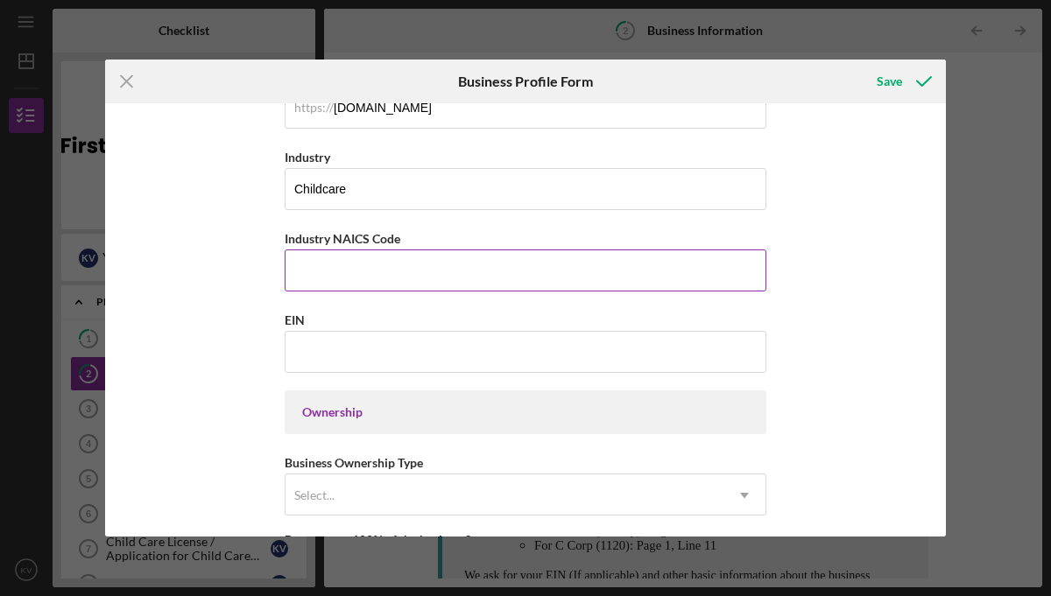
click at [372, 274] on input "Industry NAICS Code" at bounding box center [526, 271] width 482 height 42
paste input "624410"
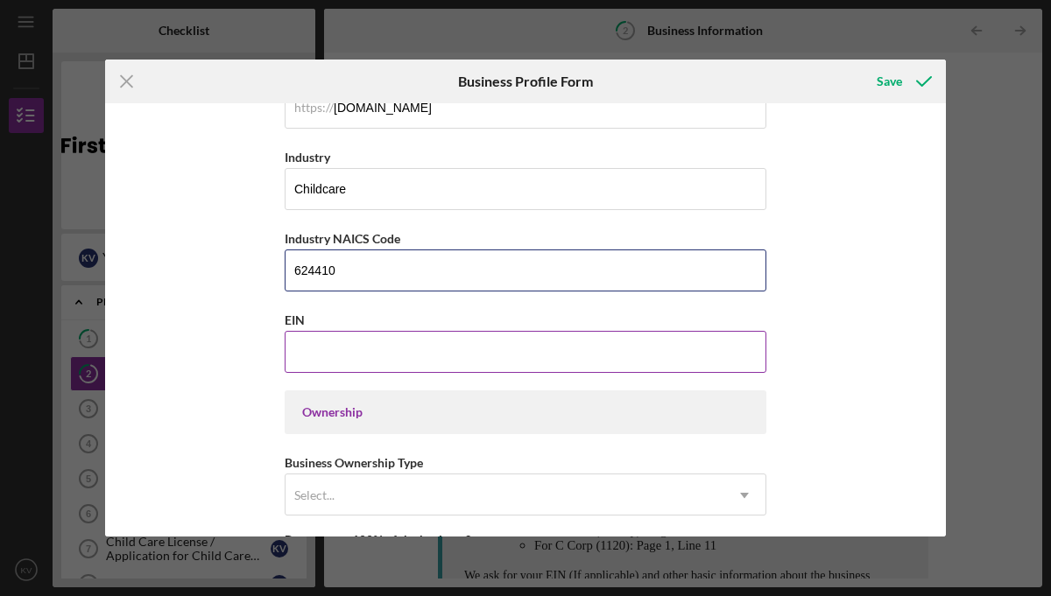
type input "624410"
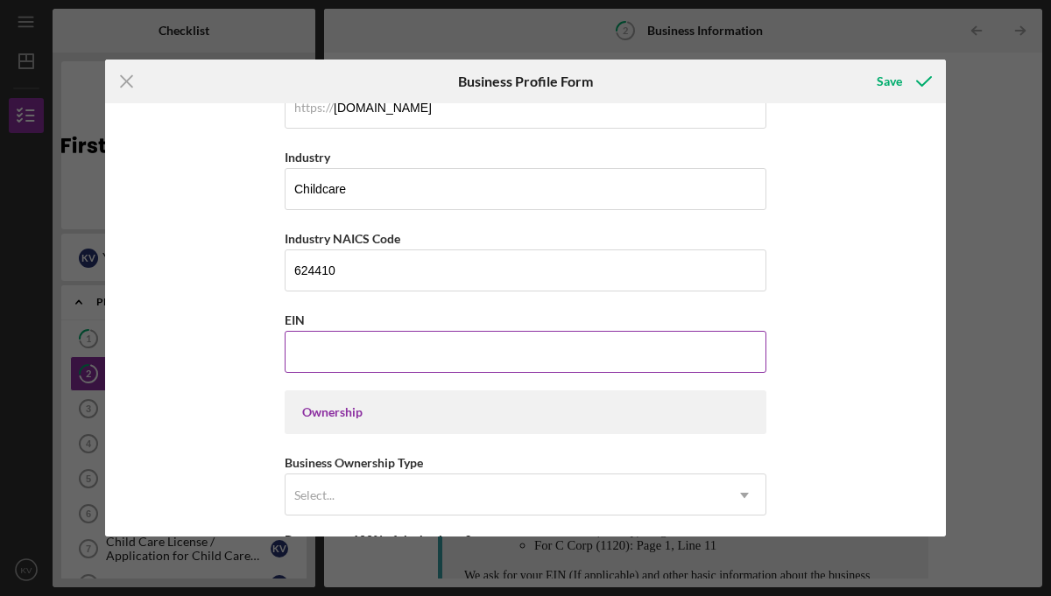
click at [321, 359] on input "EIN" at bounding box center [526, 352] width 482 height 42
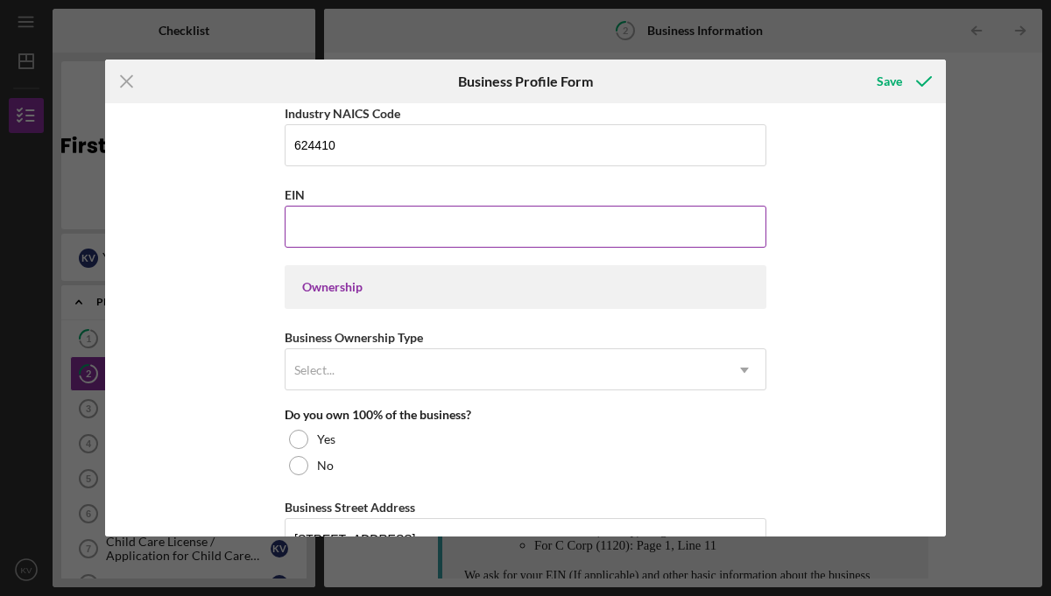
scroll to position [665, 0]
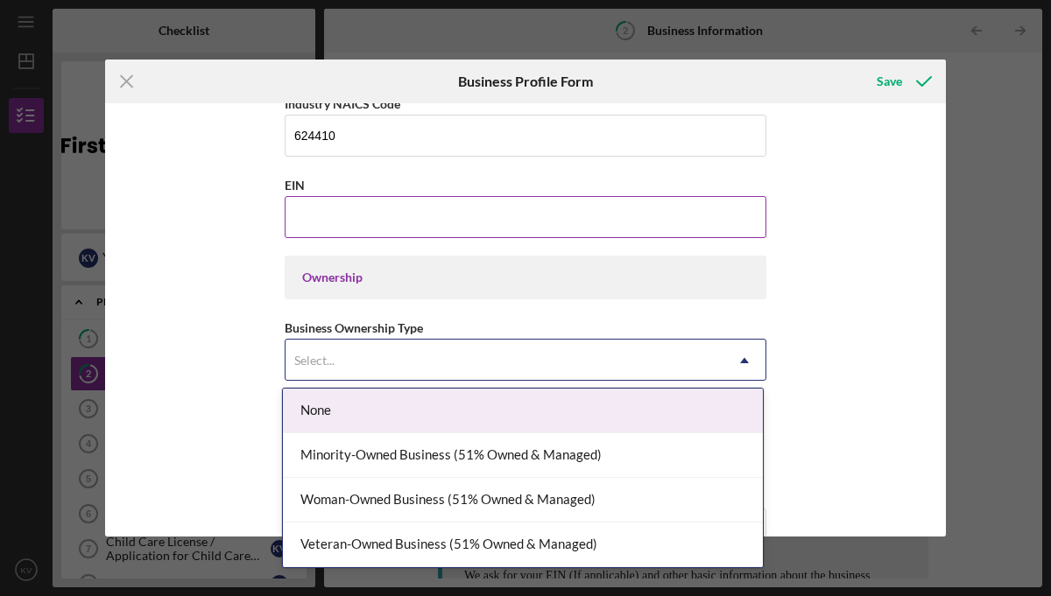
click at [321, 359] on div "Select..." at bounding box center [314, 361] width 40 height 14
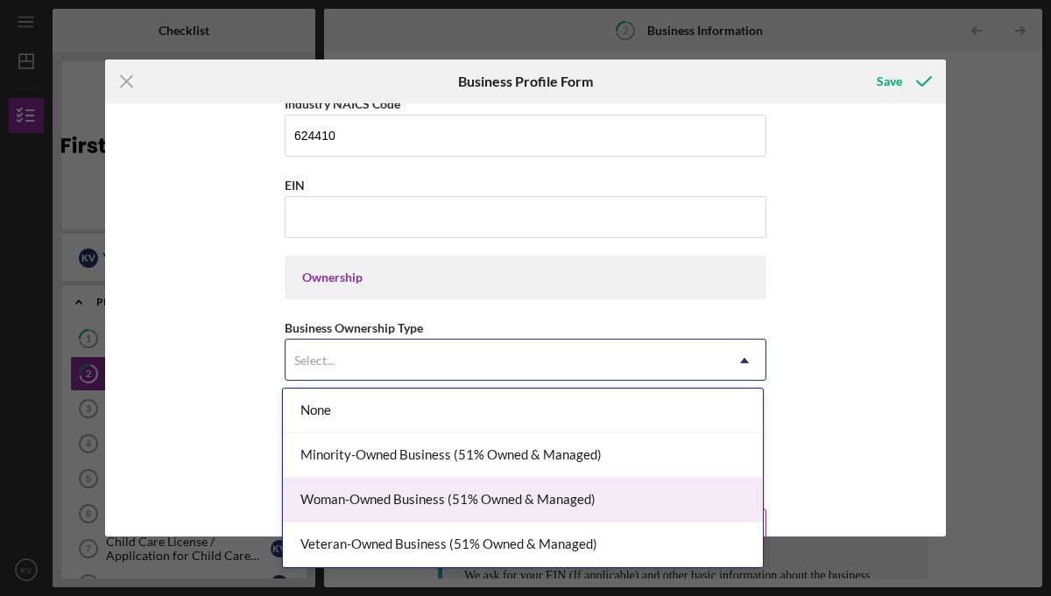
click at [340, 494] on div "Woman-Owned Business (51% Owned & Managed)" at bounding box center [523, 500] width 480 height 45
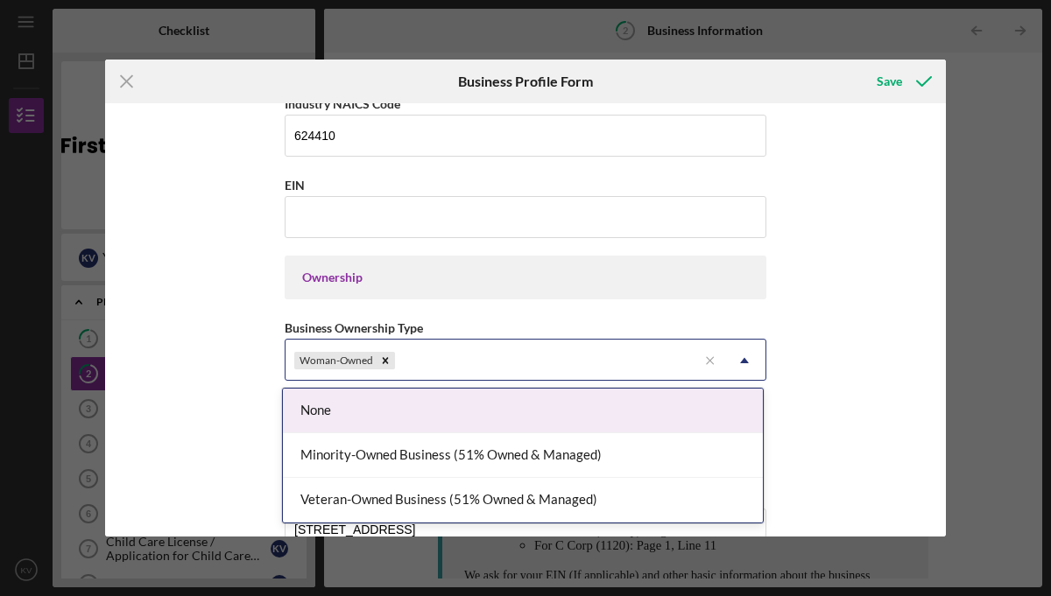
click at [735, 358] on icon "Icon/Dropdown Arrow" at bounding box center [744, 361] width 42 height 42
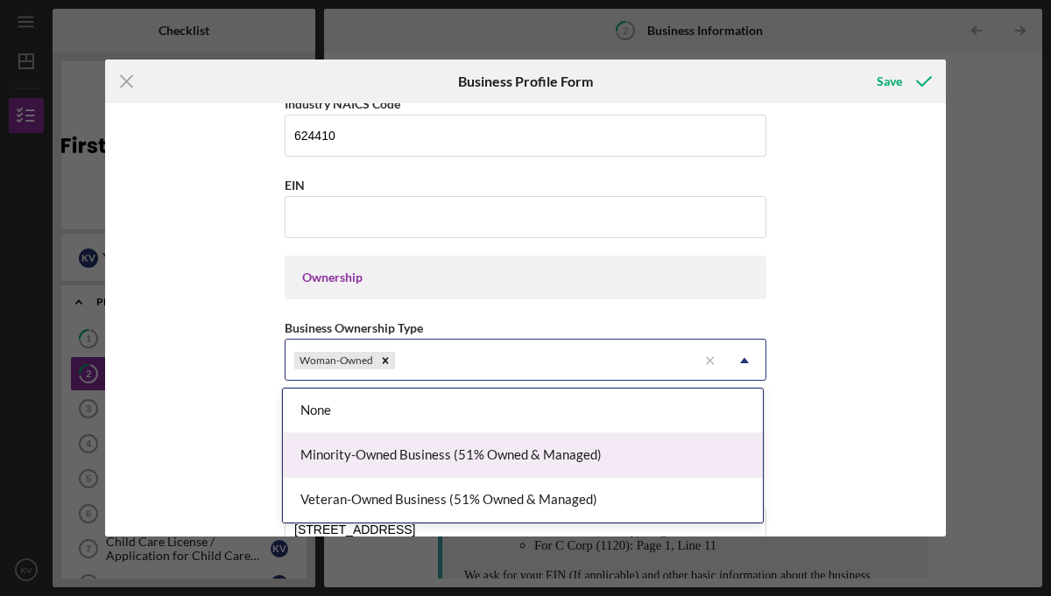
click at [440, 460] on div "Minority-Owned Business (51% Owned & Managed)" at bounding box center [523, 455] width 480 height 45
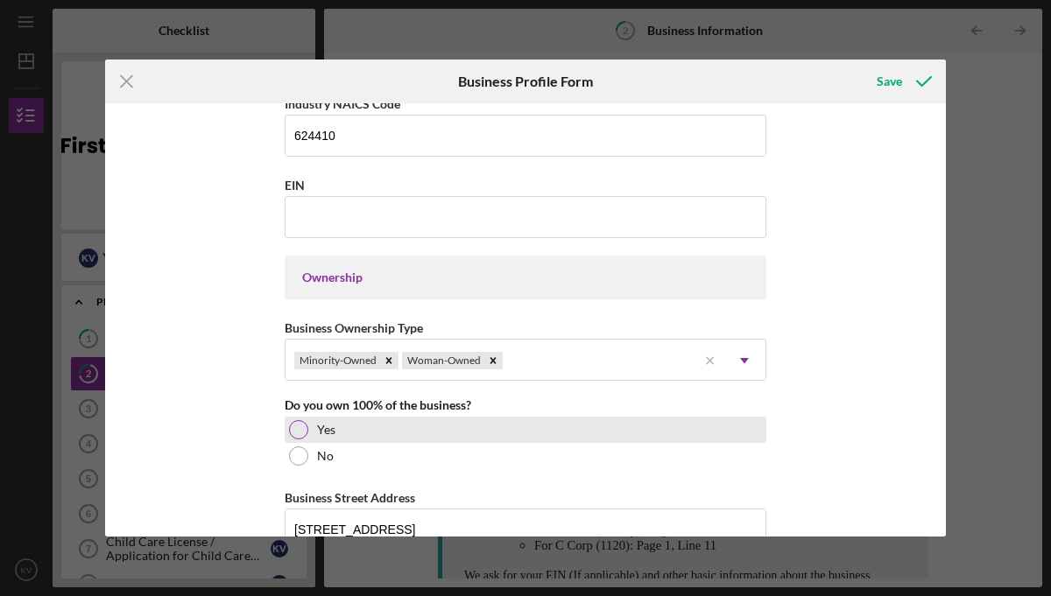
click at [299, 424] on div at bounding box center [298, 429] width 19 height 19
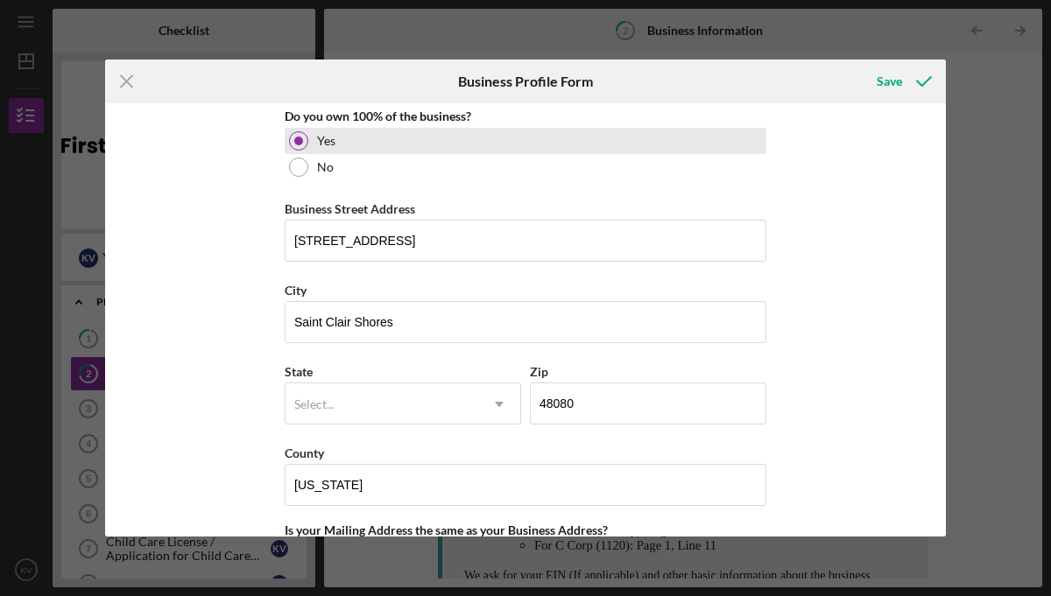
scroll to position [890, 0]
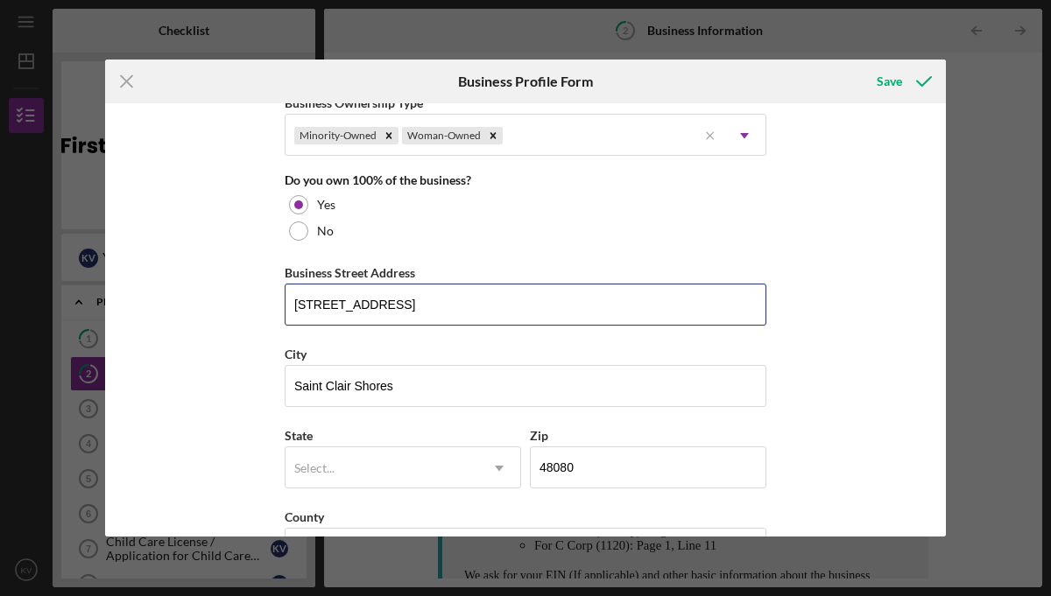
drag, startPoint x: 420, startPoint y: 308, endPoint x: 278, endPoint y: 307, distance: 141.8
click at [278, 306] on div "Business Name Little Melodies Early Learning and Childcare LLC DBA Little Melod…" at bounding box center [525, 319] width 841 height 433
type input "1403 Longfellow Ave."
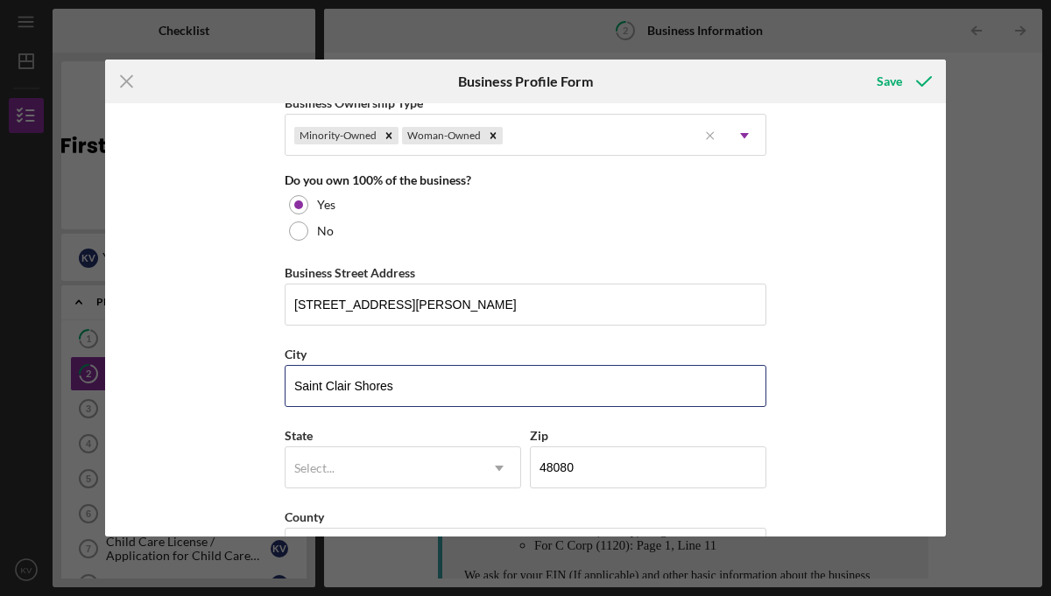
drag, startPoint x: 428, startPoint y: 384, endPoint x: 248, endPoint y: 380, distance: 180.4
click at [246, 380] on div "Business Name Little Melodies Early Learning and Childcare LLC DBA Little Melod…" at bounding box center [525, 319] width 841 height 433
type input "Royal Oak"
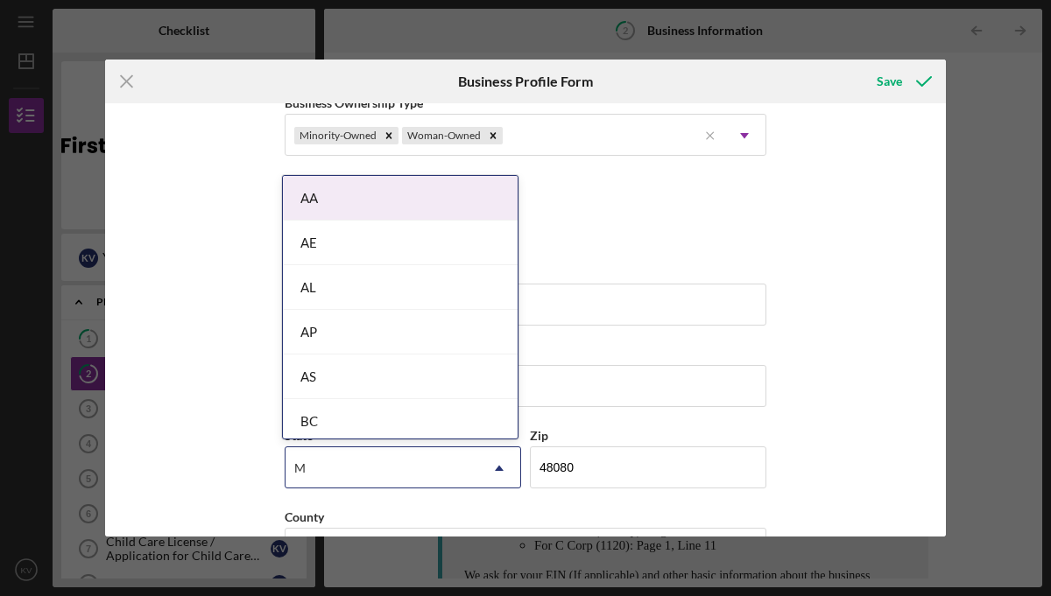
type input "MI"
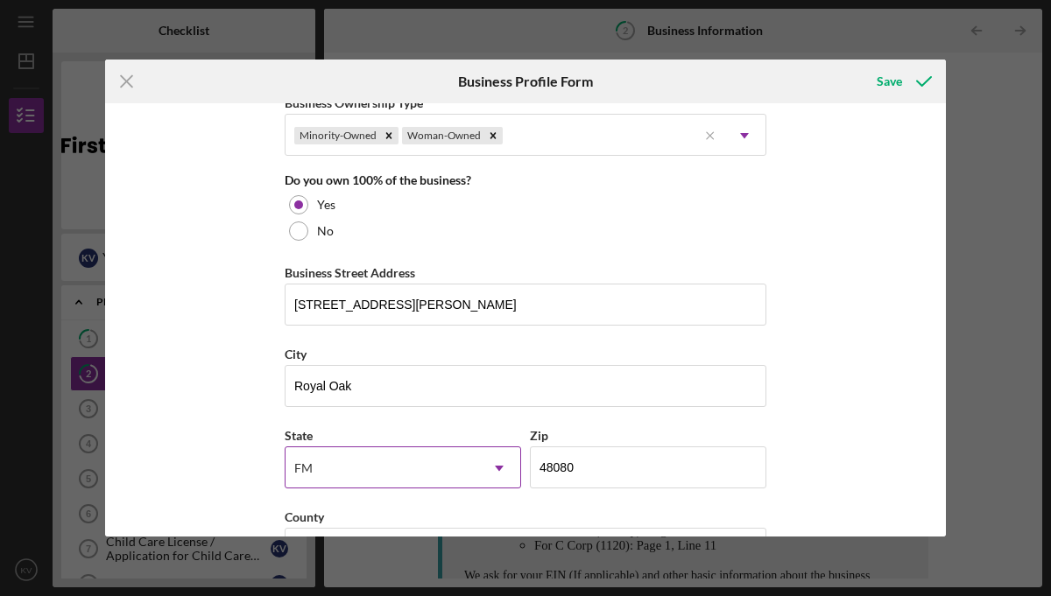
click at [300, 472] on div "FM" at bounding box center [303, 468] width 18 height 14
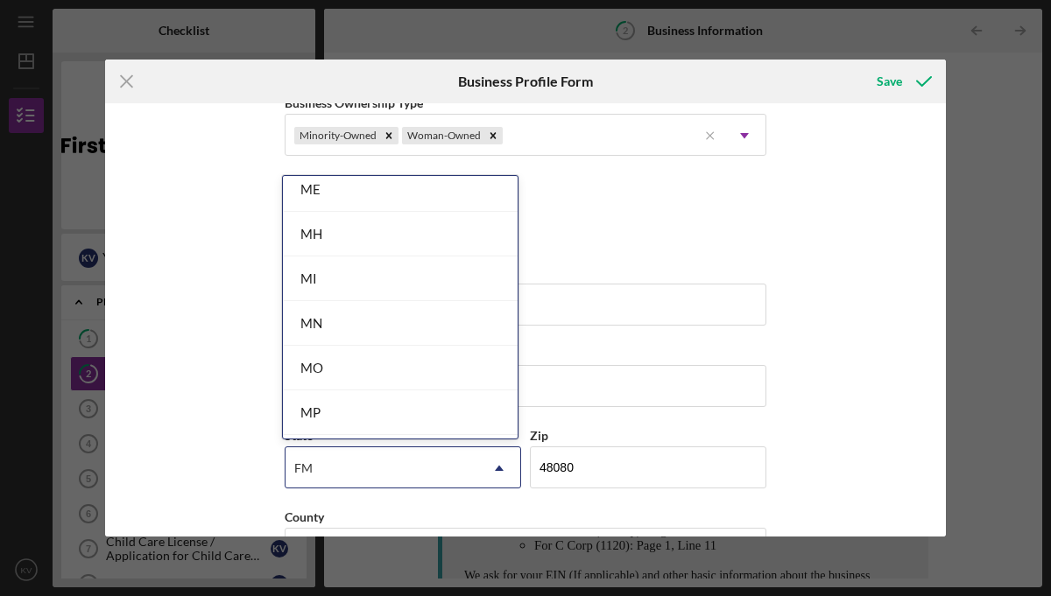
scroll to position [1384, 0]
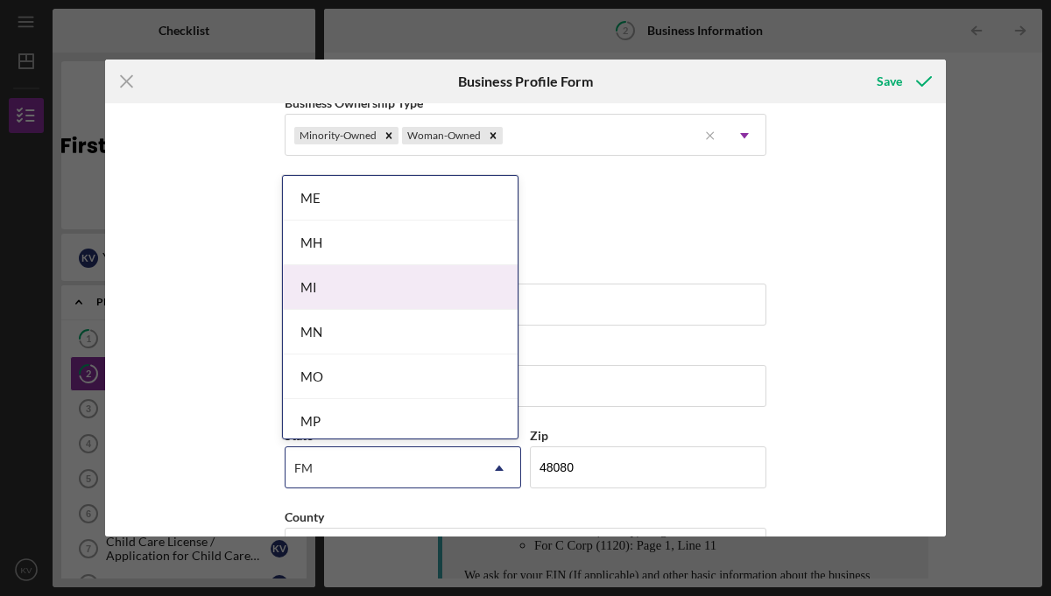
click at [315, 285] on div "MI" at bounding box center [400, 287] width 235 height 45
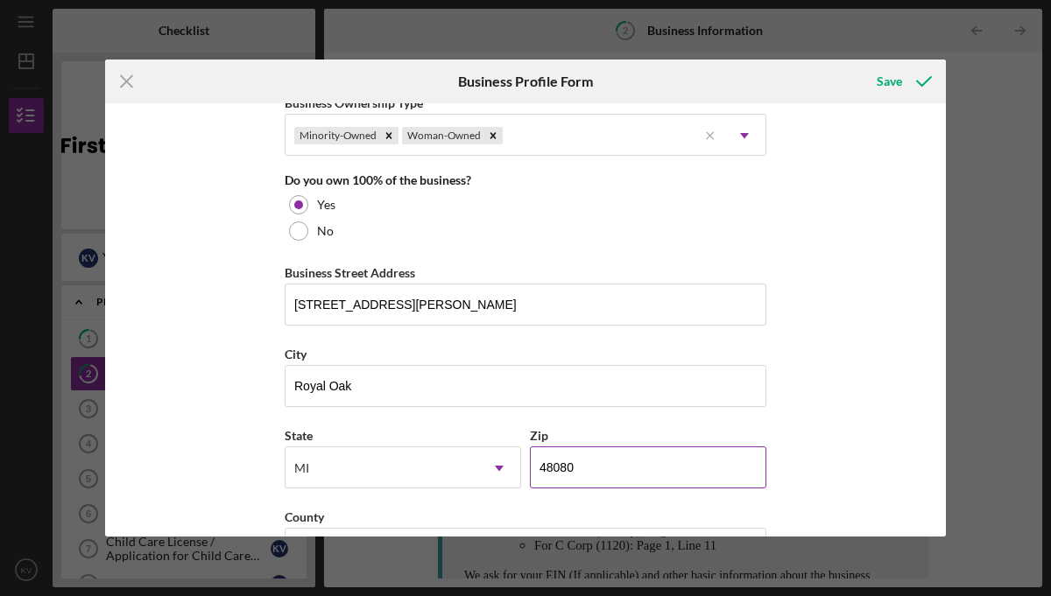
click at [582, 470] on input "48080" at bounding box center [648, 468] width 236 height 42
click at [650, 479] on input "48###" at bounding box center [648, 468] width 236 height 42
click at [613, 475] on input "4####" at bounding box center [648, 468] width 236 height 42
type input "48067"
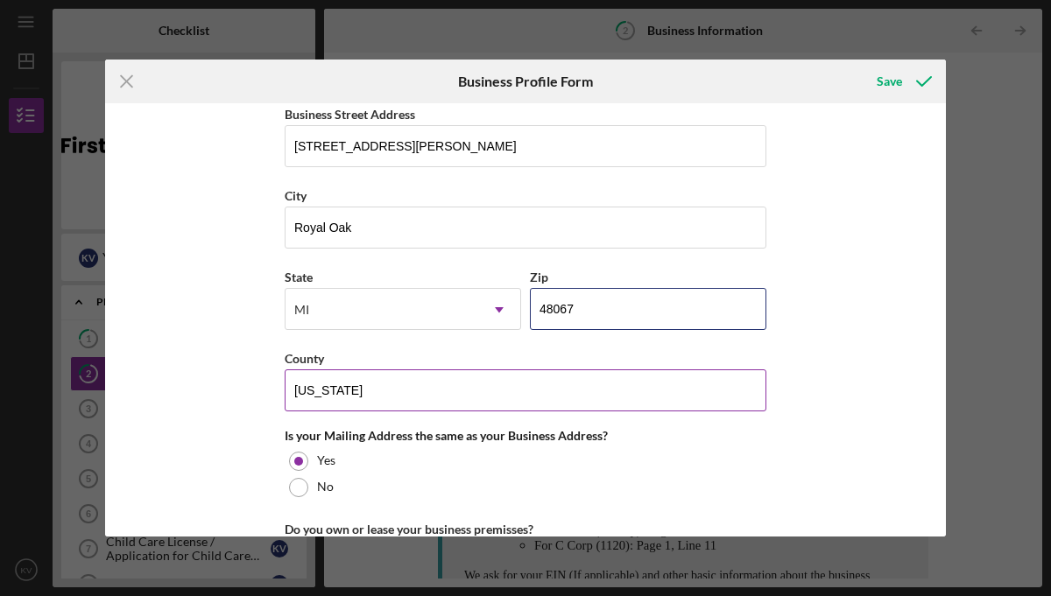
scroll to position [1051, 0]
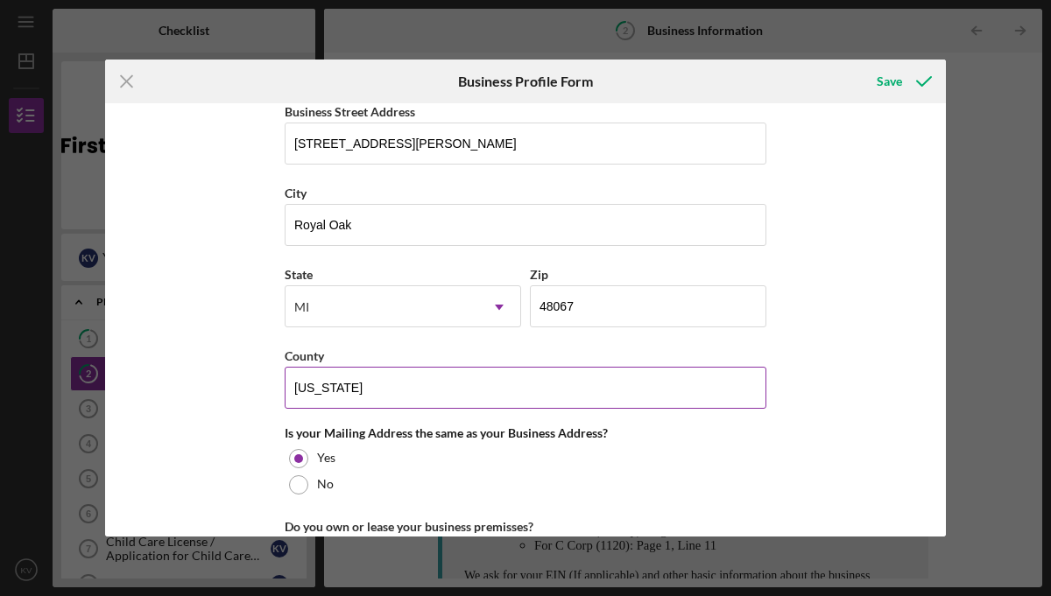
click at [426, 401] on input "Michigan" at bounding box center [526, 388] width 482 height 42
click at [426, 400] on input "Michigan" at bounding box center [526, 388] width 482 height 42
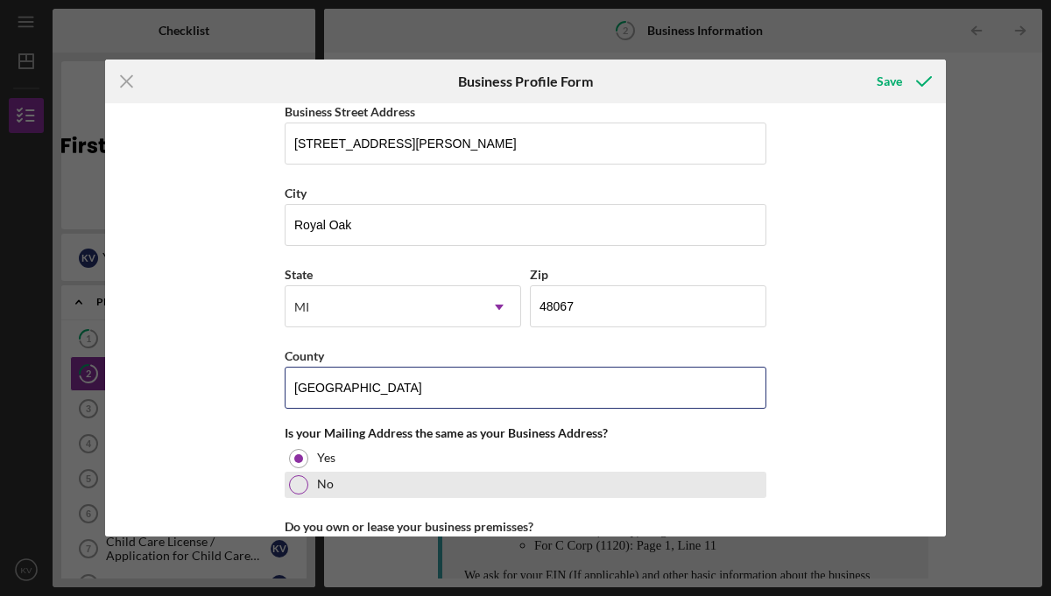
type input "Oakland"
click at [292, 482] on div at bounding box center [298, 484] width 19 height 19
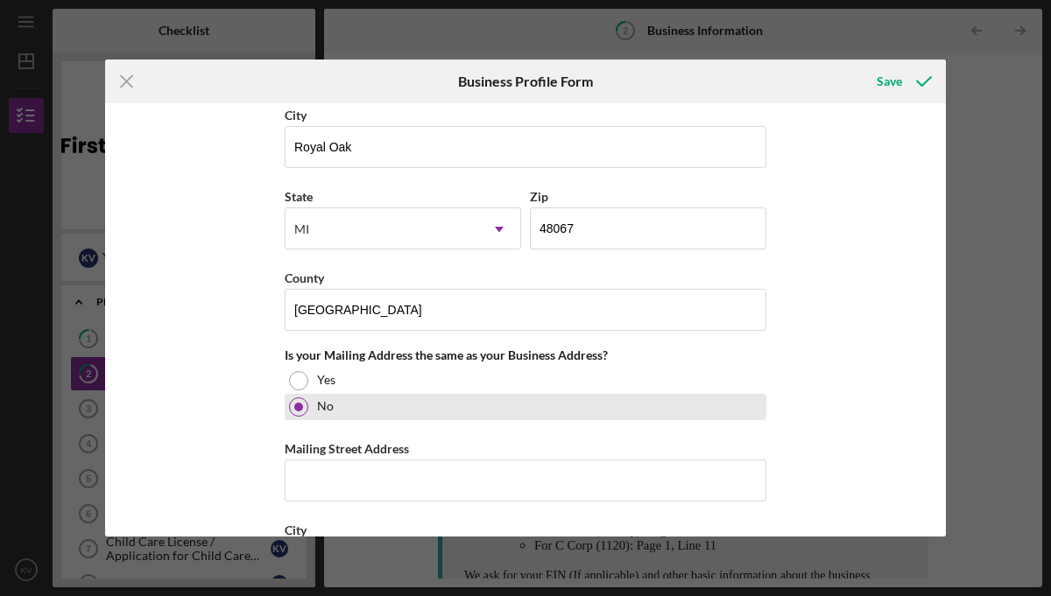
scroll to position [1166, 0]
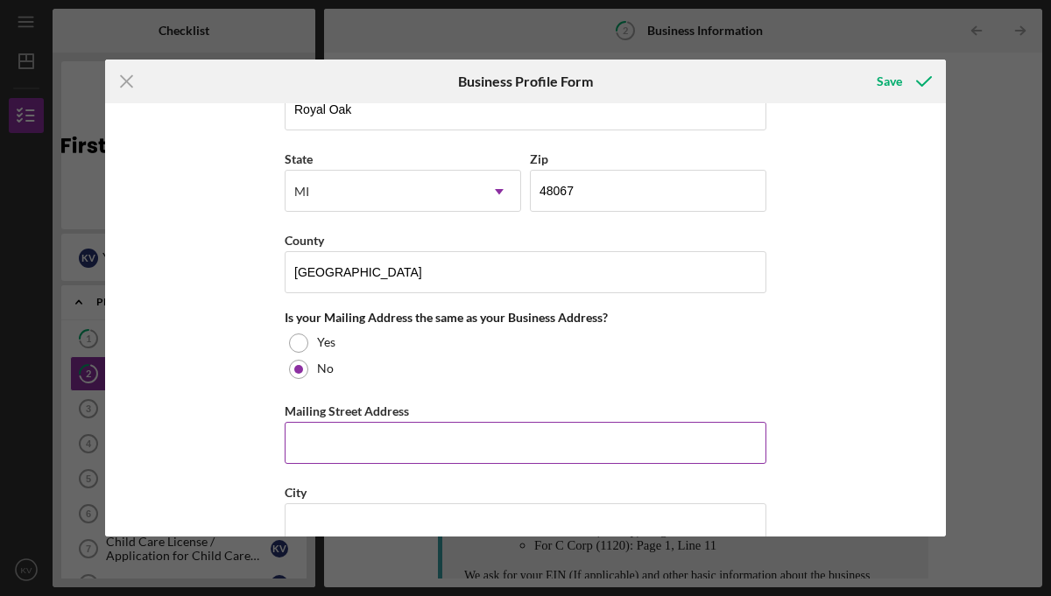
click at [318, 440] on input "Mailing Street Address" at bounding box center [526, 443] width 482 height 42
type input "509 Northshore Dr"
type input "Saint Clair Shores"
type input "48080"
type input "Michigan"
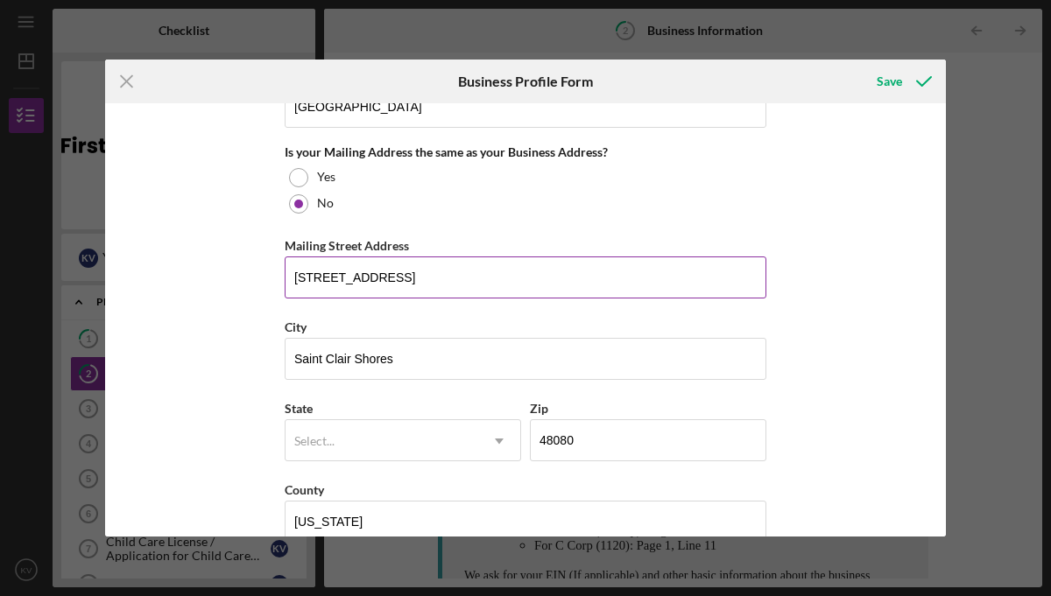
scroll to position [1336, 0]
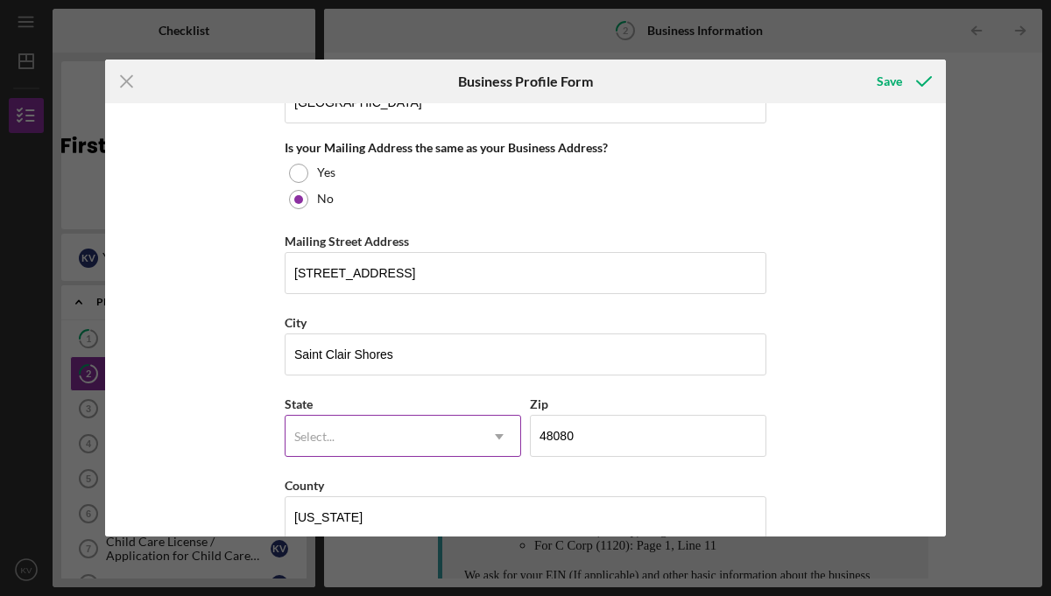
click at [398, 426] on div "Select..." at bounding box center [381, 437] width 193 height 40
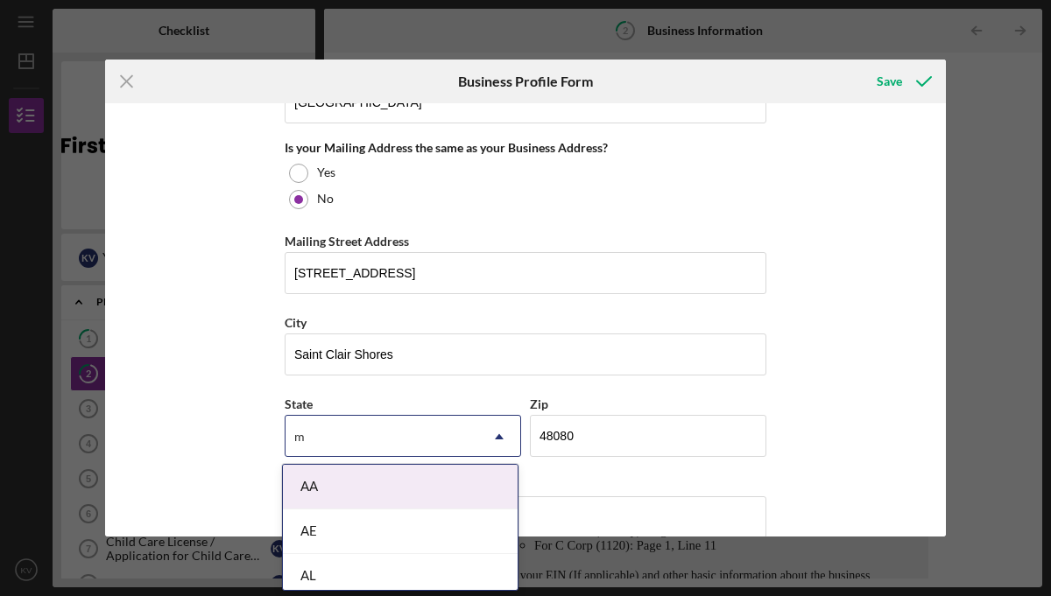
type input "mi"
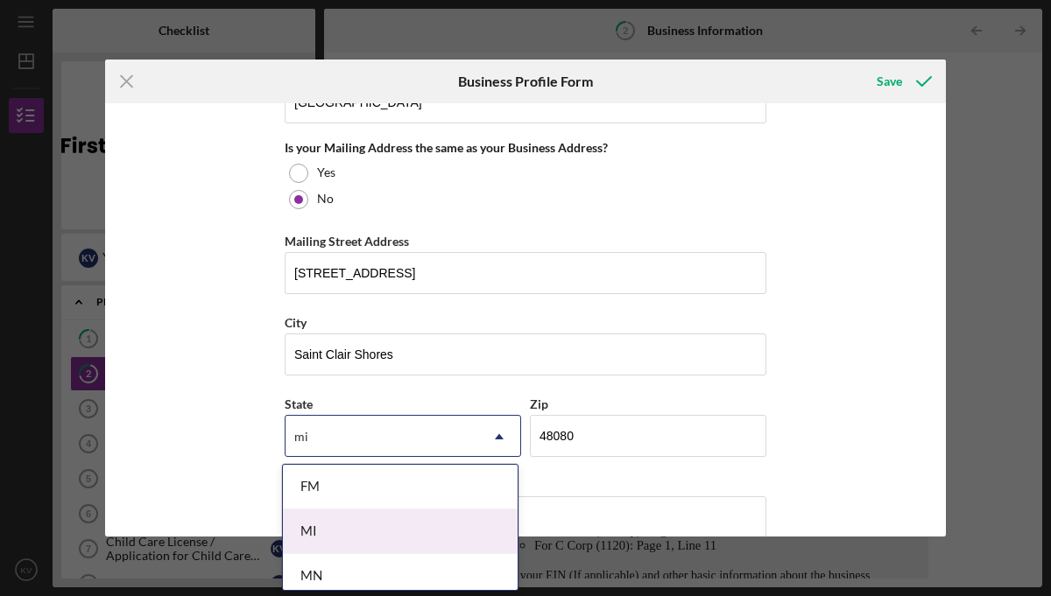
click at [345, 522] on div "MI" at bounding box center [400, 532] width 235 height 45
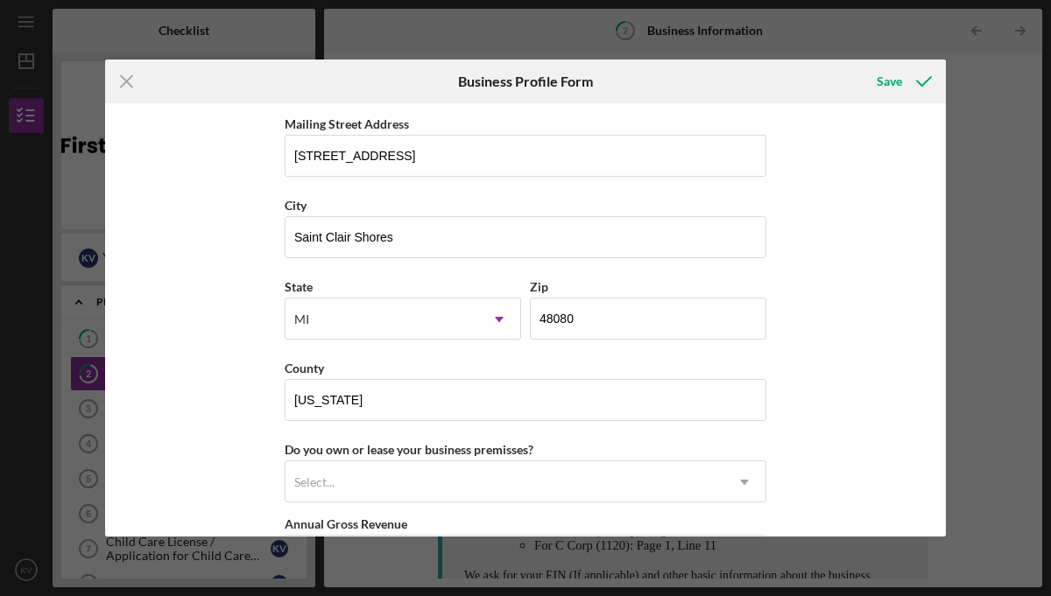
scroll to position [1455, 0]
click at [367, 398] on input "Michigan" at bounding box center [526, 398] width 482 height 42
click at [366, 398] on input "Michigan" at bounding box center [526, 398] width 482 height 42
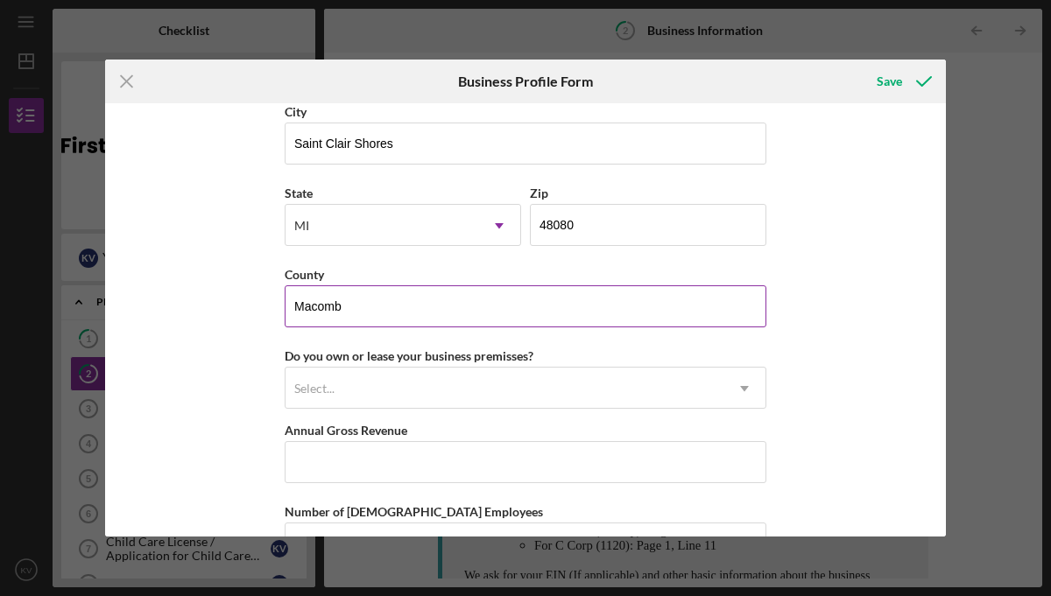
scroll to position [1551, 0]
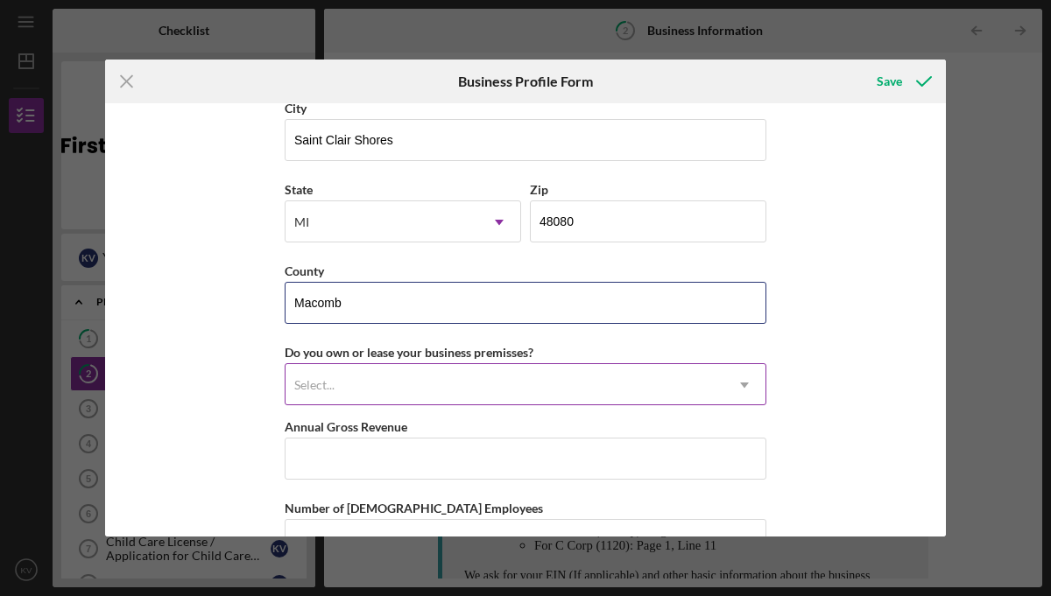
type input "Macomb"
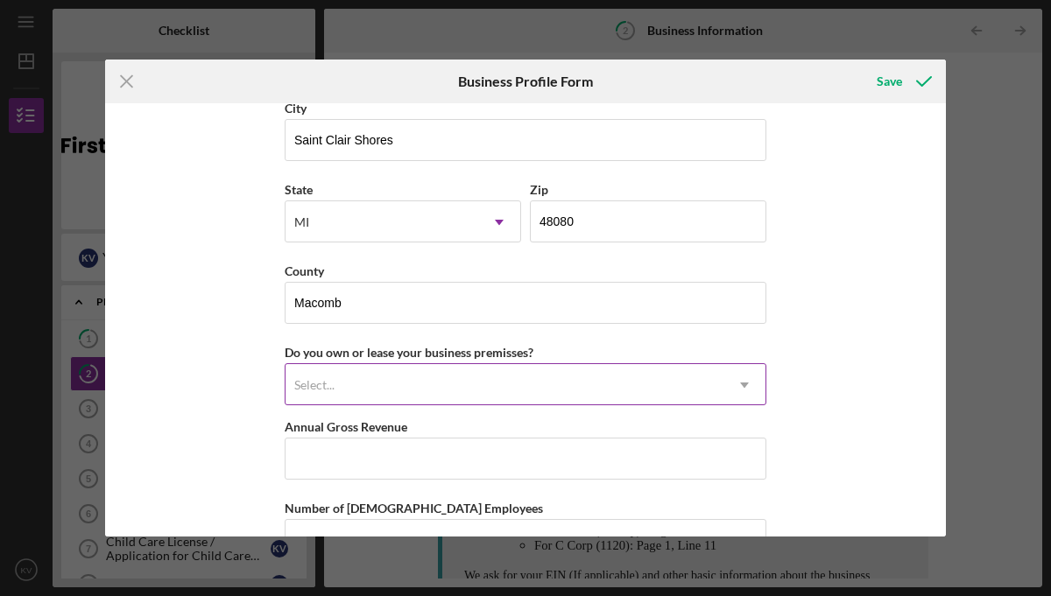
click at [411, 384] on div "Select..." at bounding box center [504, 385] width 438 height 40
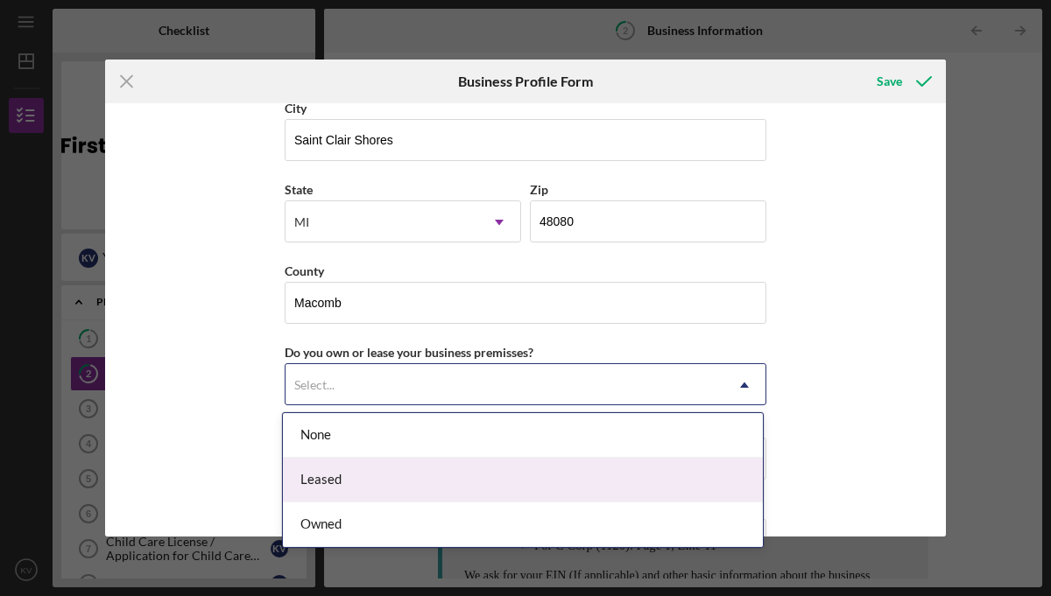
click at [330, 470] on div "Leased" at bounding box center [523, 480] width 480 height 45
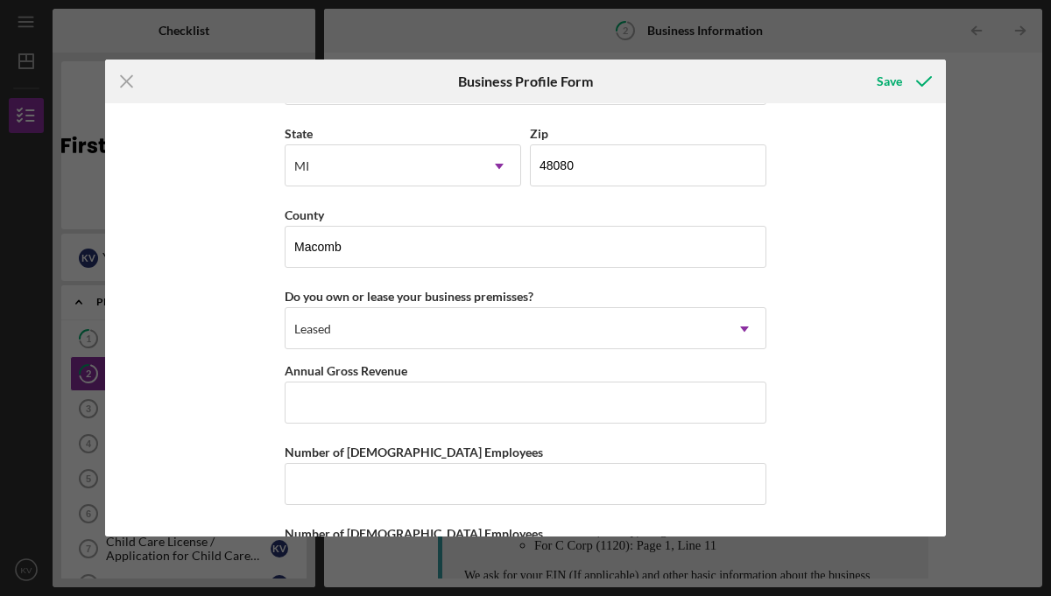
scroll to position [1618, 0]
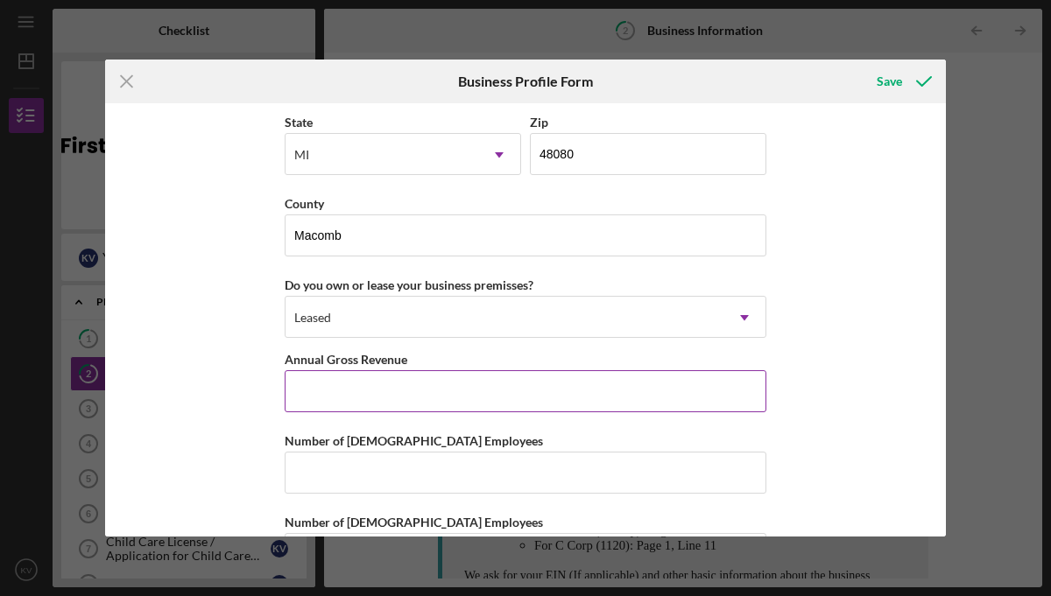
click at [371, 395] on input "Annual Gross Revenue" at bounding box center [526, 391] width 482 height 42
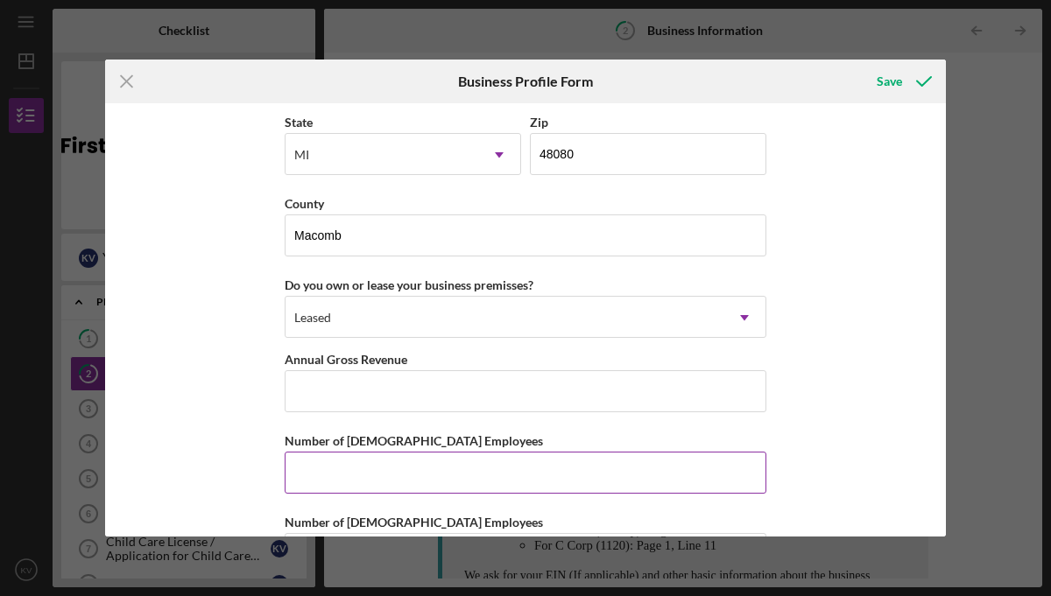
click at [335, 475] on input "Number of Full-Time Employees" at bounding box center [526, 473] width 482 height 42
type input "5"
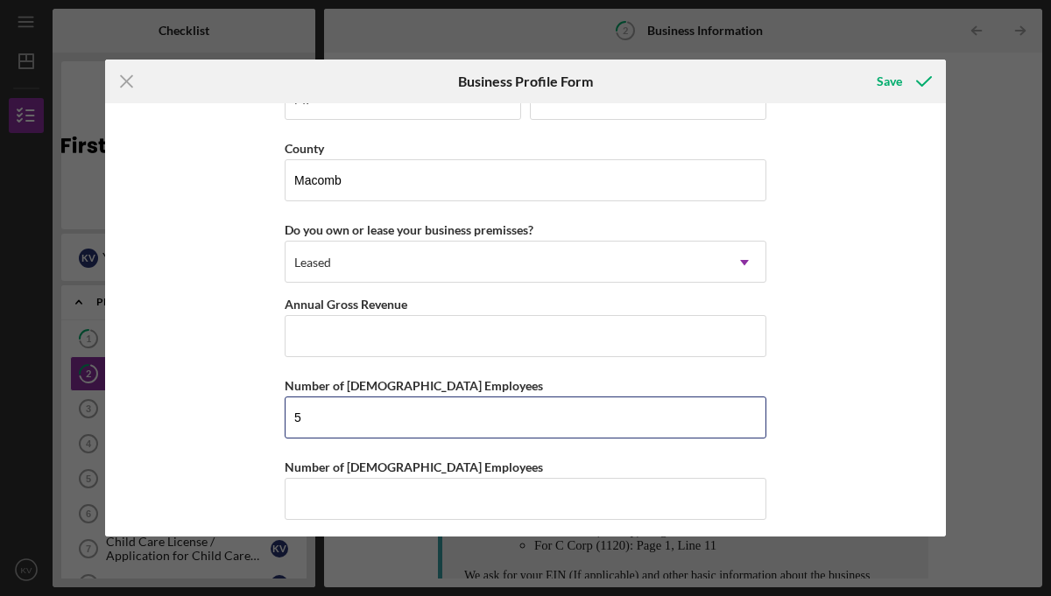
scroll to position [1683, 0]
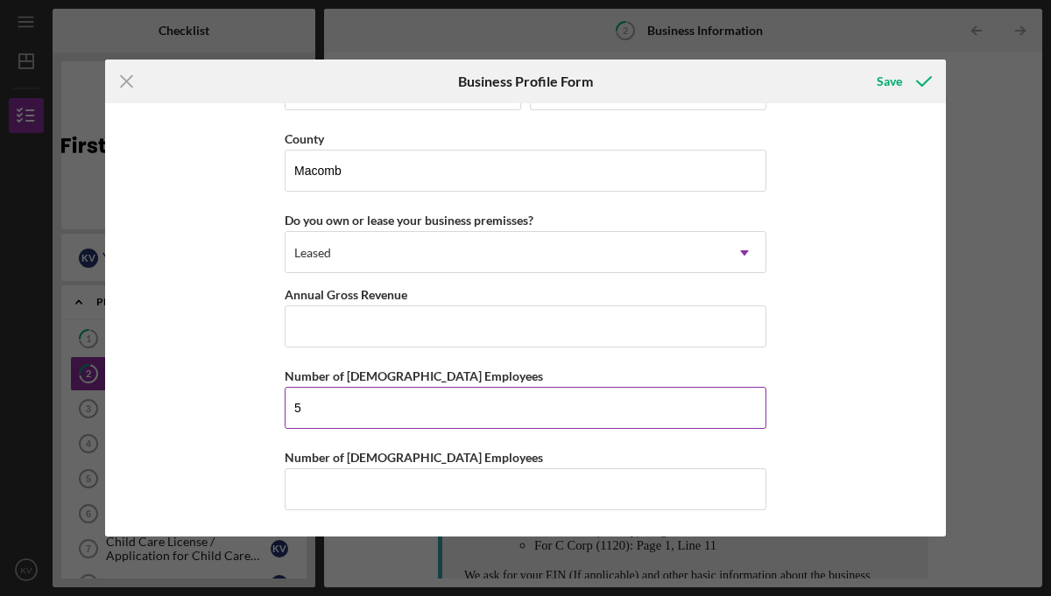
click at [308, 407] on input "5" at bounding box center [526, 408] width 482 height 42
type input "3"
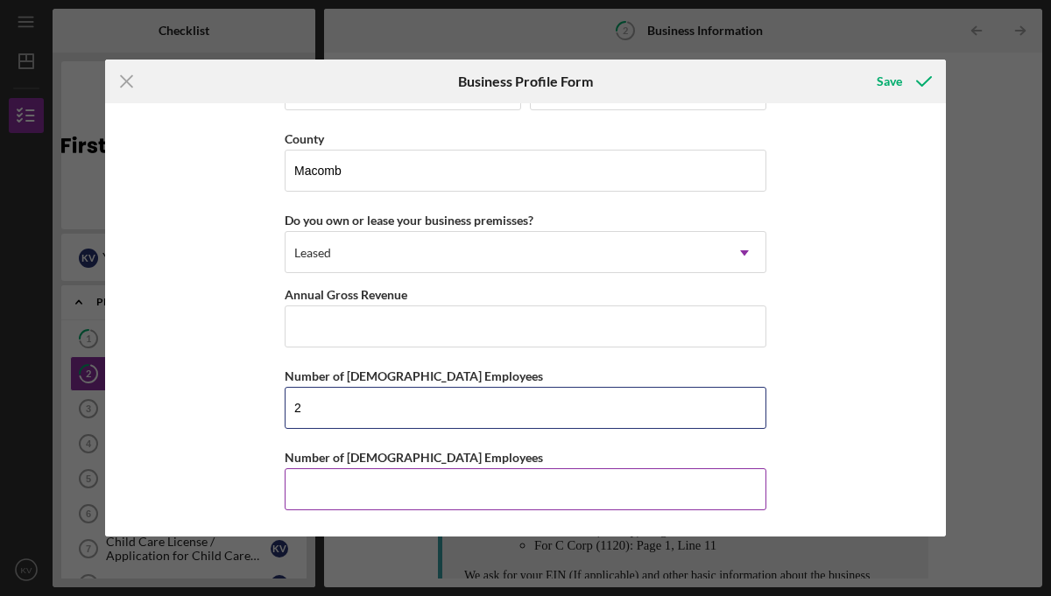
type input "2"
click at [303, 482] on input "Number of Part-Time Employees" at bounding box center [526, 489] width 482 height 42
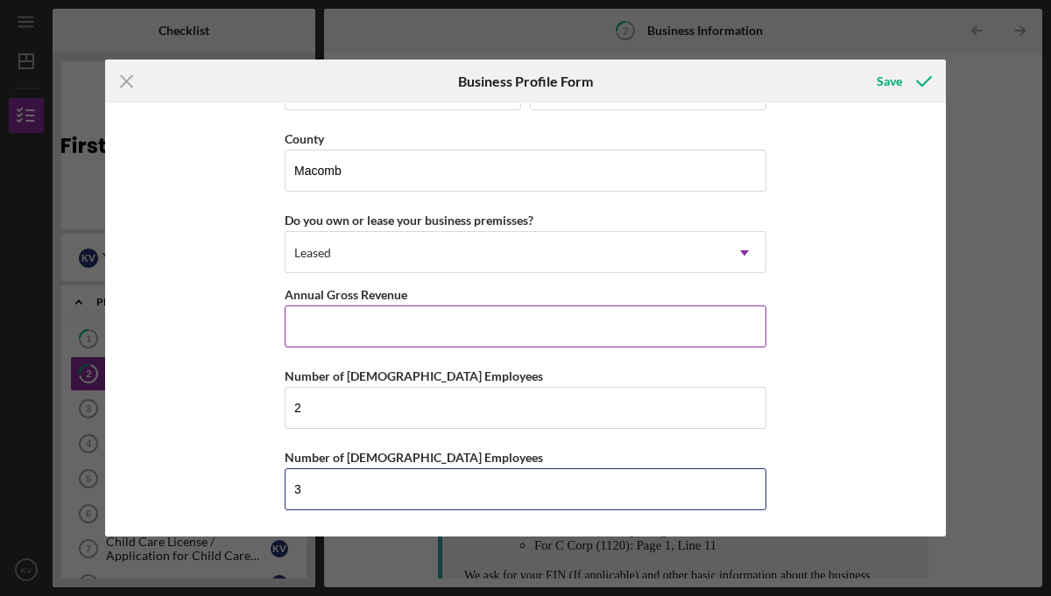
type input "3"
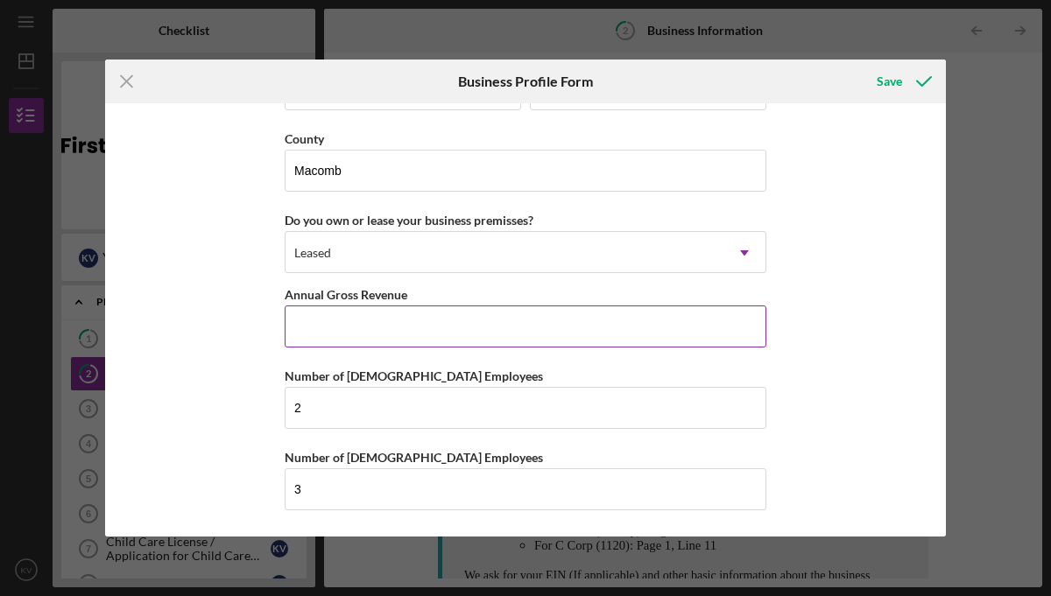
click at [346, 331] on input "Annual Gross Revenue" at bounding box center [526, 327] width 482 height 42
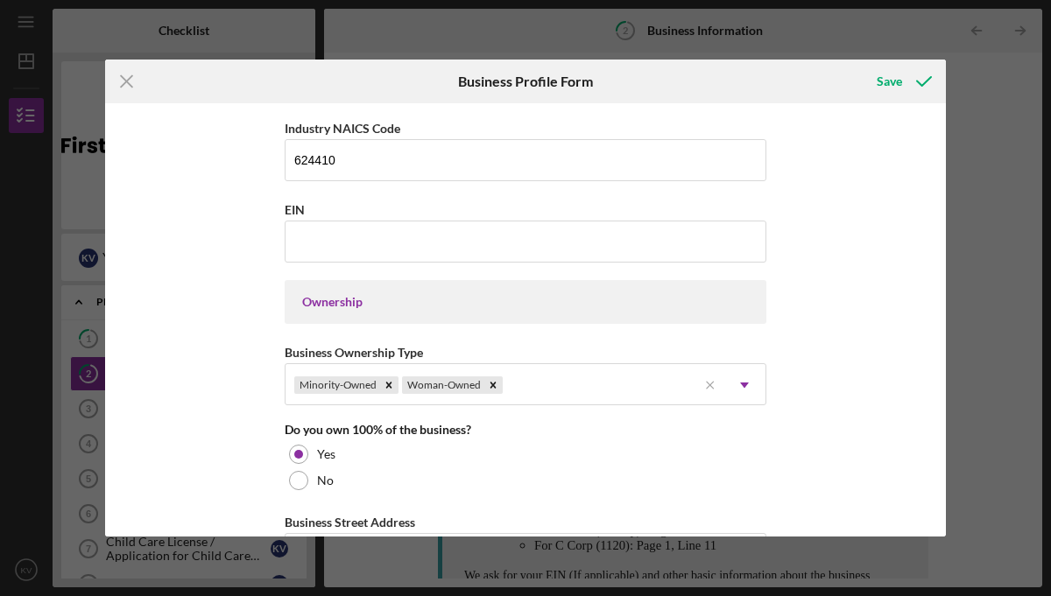
scroll to position [463, 0]
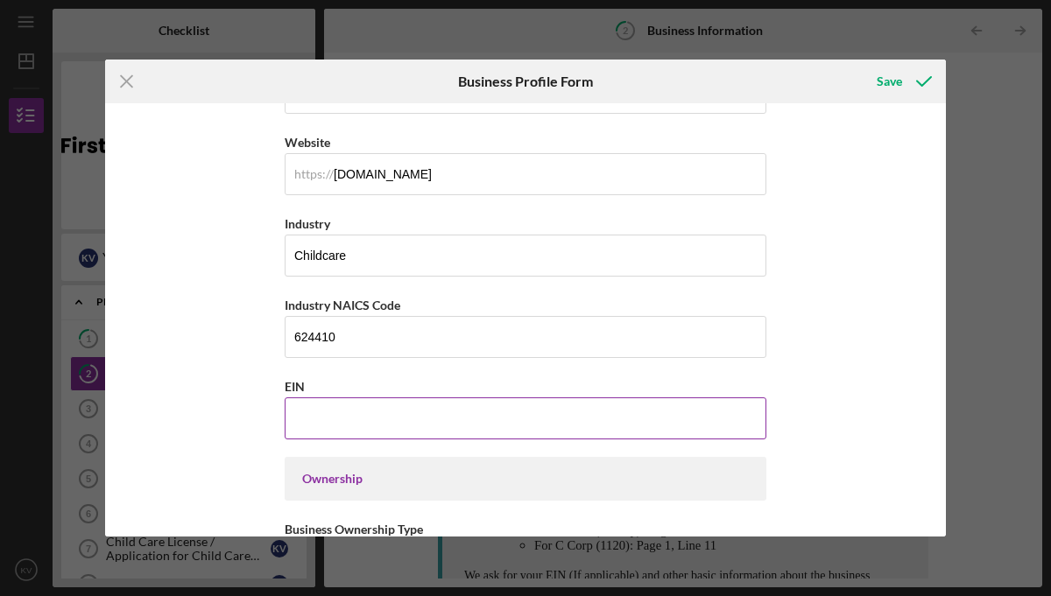
type input "$500,000"
click at [401, 419] on input "EIN" at bounding box center [526, 419] width 482 height 42
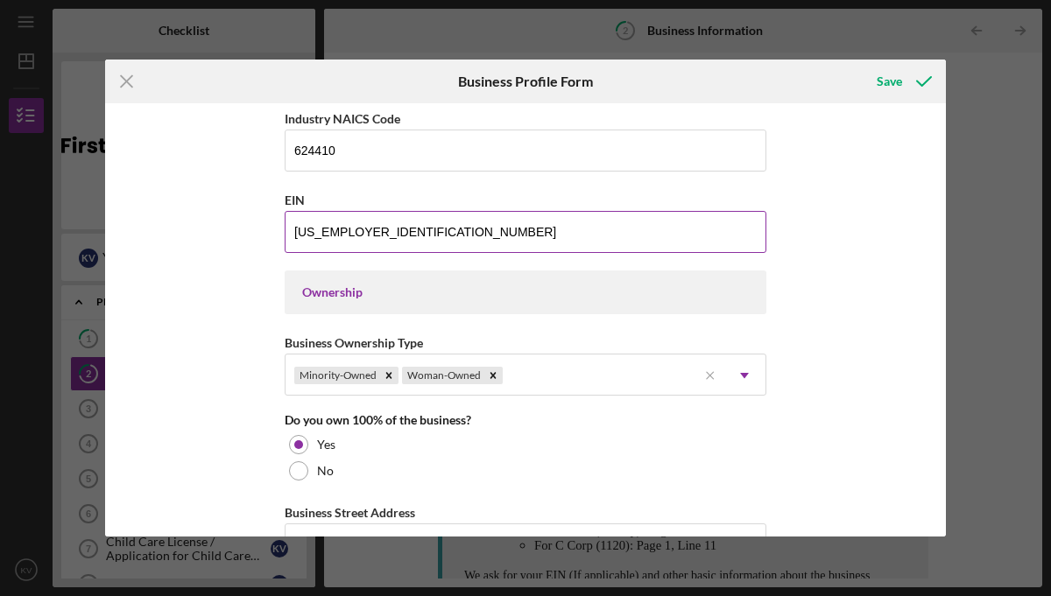
scroll to position [656, 0]
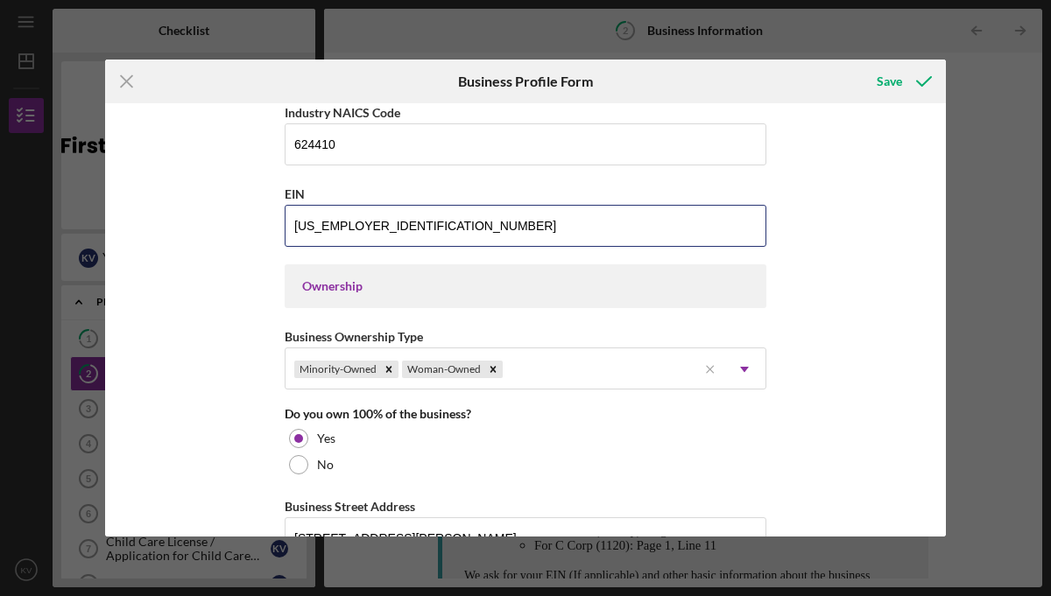
type input "93-1614911"
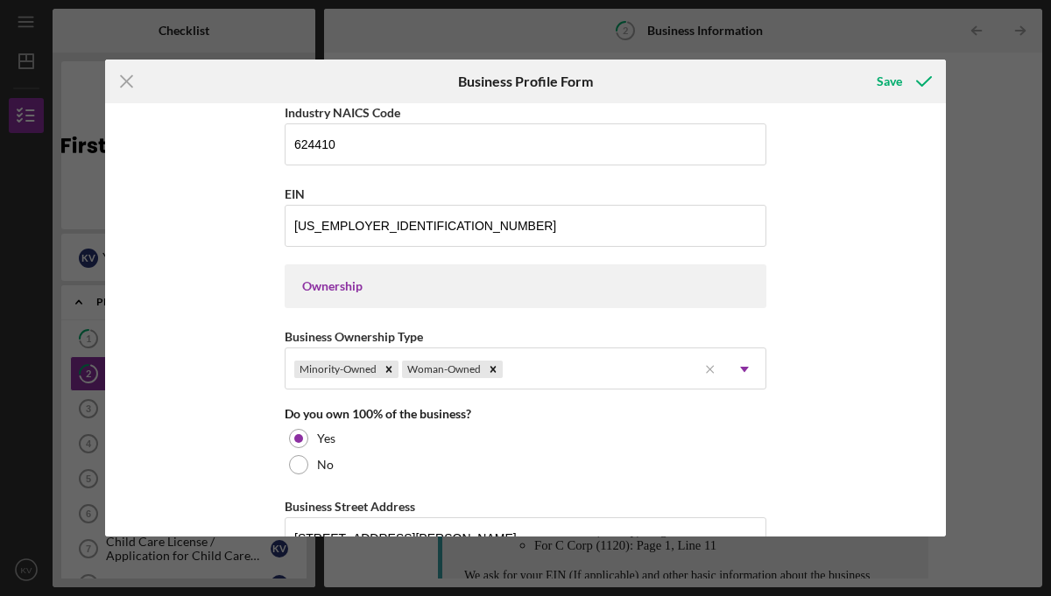
click at [380, 291] on div "Ownership" at bounding box center [525, 286] width 447 height 14
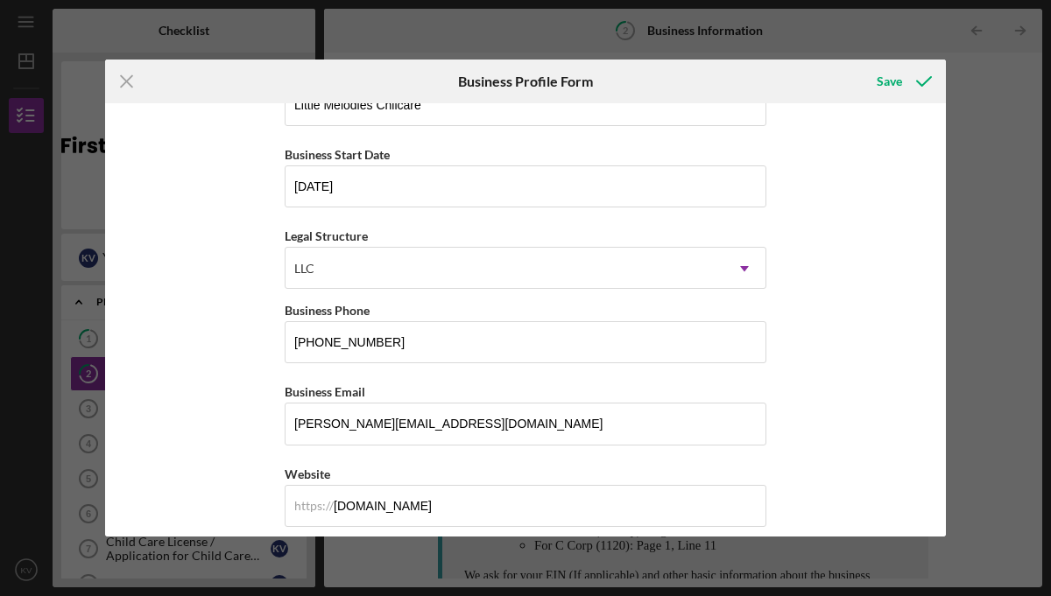
scroll to position [0, 0]
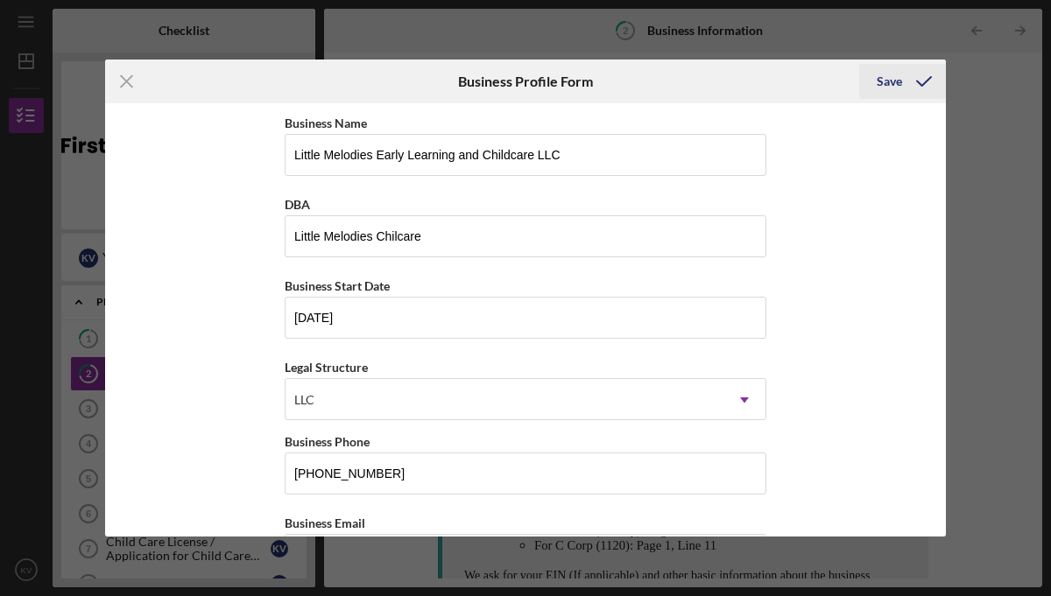
click at [892, 81] on div "Save" at bounding box center [888, 81] width 25 height 35
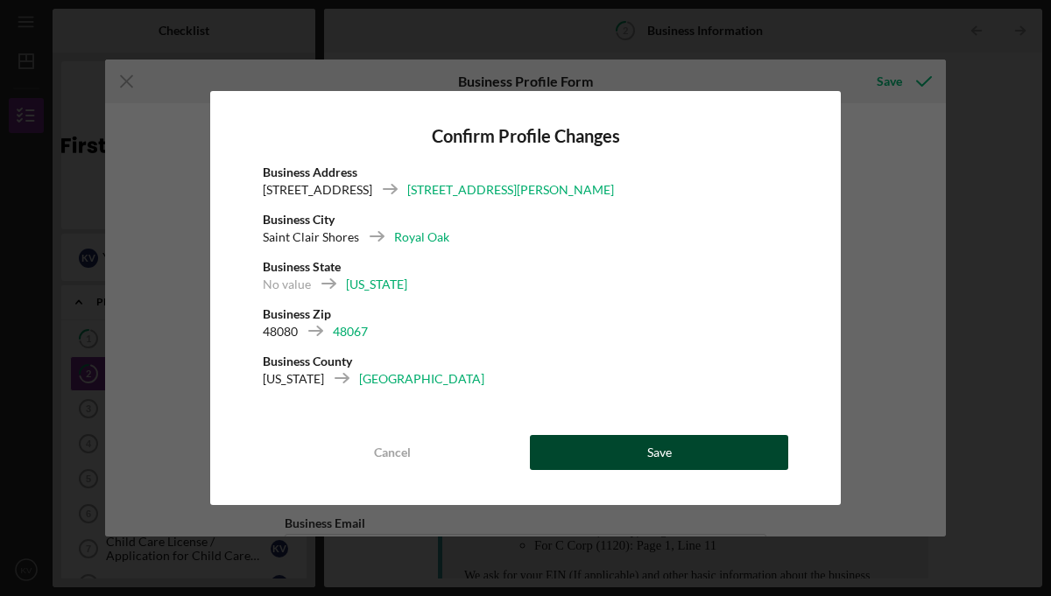
click at [659, 452] on div "Save" at bounding box center [659, 452] width 25 height 35
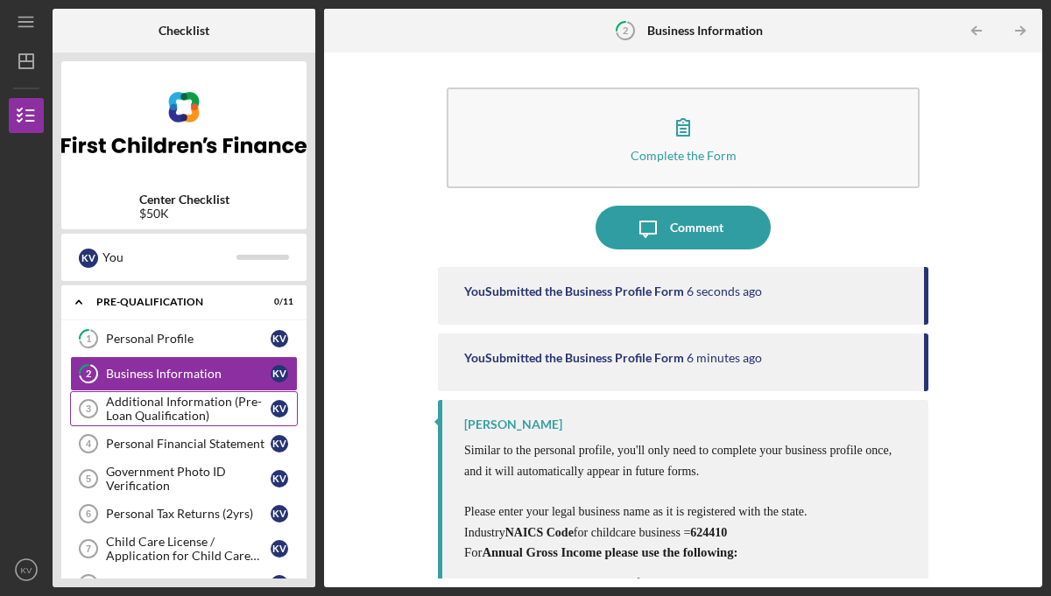
click at [137, 408] on div "Additional Information (Pre-Loan Qualification)" at bounding box center [188, 409] width 165 height 28
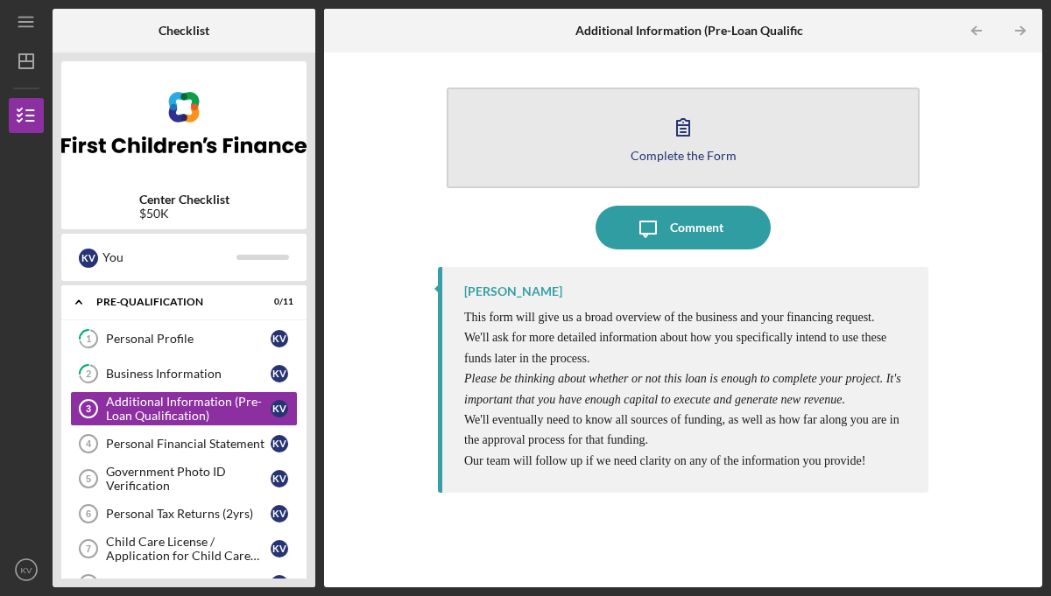
click at [686, 139] on icon "button" at bounding box center [683, 127] width 44 height 44
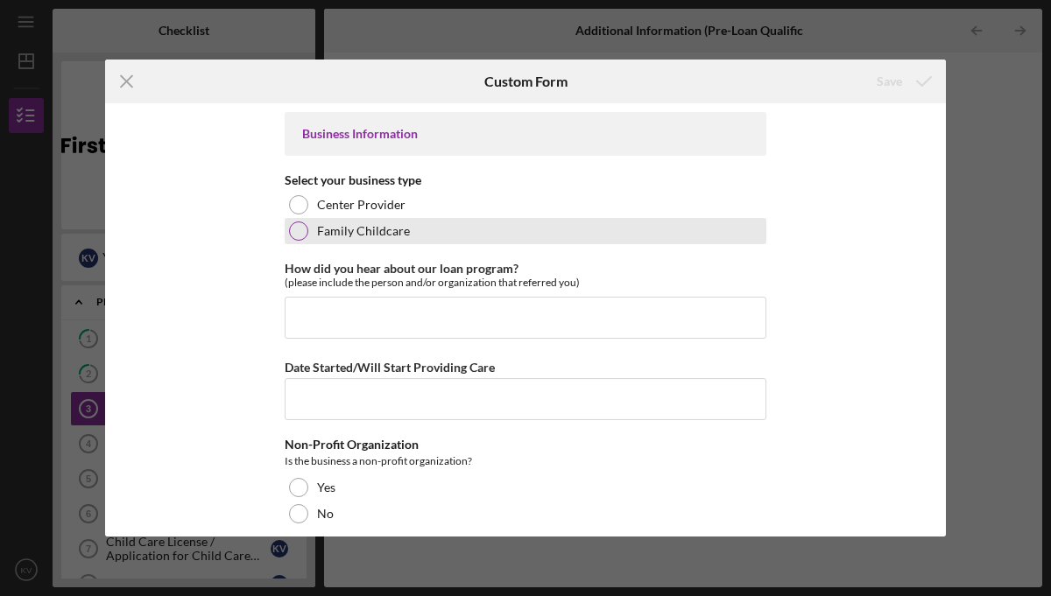
click at [297, 234] on div at bounding box center [298, 231] width 19 height 19
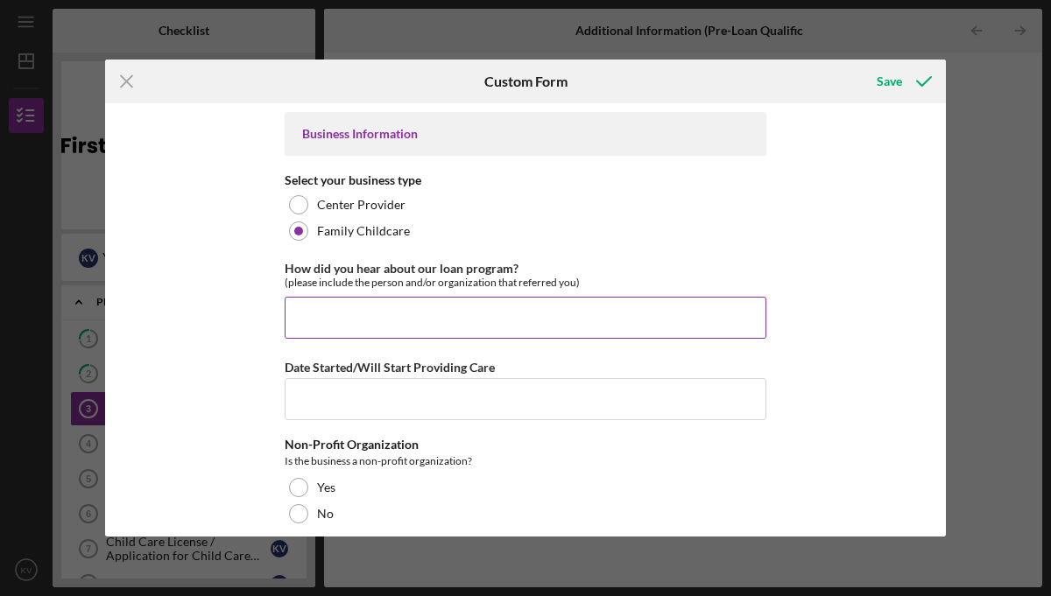
click at [316, 305] on input "How did you hear about our loan program?" at bounding box center [526, 318] width 482 height 42
type input "T"
type input "L"
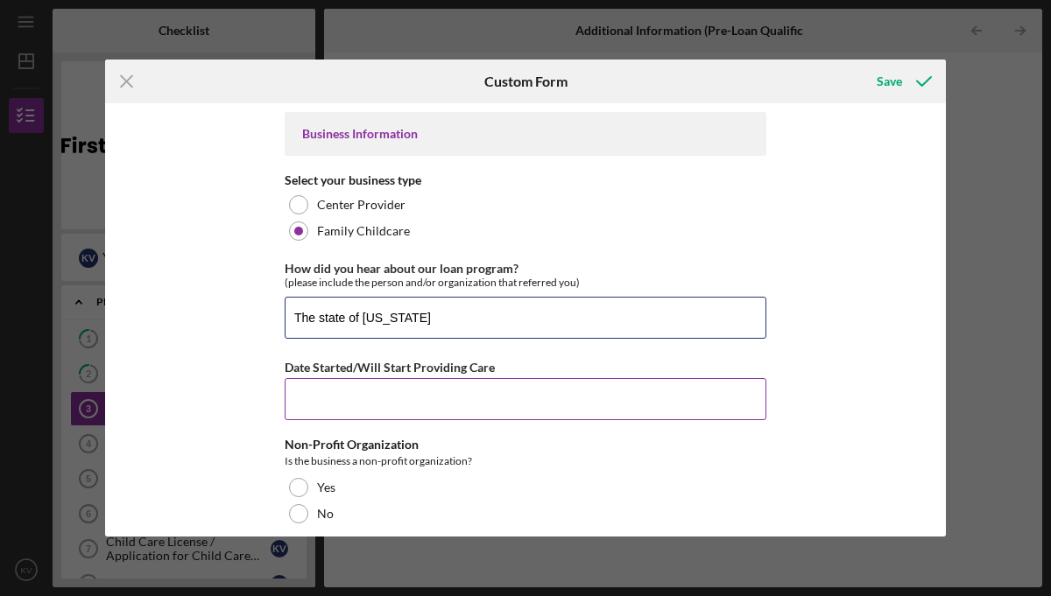
type input "The state of MIchigan"
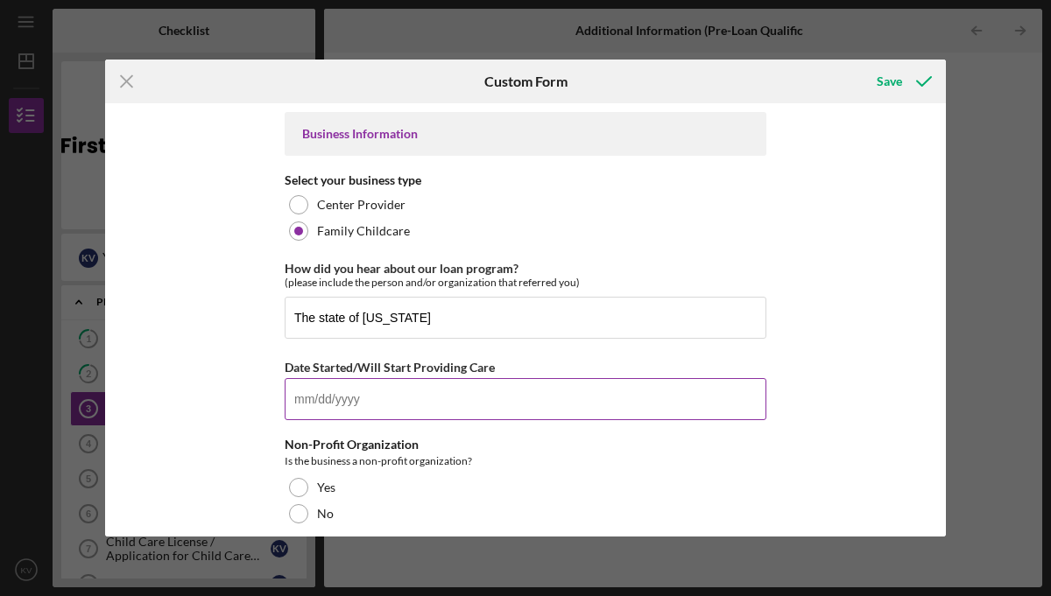
click at [334, 408] on input "Date Started/Will Start Providing Care" at bounding box center [526, 399] width 482 height 42
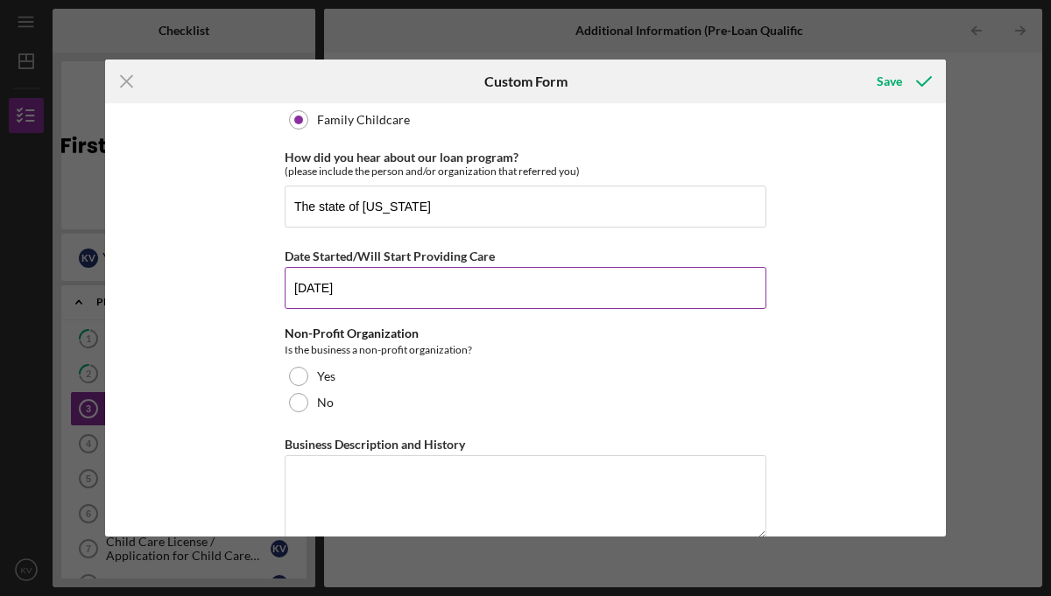
scroll to position [112, 0]
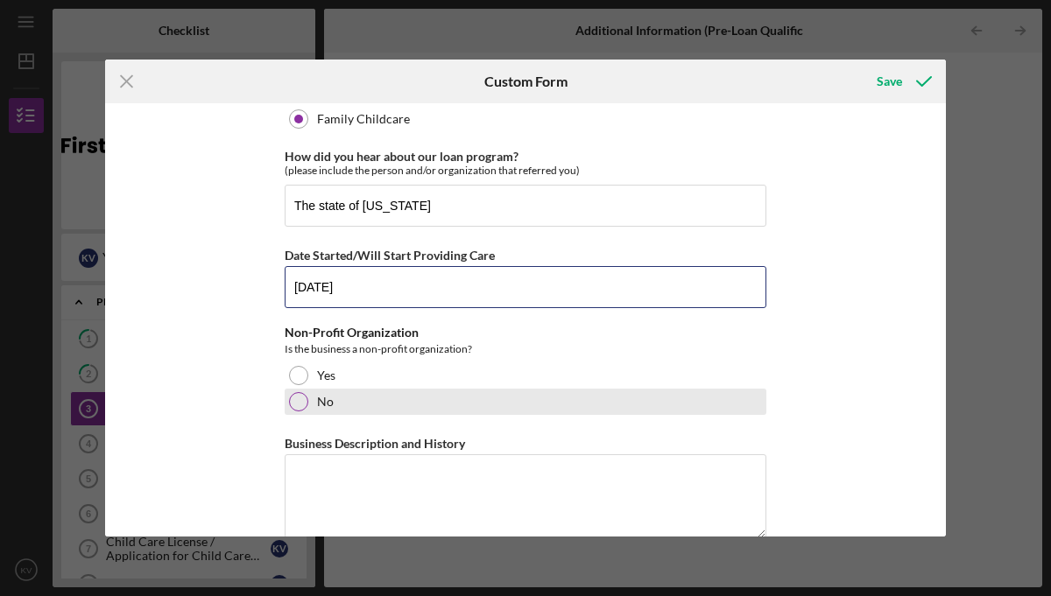
type input "11/01/2025"
click at [290, 398] on div at bounding box center [298, 401] width 19 height 19
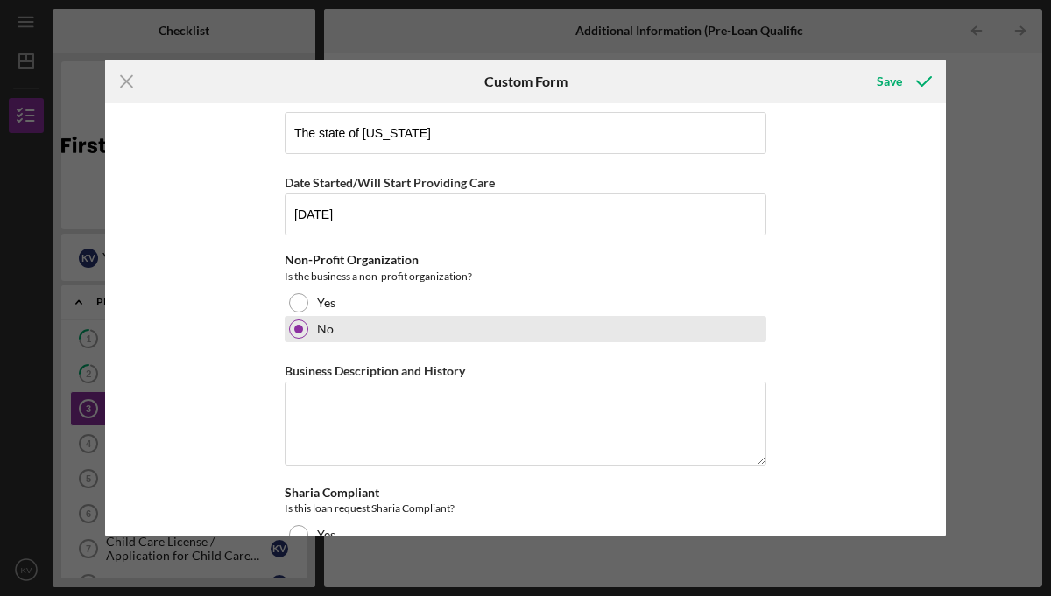
scroll to position [248, 0]
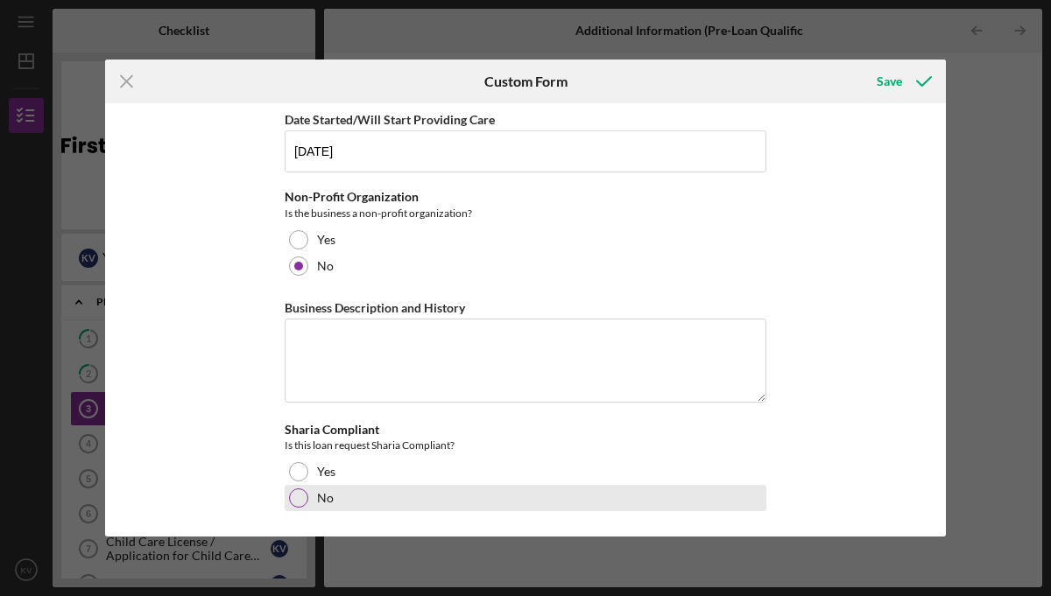
click at [300, 498] on div at bounding box center [298, 498] width 19 height 19
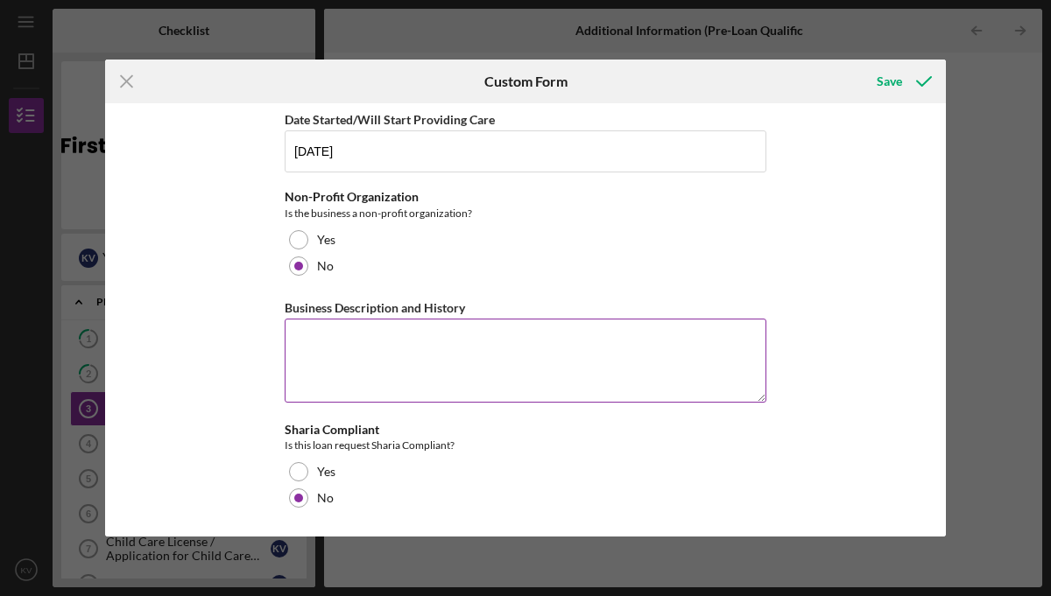
click at [334, 334] on textarea "Business Description and History" at bounding box center [526, 361] width 482 height 84
type textarea "T"
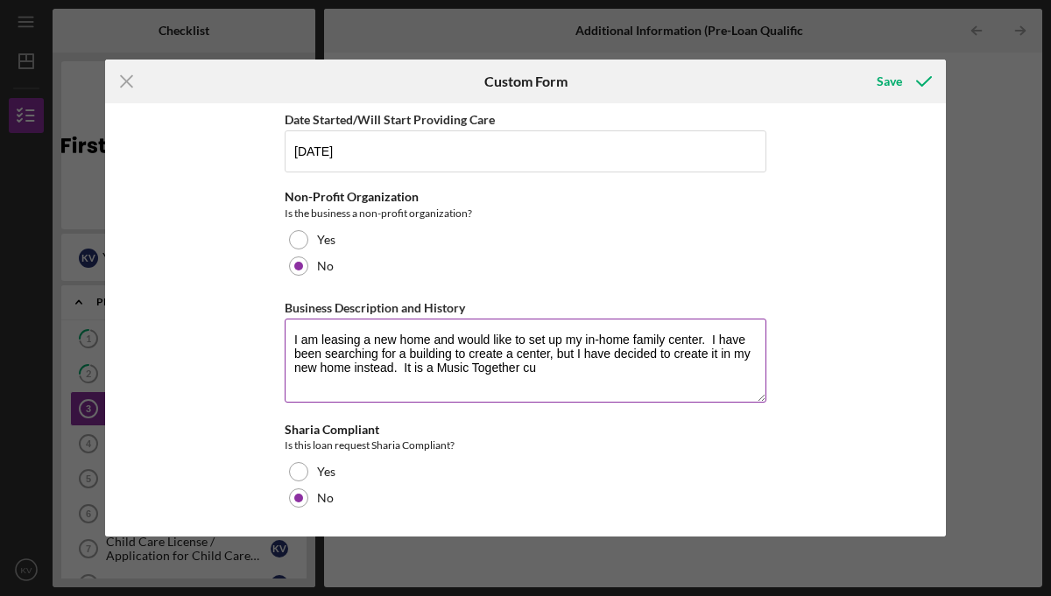
click at [431, 369] on textarea "I am leasing a new home and would like to set up my in-home family center. I ha…" at bounding box center [526, 361] width 482 height 84
click at [605, 370] on textarea "I am leasing a new home and would like to set up my in-home family center. I ha…" at bounding box center [526, 361] width 482 height 84
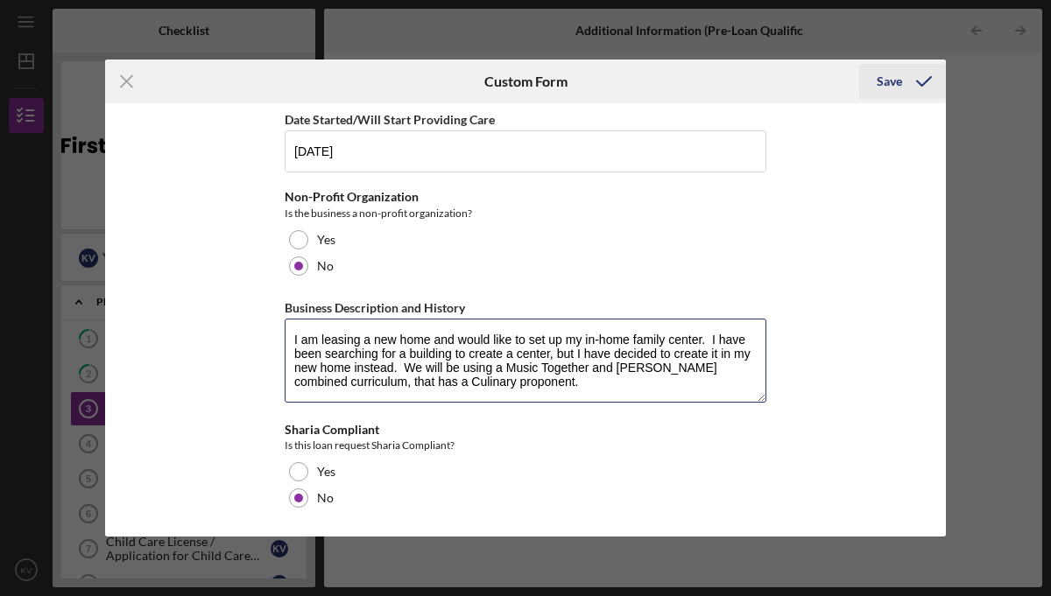
type textarea "I am leasing a new home and would like to set up my in-home family center. I ha…"
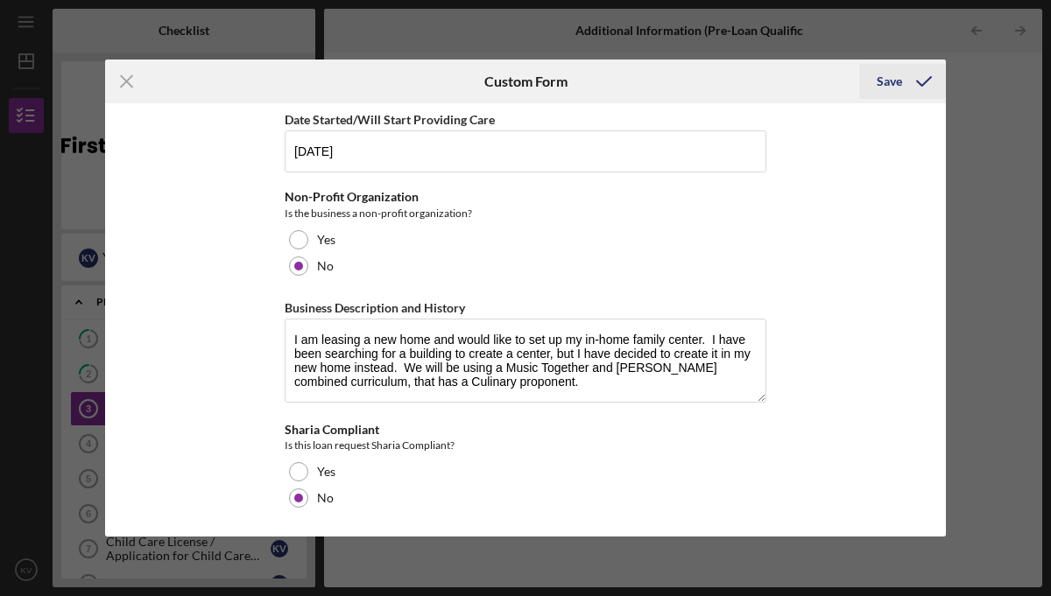
click at [883, 80] on div "Save" at bounding box center [888, 81] width 25 height 35
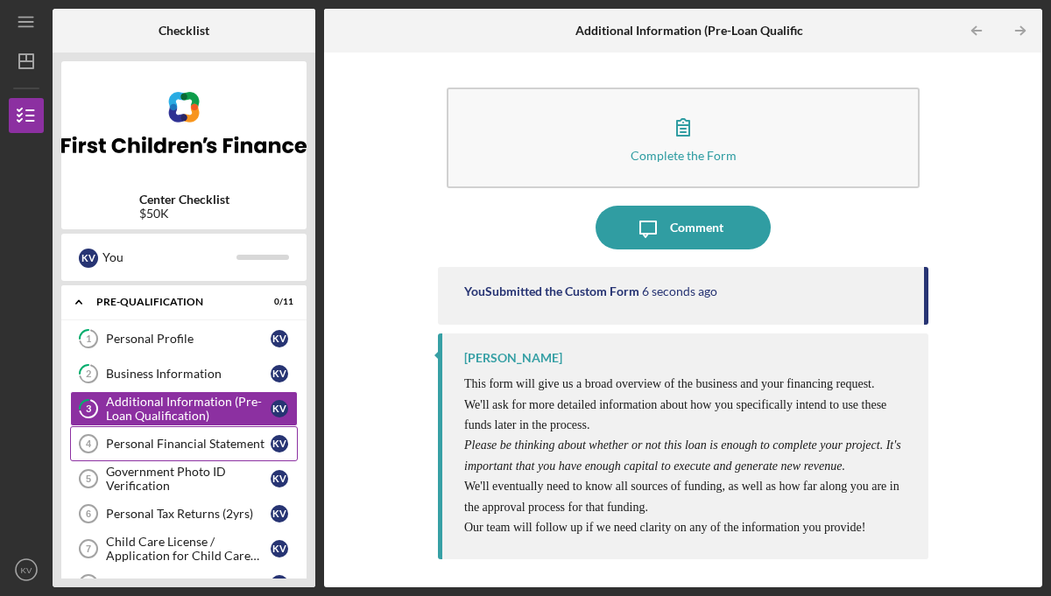
click at [241, 436] on link "Personal Financial Statement 4 Personal Financial Statement K V" at bounding box center [184, 443] width 228 height 35
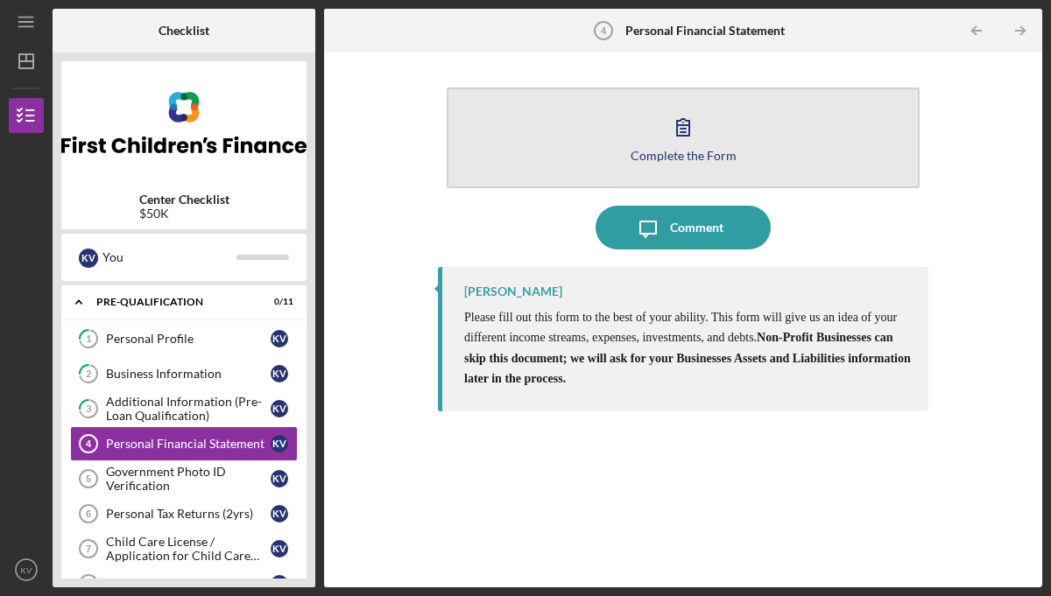
click at [679, 126] on icon "button" at bounding box center [683, 127] width 44 height 44
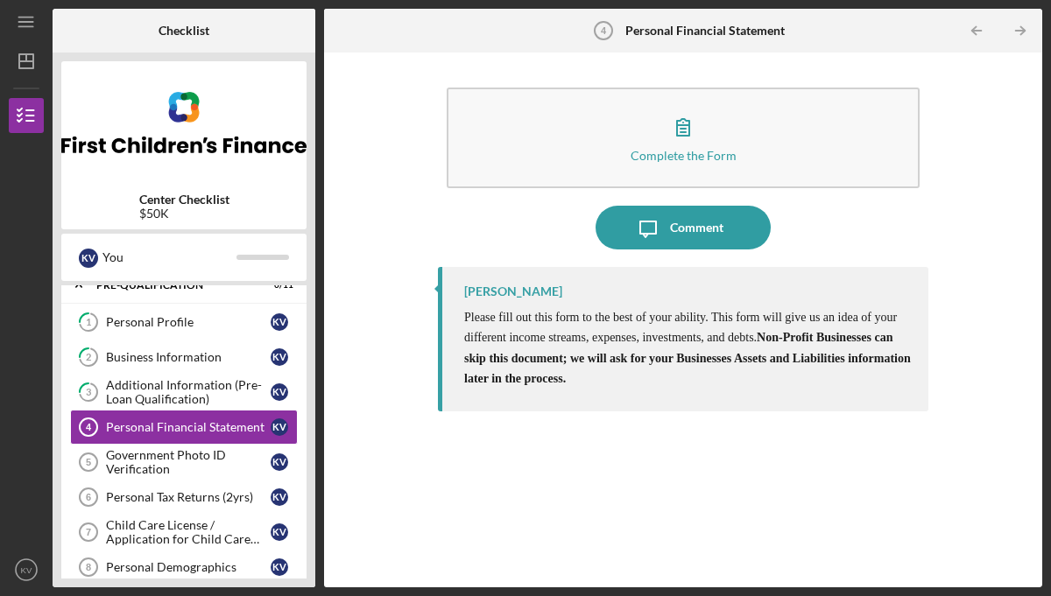
scroll to position [18, 0]
click at [116, 450] on div "Government Photo ID Verification" at bounding box center [188, 461] width 165 height 28
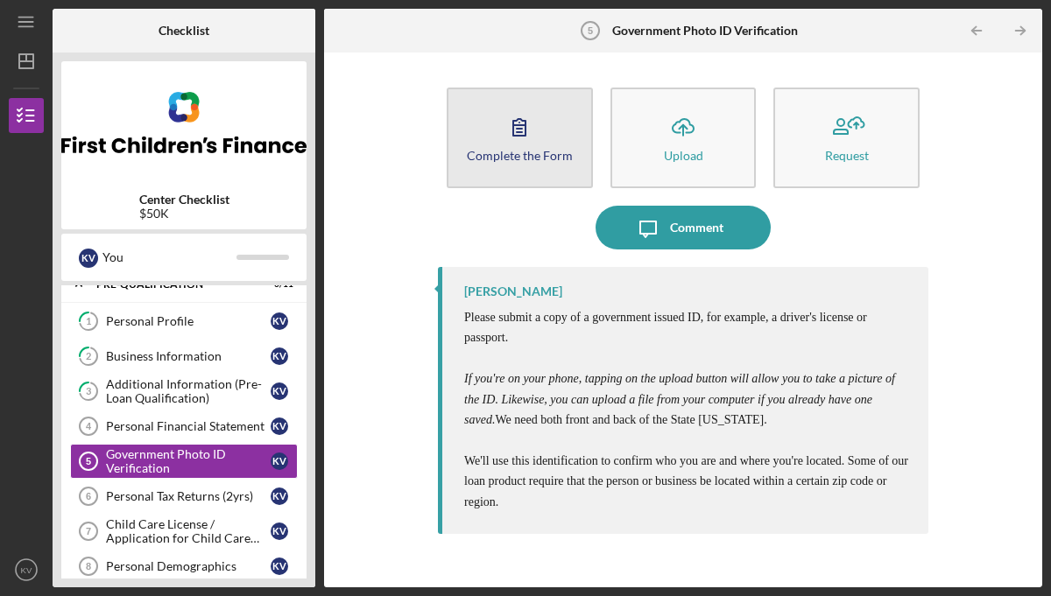
click at [516, 125] on icon "button" at bounding box center [519, 127] width 12 height 17
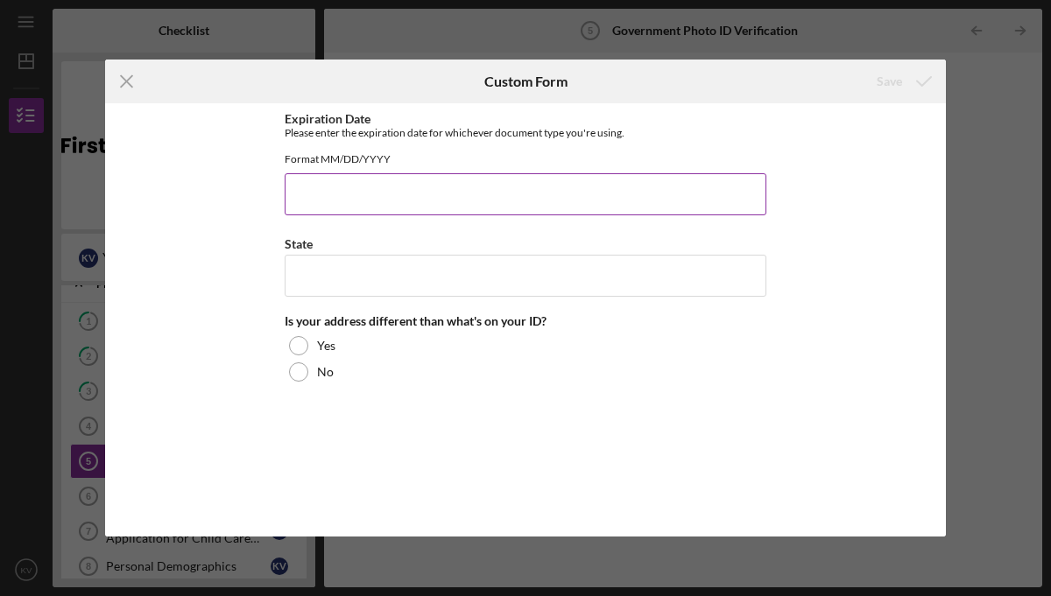
click at [452, 215] on input "Expiration Date" at bounding box center [526, 194] width 482 height 42
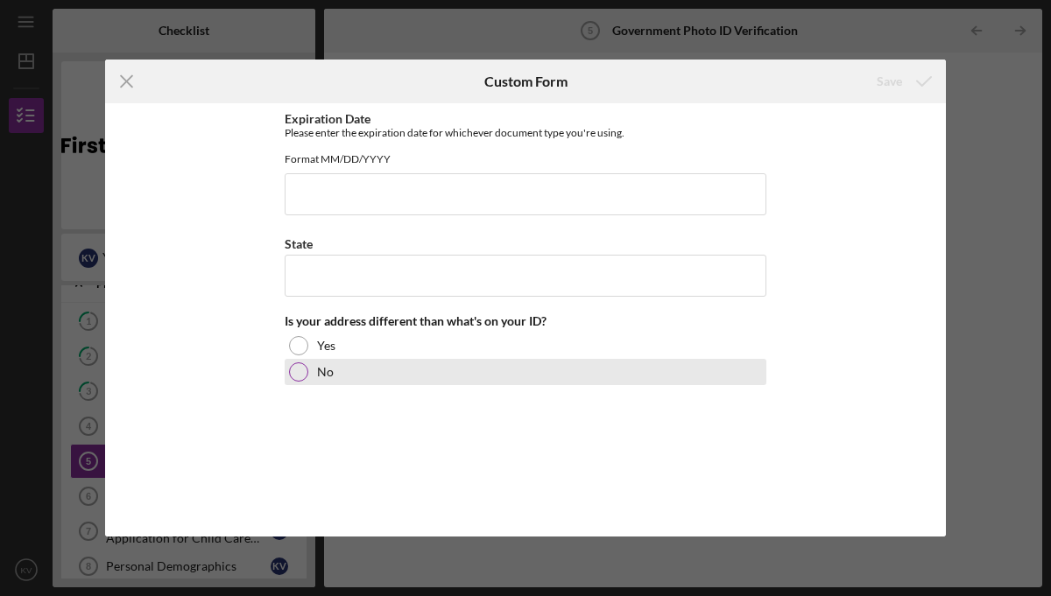
click at [302, 382] on div at bounding box center [298, 371] width 19 height 19
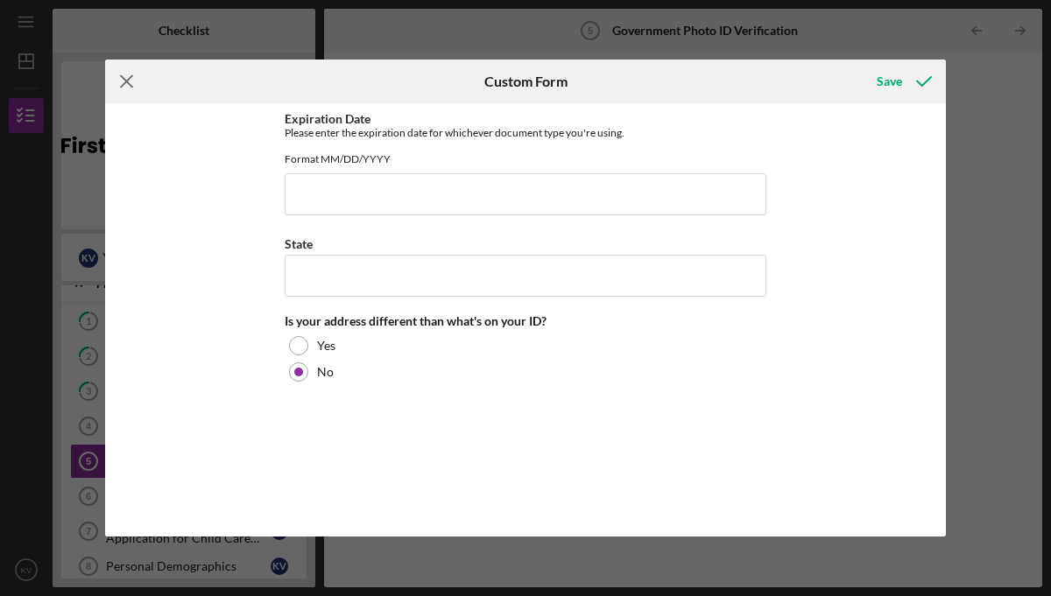
click at [118, 70] on icon "Icon/Menu Close" at bounding box center [127, 82] width 44 height 44
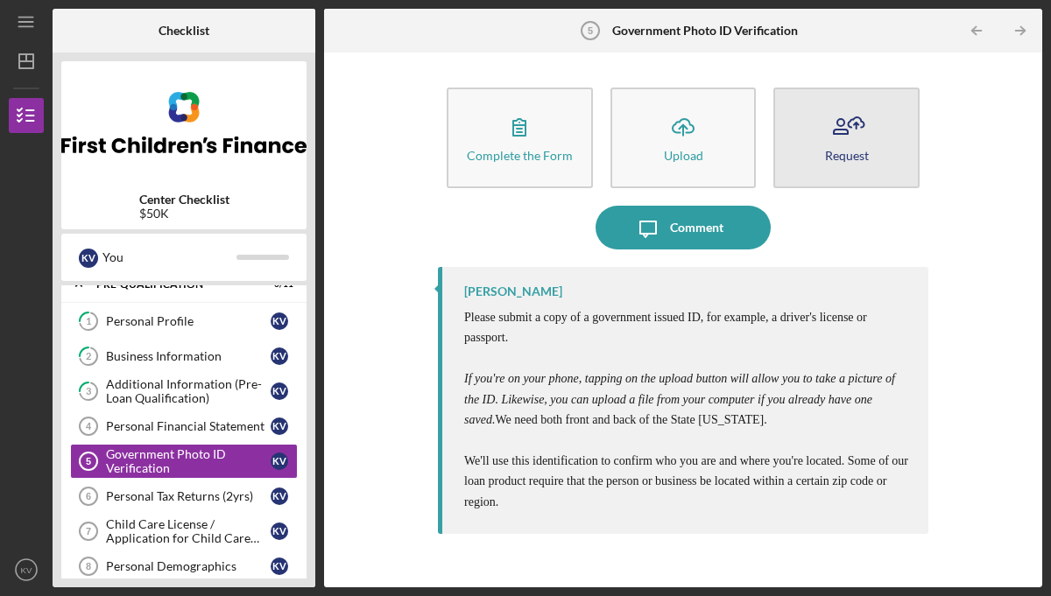
click at [844, 140] on icon "button" at bounding box center [847, 127] width 44 height 44
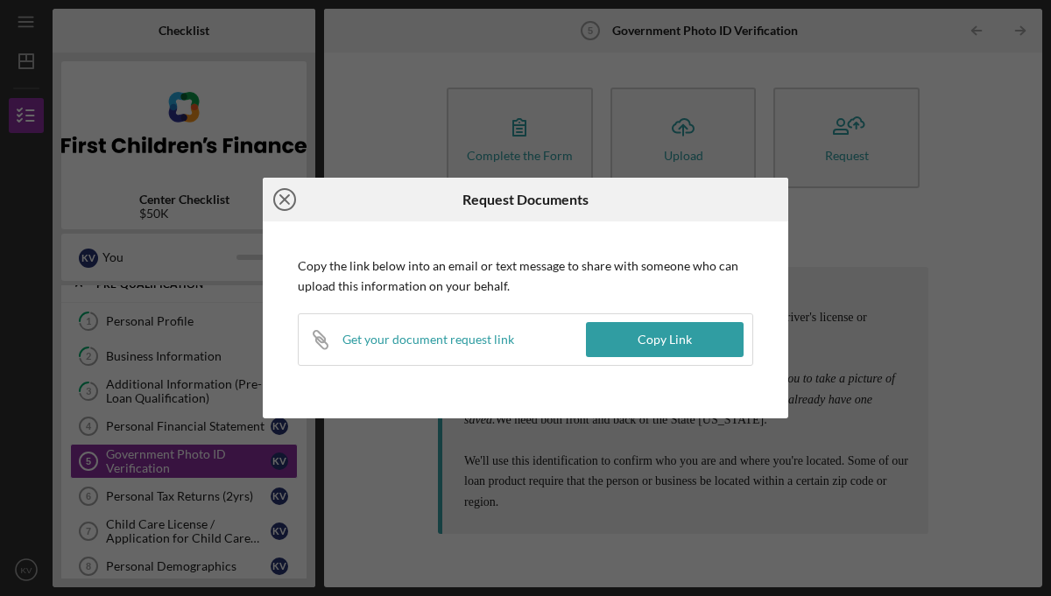
click at [285, 204] on icon "Icon/Close" at bounding box center [285, 200] width 44 height 44
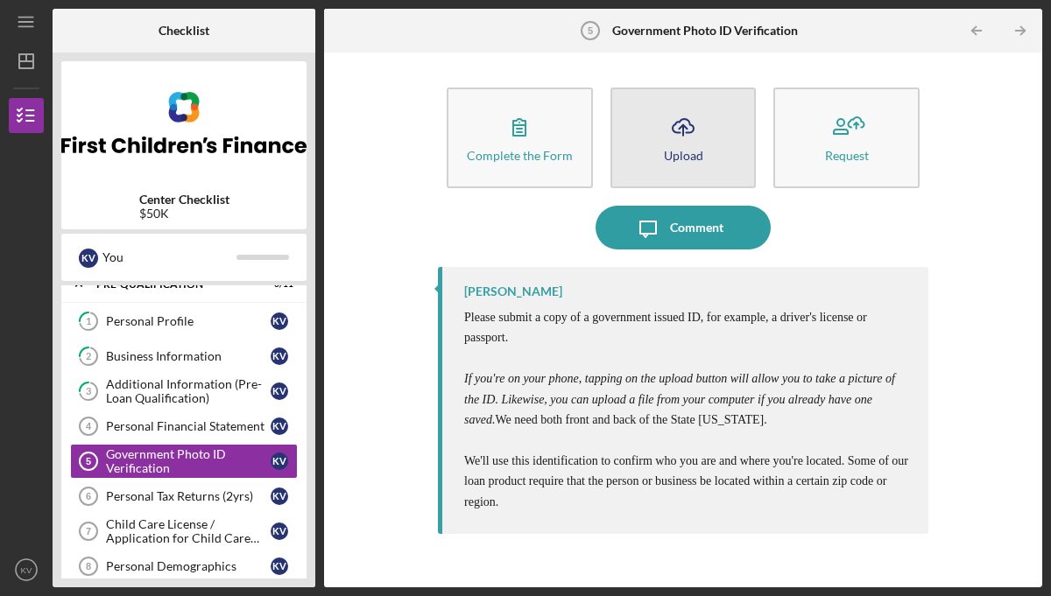
click at [685, 133] on icon "Icon/Upload" at bounding box center [683, 127] width 44 height 44
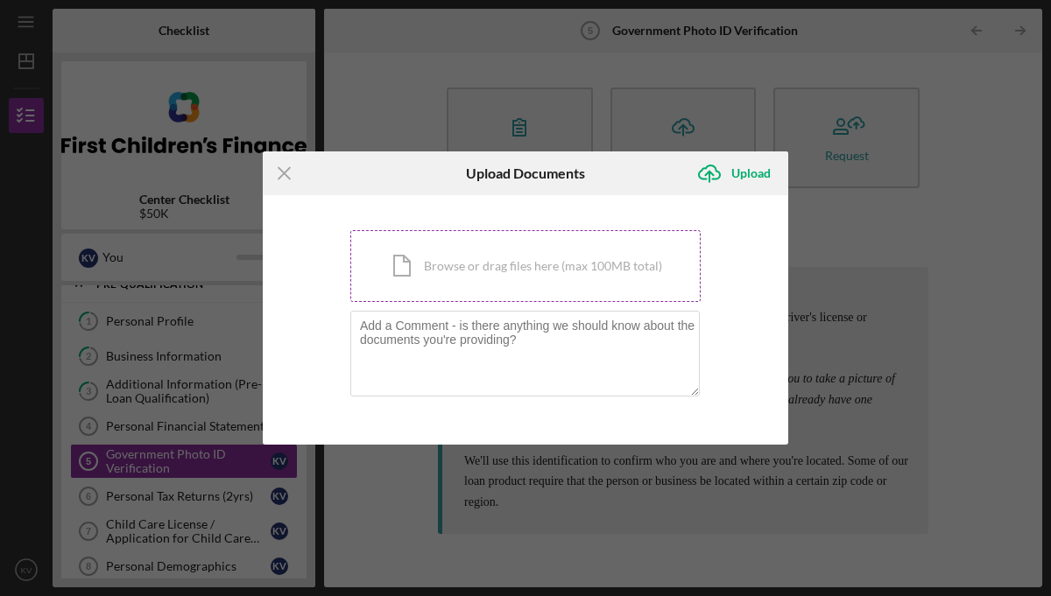
click at [464, 272] on div "Icon/Document Browse or drag files here (max 100MB total) Tap to choose files o…" at bounding box center [525, 266] width 350 height 72
click at [285, 174] on line at bounding box center [283, 172] width 11 height 11
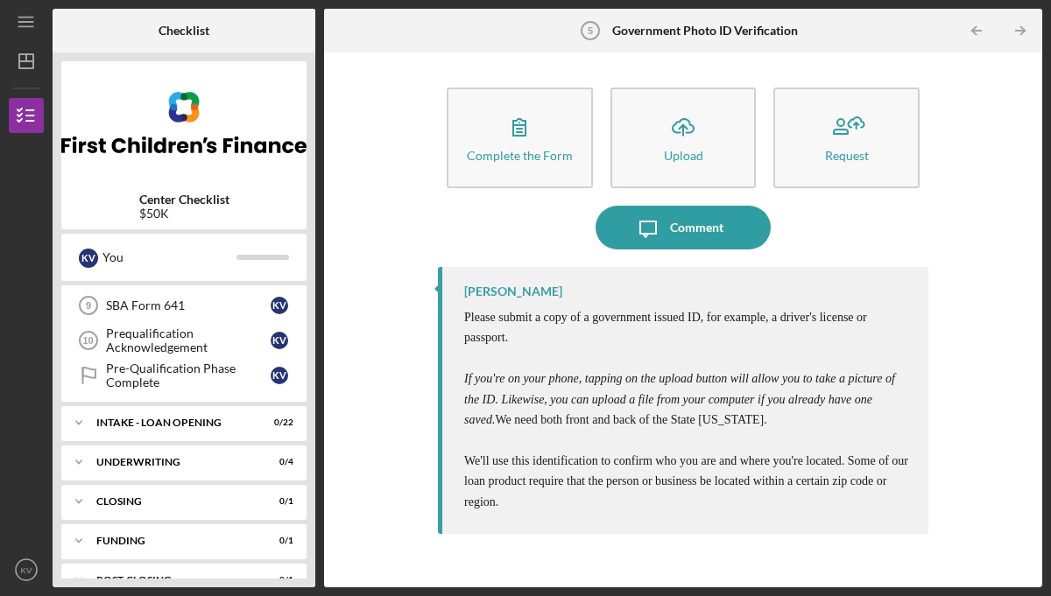
scroll to position [342, 0]
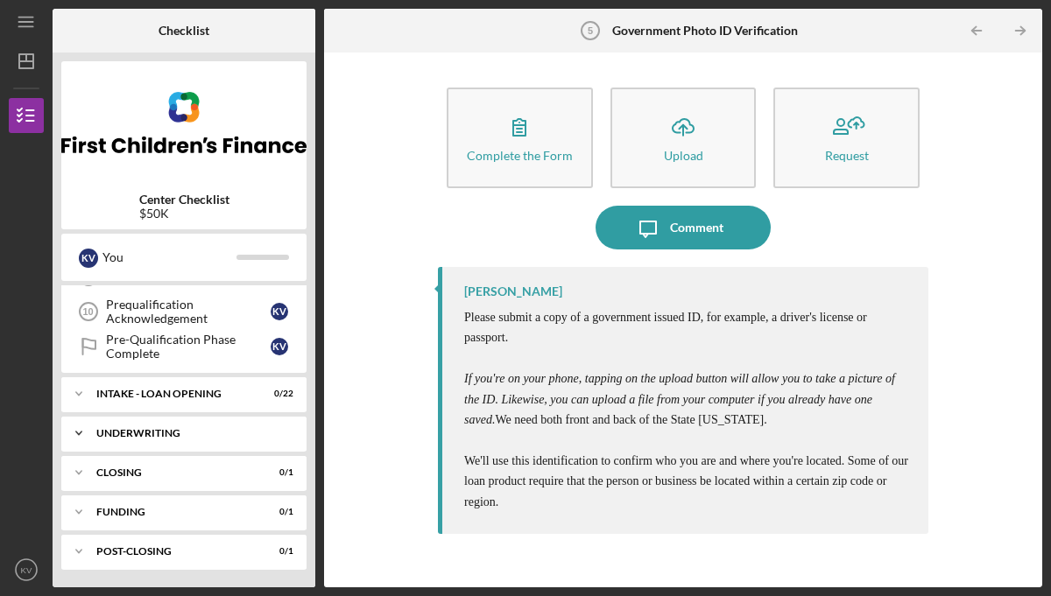
click at [176, 438] on div "UNDERWRITING" at bounding box center [190, 433] width 188 height 11
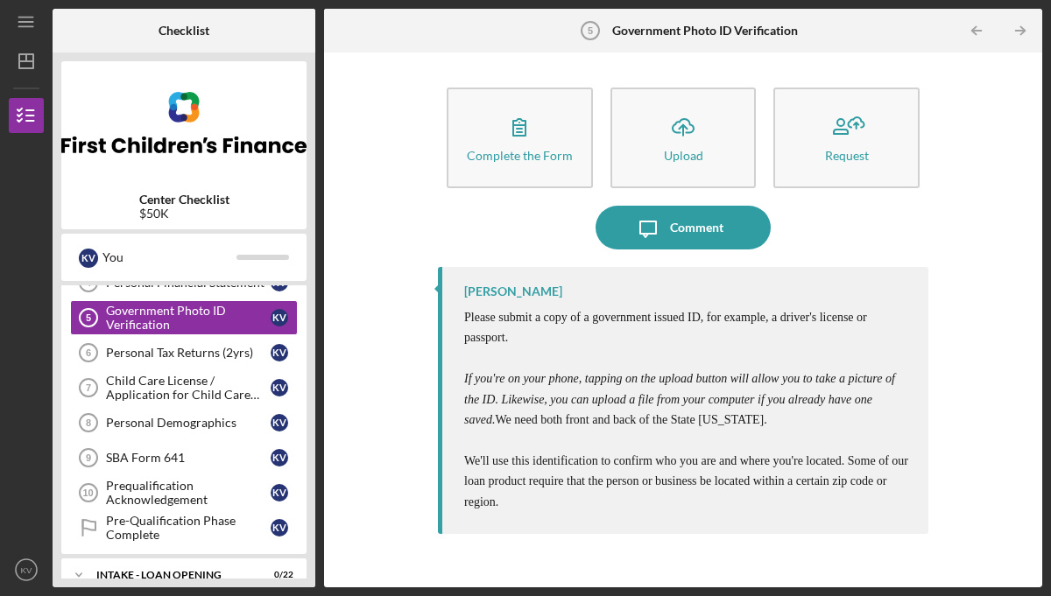
scroll to position [0, 0]
